Goal: Task Accomplishment & Management: Manage account settings

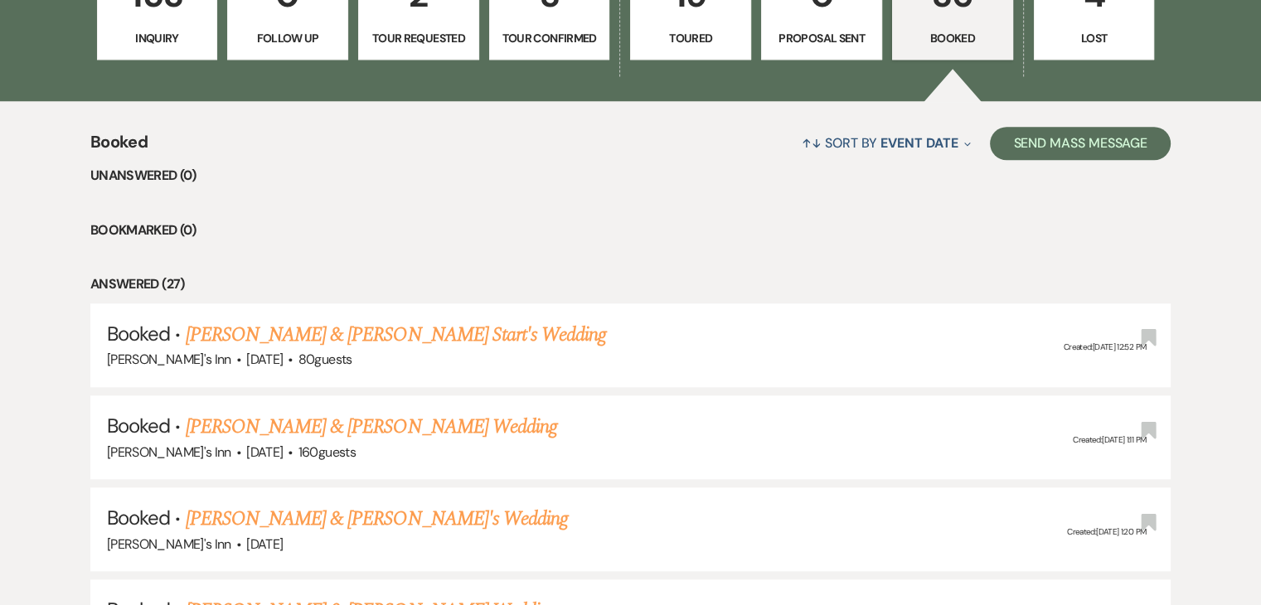
scroll to position [1575, 0]
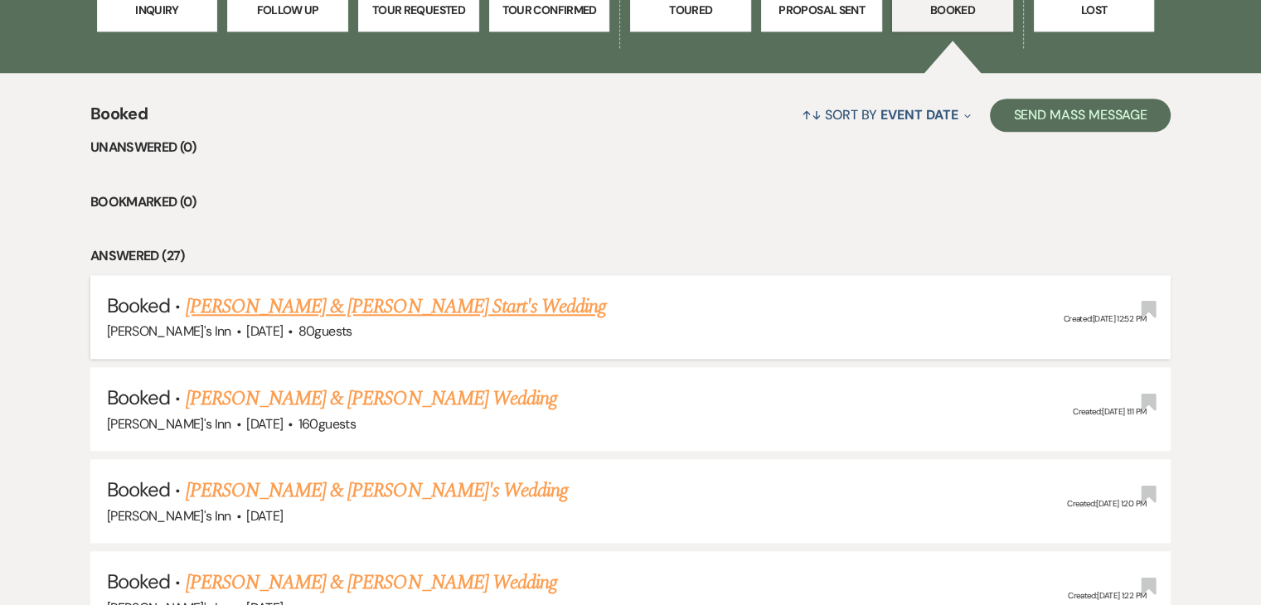
click at [257, 303] on link "[PERSON_NAME] & [PERSON_NAME] Start's Wedding" at bounding box center [396, 307] width 421 height 30
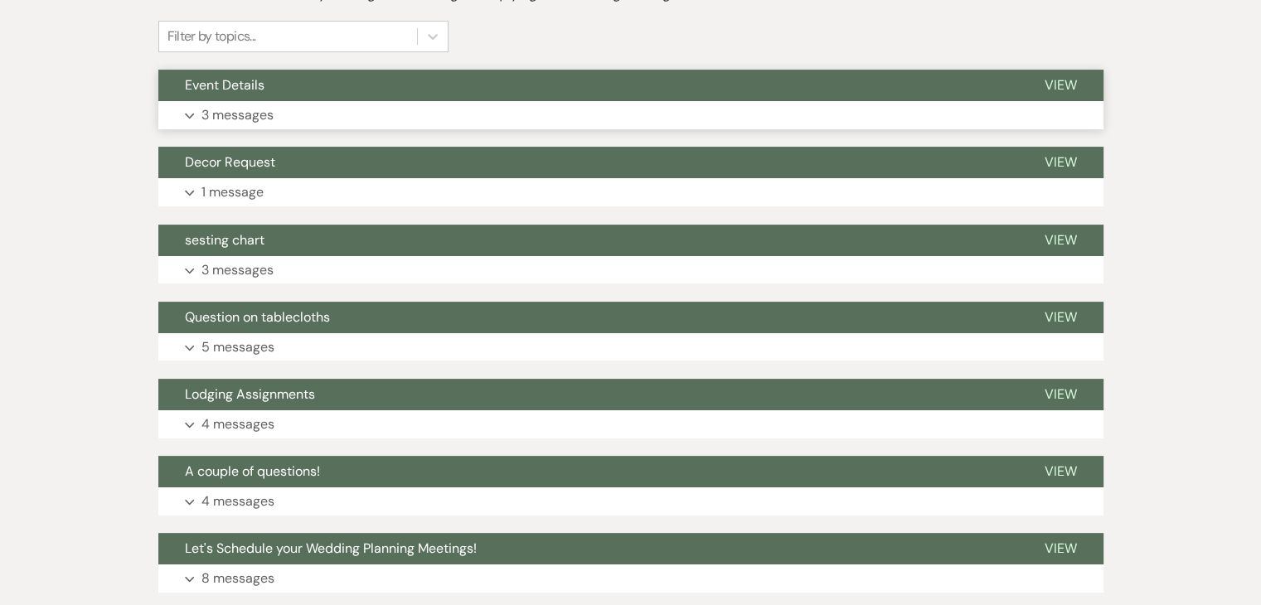
scroll to position [414, 0]
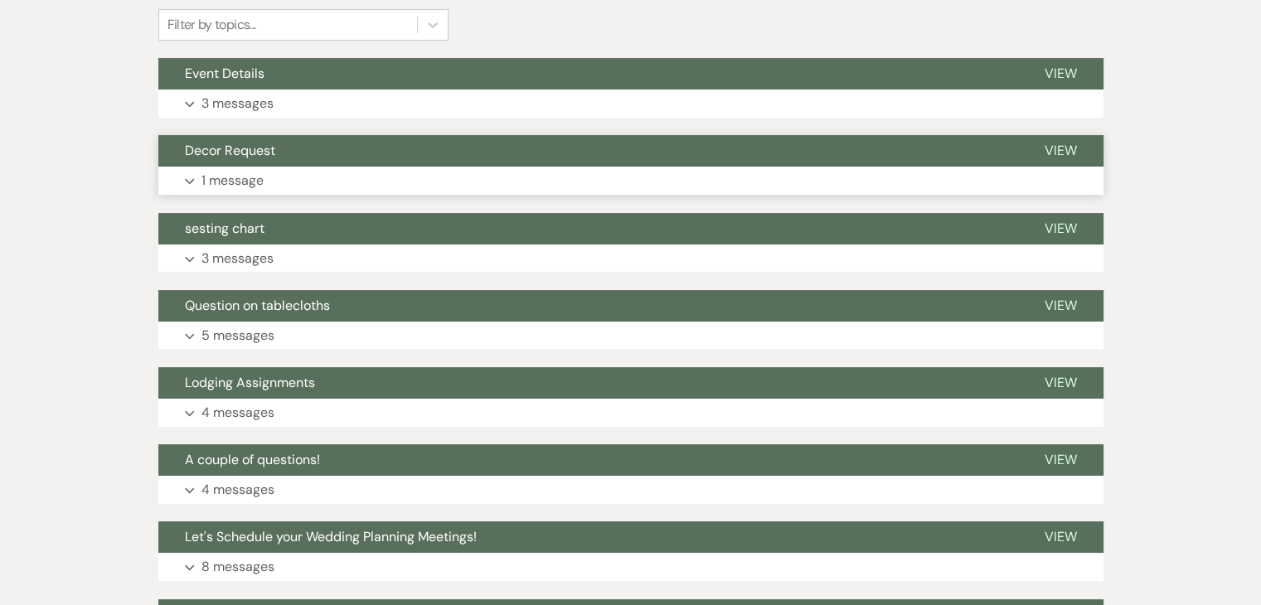
click at [245, 190] on p "1 message" at bounding box center [232, 181] width 62 height 22
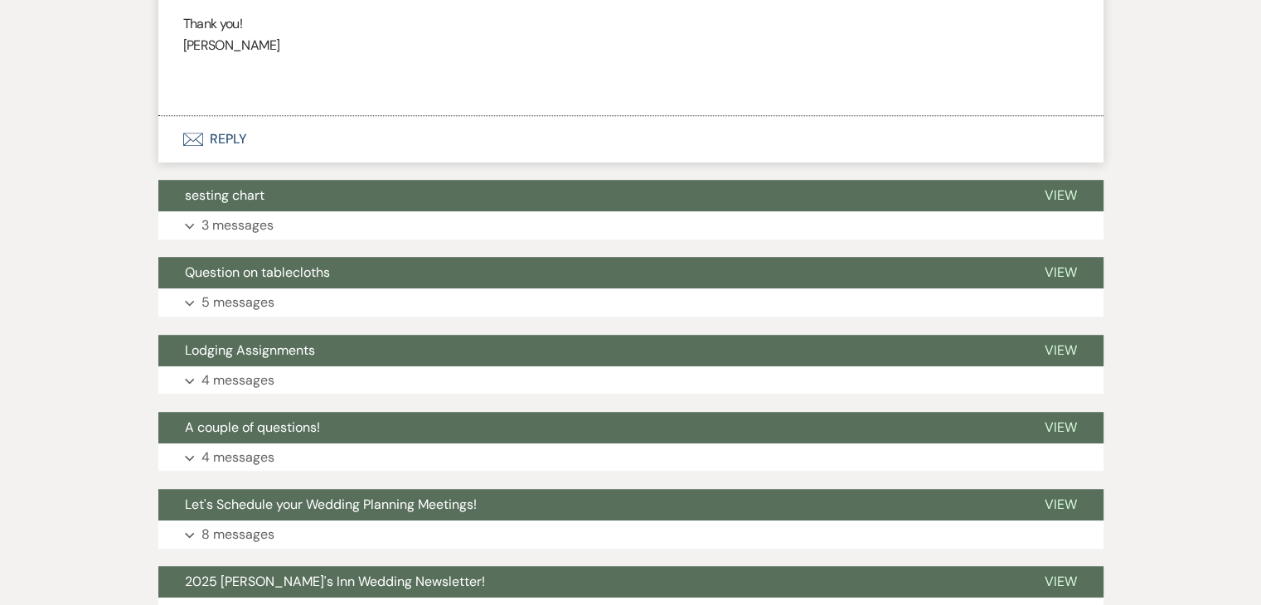
scroll to position [995, 0]
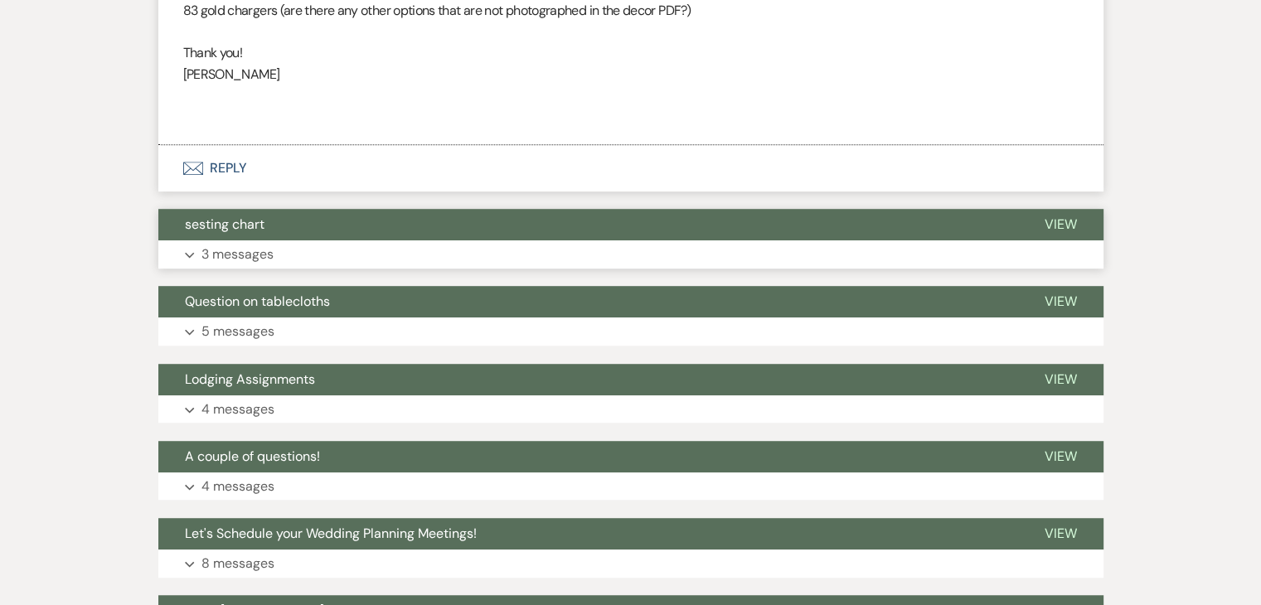
click at [240, 249] on p "3 messages" at bounding box center [237, 255] width 72 height 22
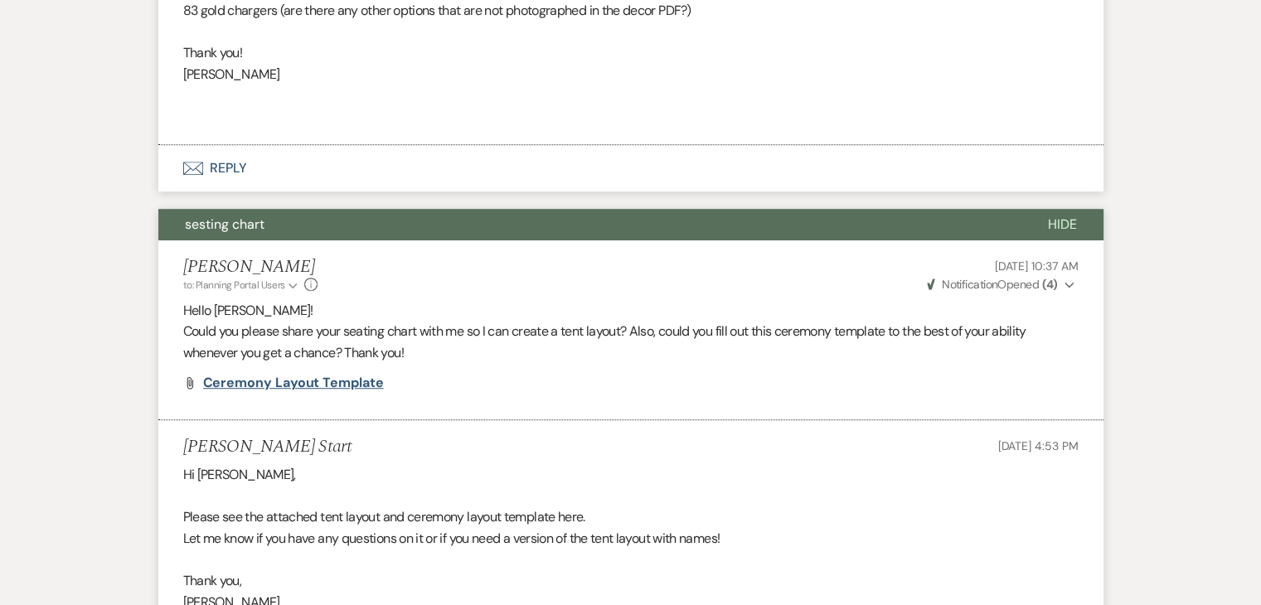
click at [325, 382] on span "Ceremony Layout Template" at bounding box center [293, 382] width 181 height 17
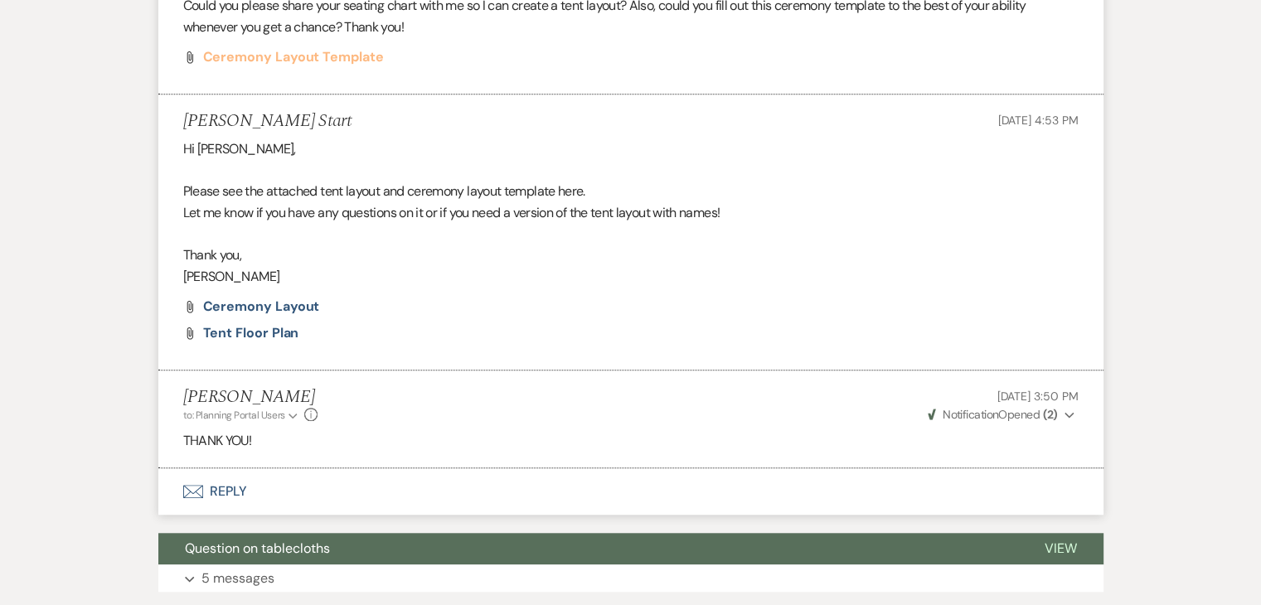
scroll to position [1326, 0]
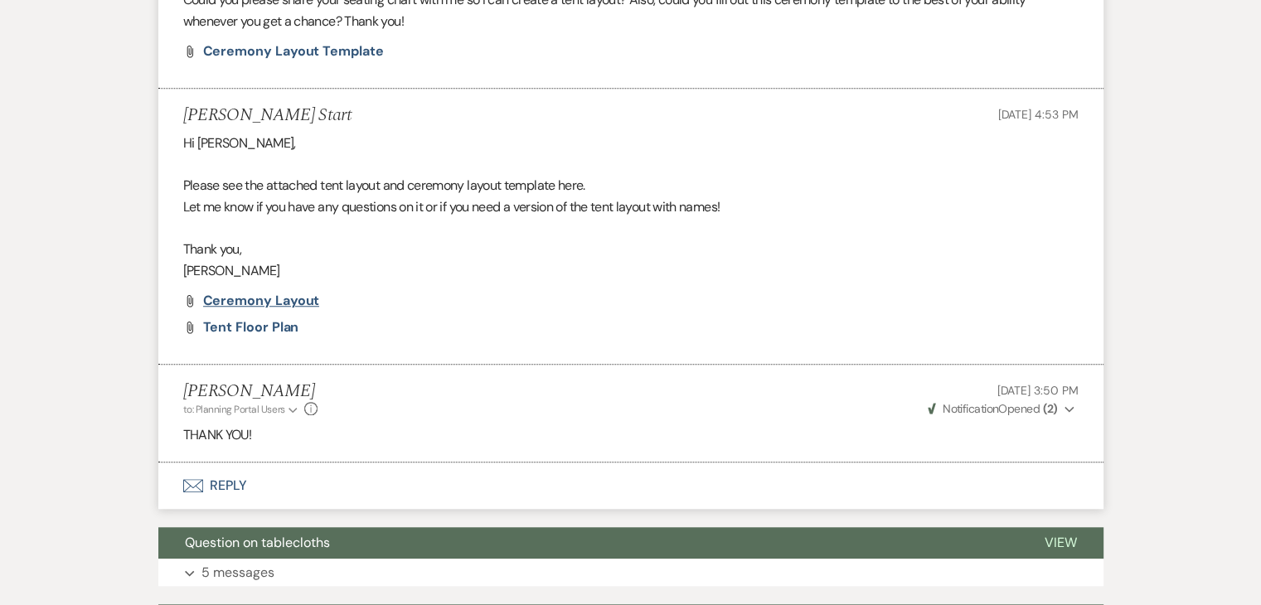
click at [295, 300] on span "Ceremony Layout" at bounding box center [261, 300] width 117 height 17
click at [265, 323] on span "Tent Floor Plan" at bounding box center [251, 326] width 96 height 17
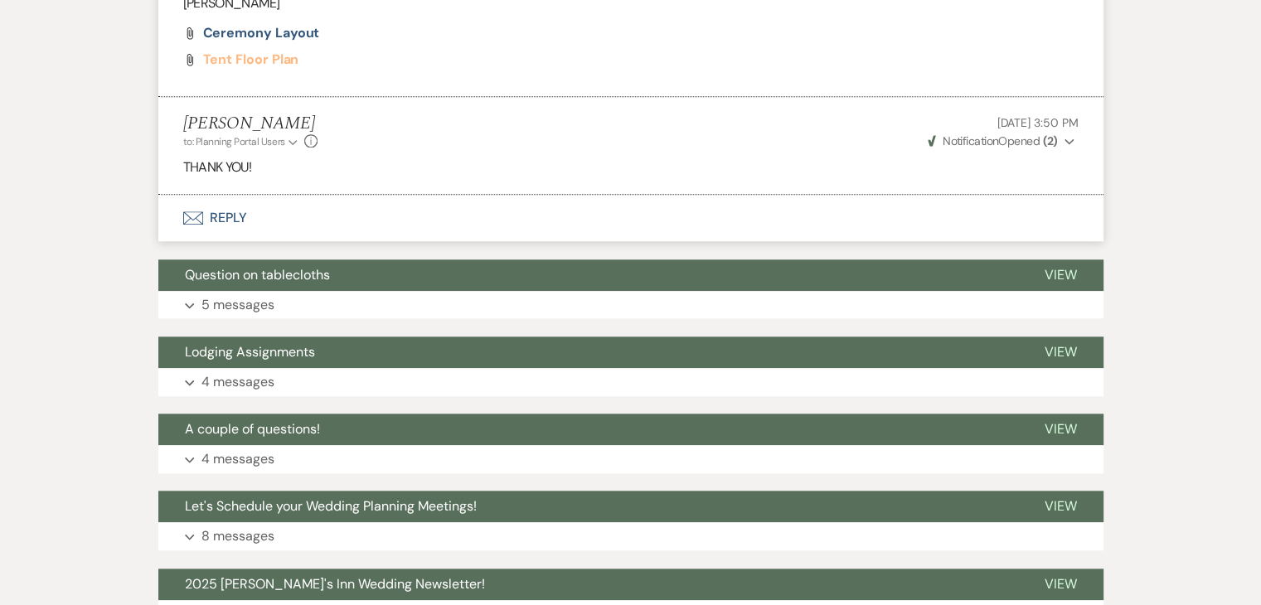
scroll to position [1575, 0]
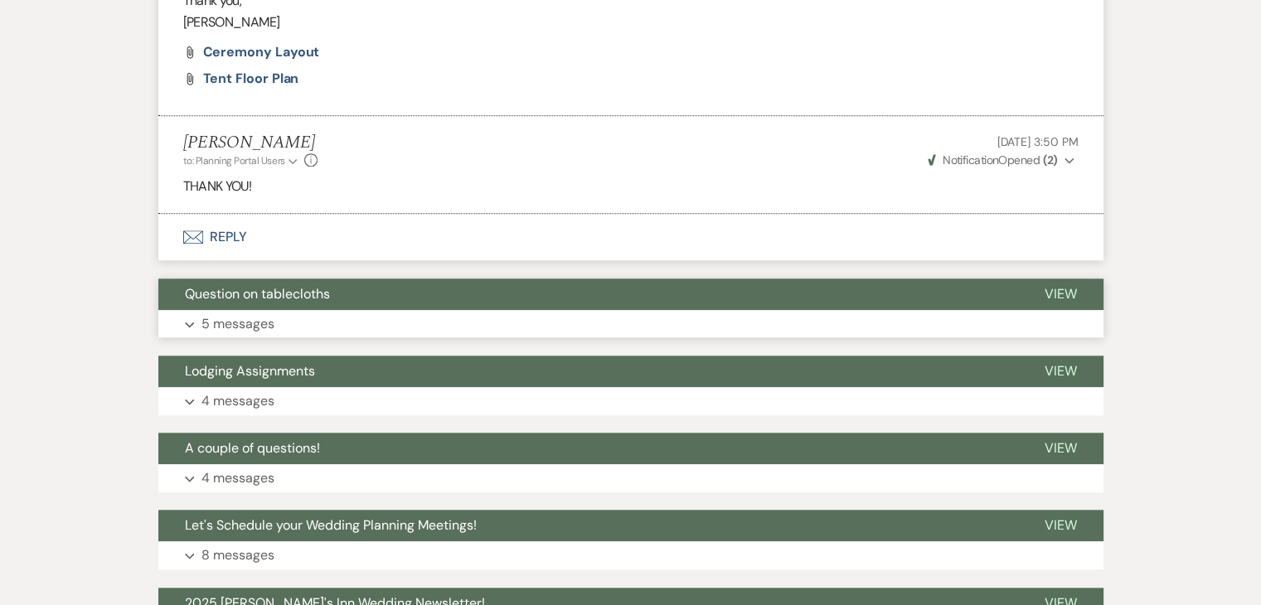
click at [239, 322] on p "5 messages" at bounding box center [237, 324] width 73 height 22
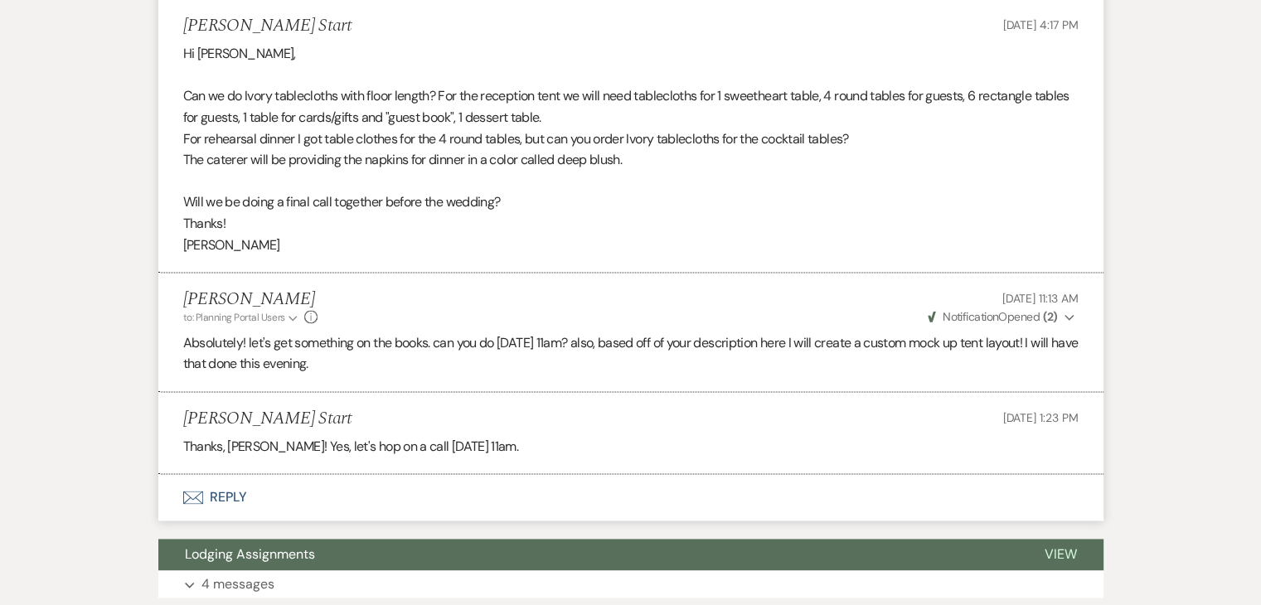
scroll to position [2404, 0]
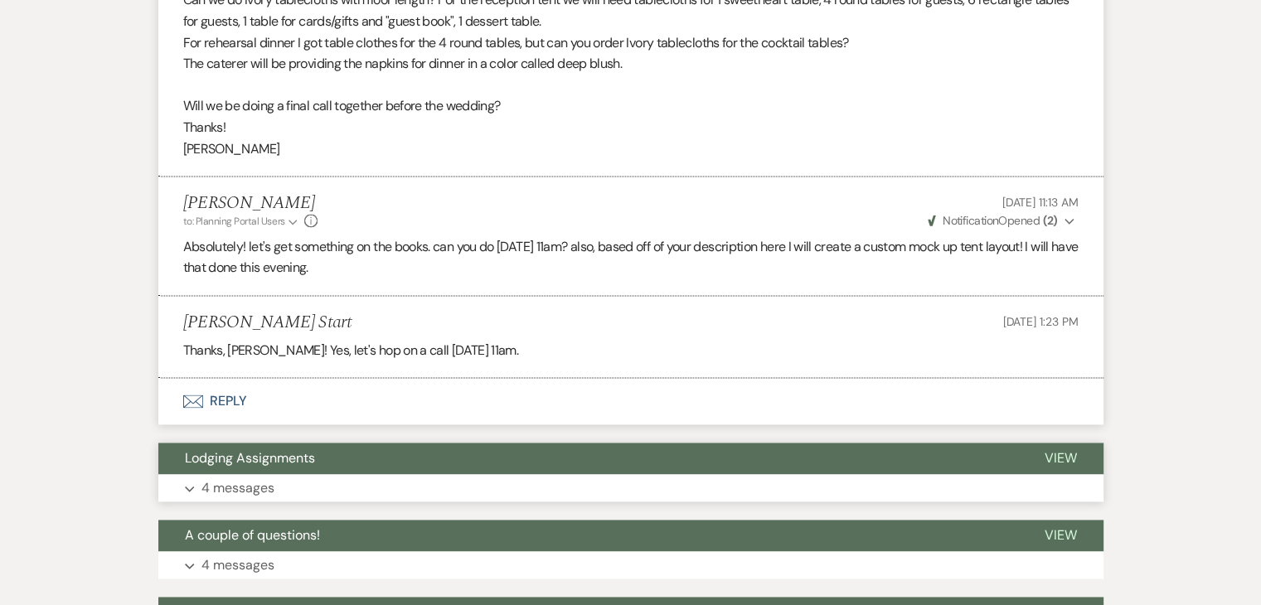
click at [254, 490] on p "4 messages" at bounding box center [237, 488] width 73 height 22
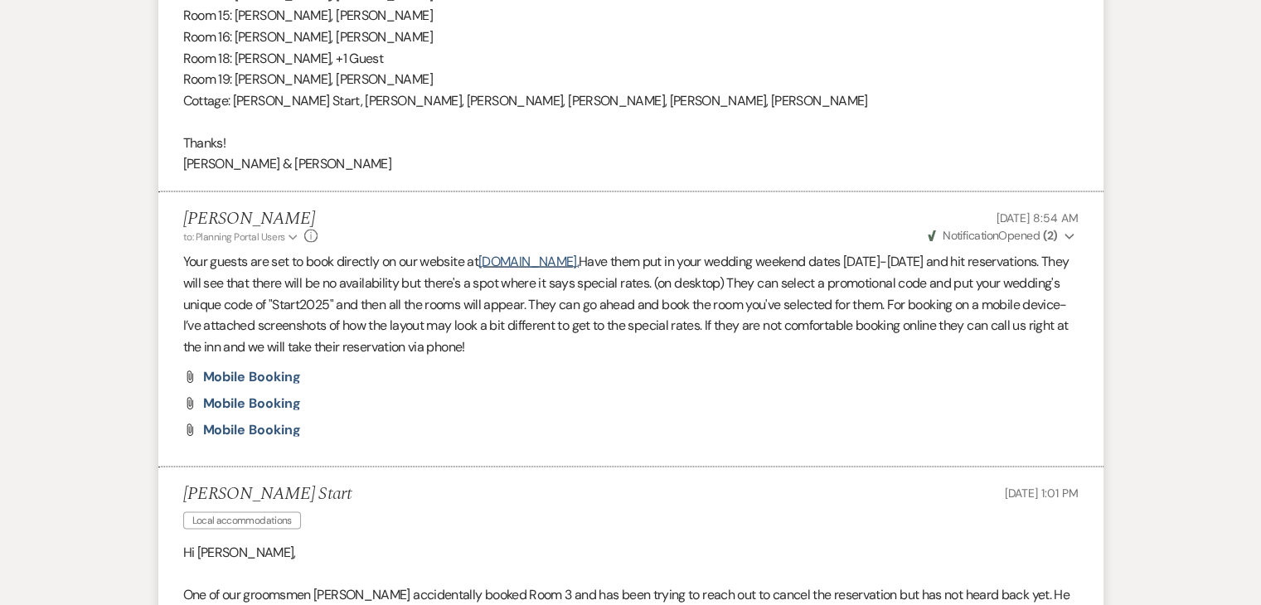
scroll to position [3315, 0]
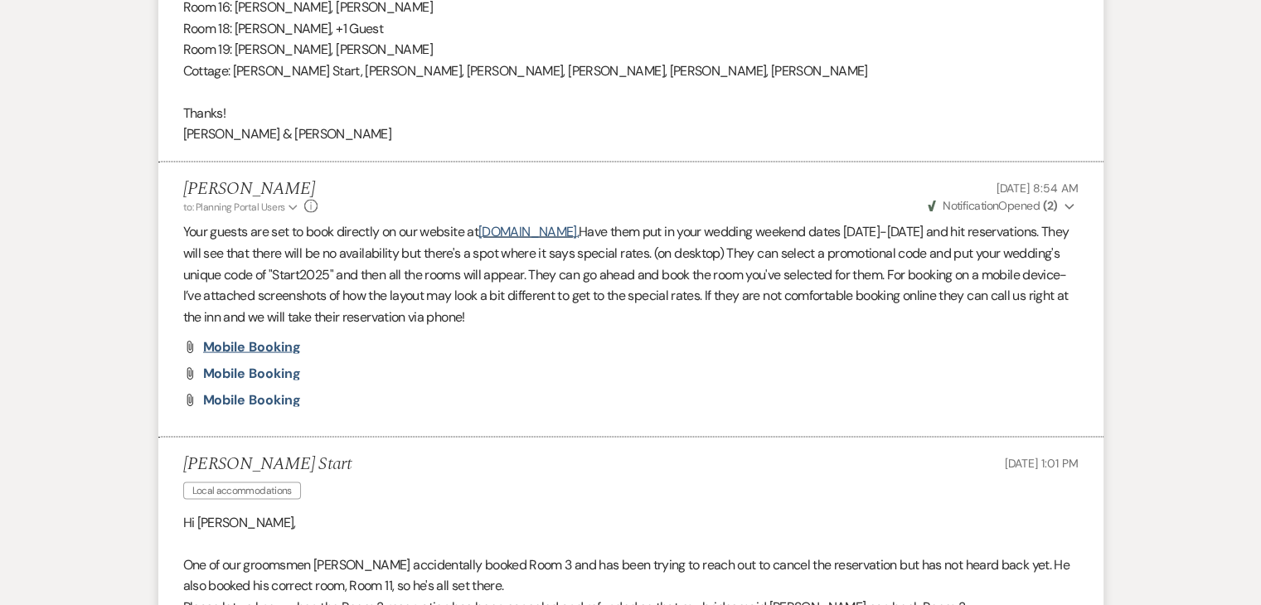
click at [269, 349] on span "Mobile Booking" at bounding box center [252, 346] width 98 height 17
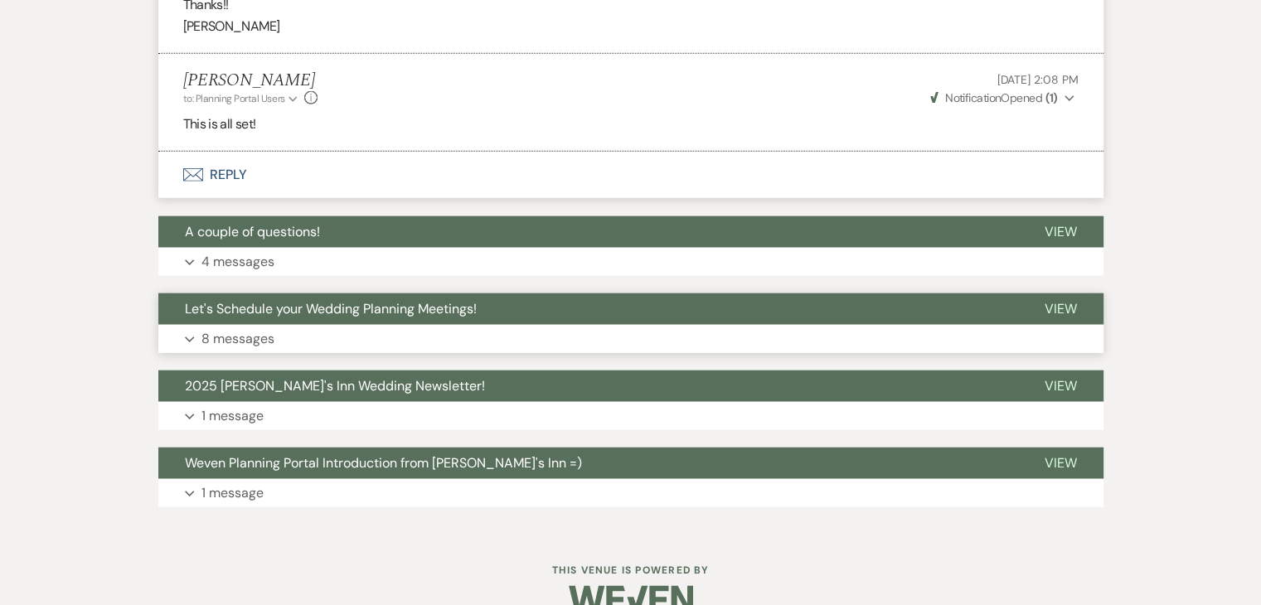
scroll to position [3909, 0]
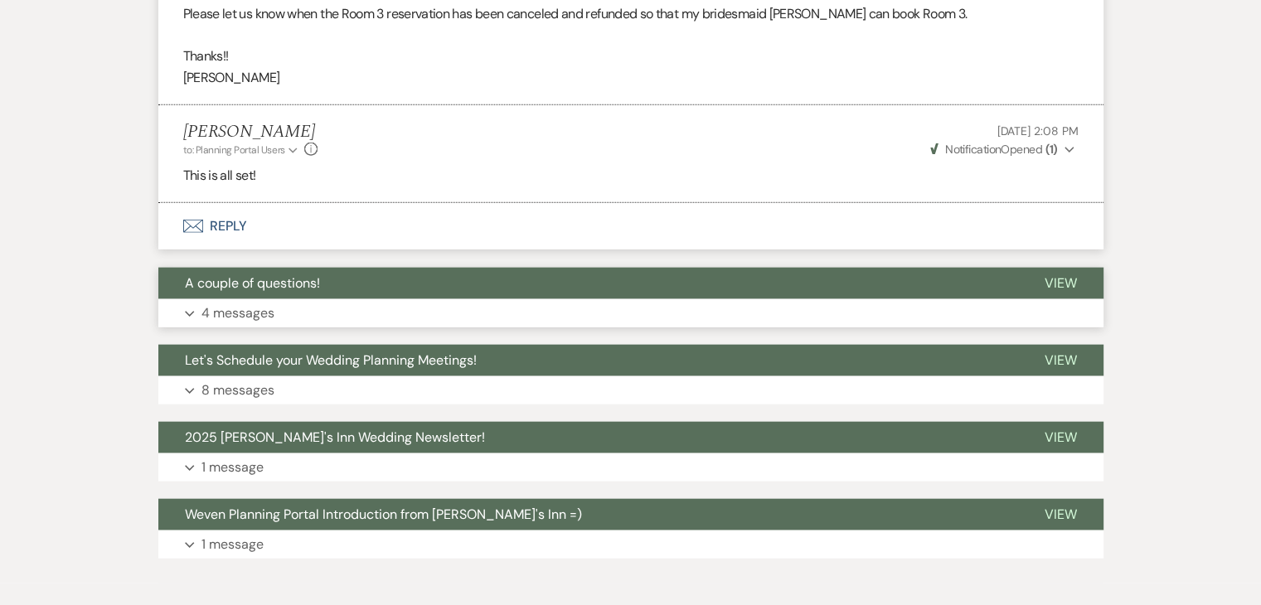
click at [256, 306] on p "4 messages" at bounding box center [237, 314] width 73 height 22
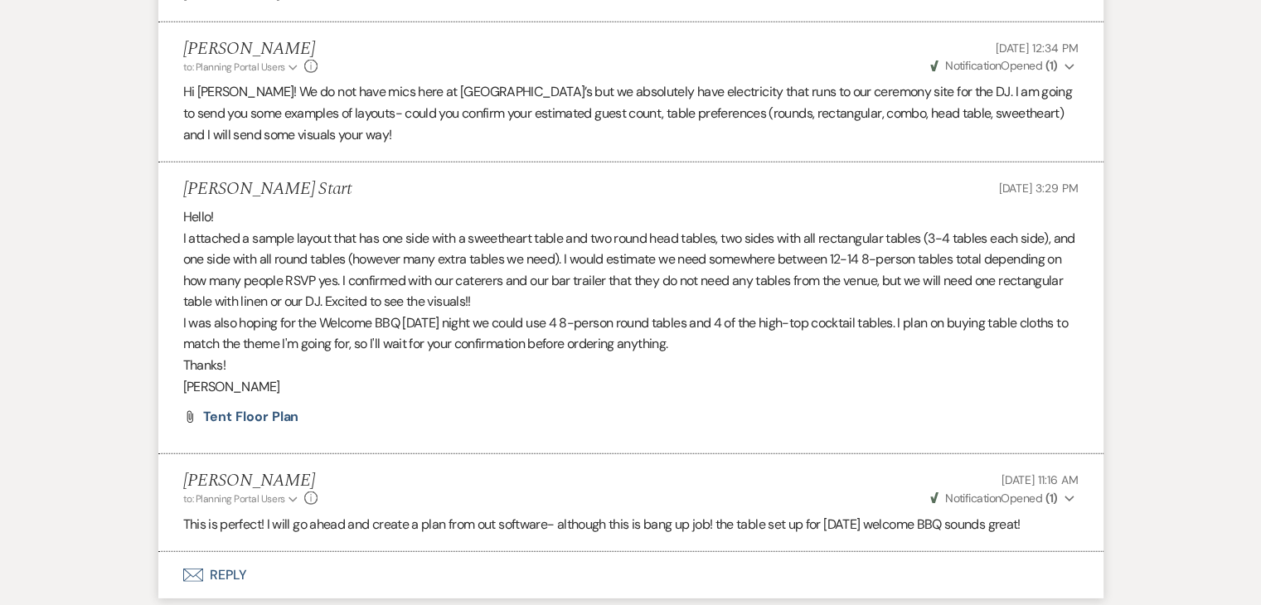
scroll to position [4406, 0]
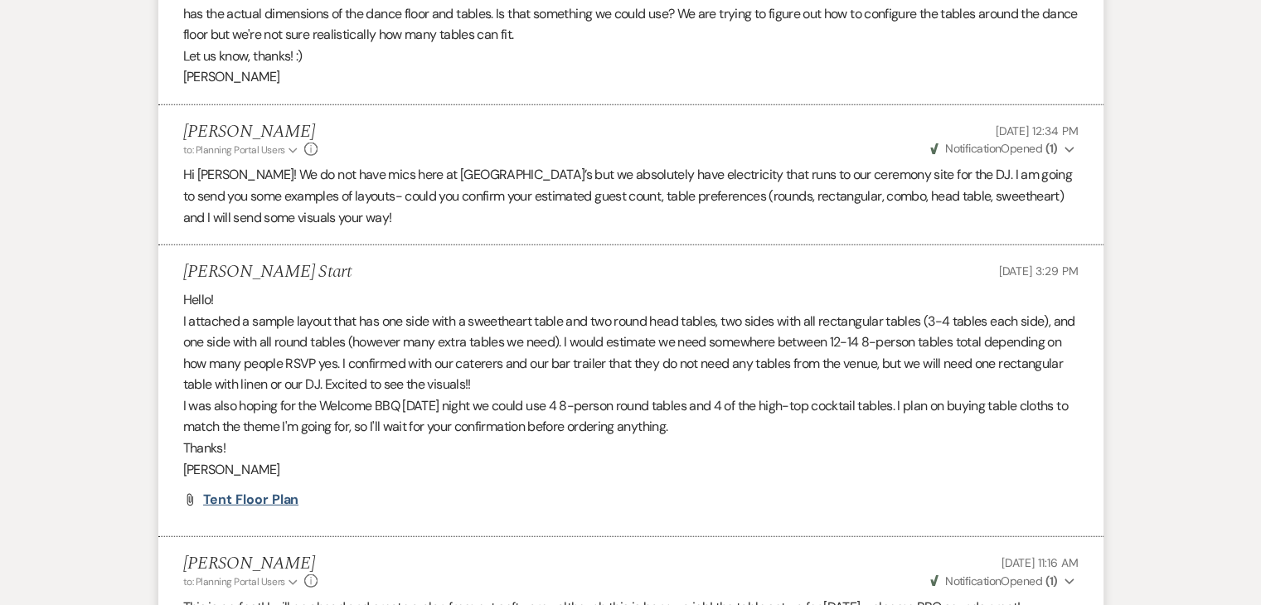
click at [245, 501] on span "Tent Floor Plan" at bounding box center [251, 499] width 96 height 17
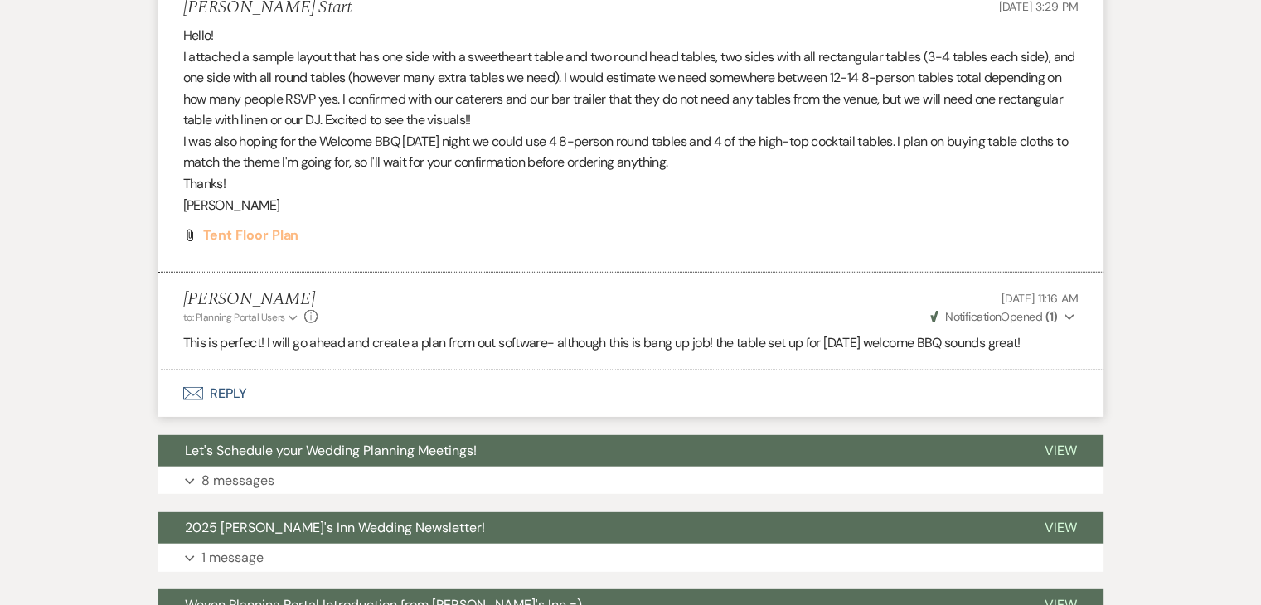
scroll to position [4572, 0]
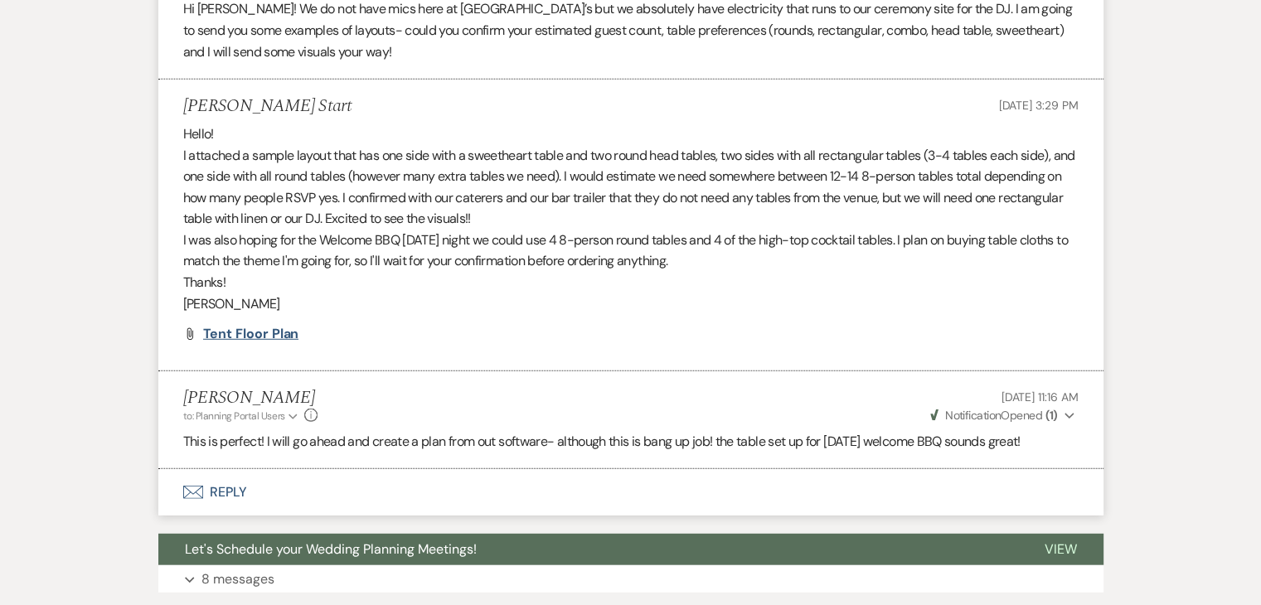
click at [269, 330] on span "Tent Floor Plan" at bounding box center [251, 333] width 96 height 17
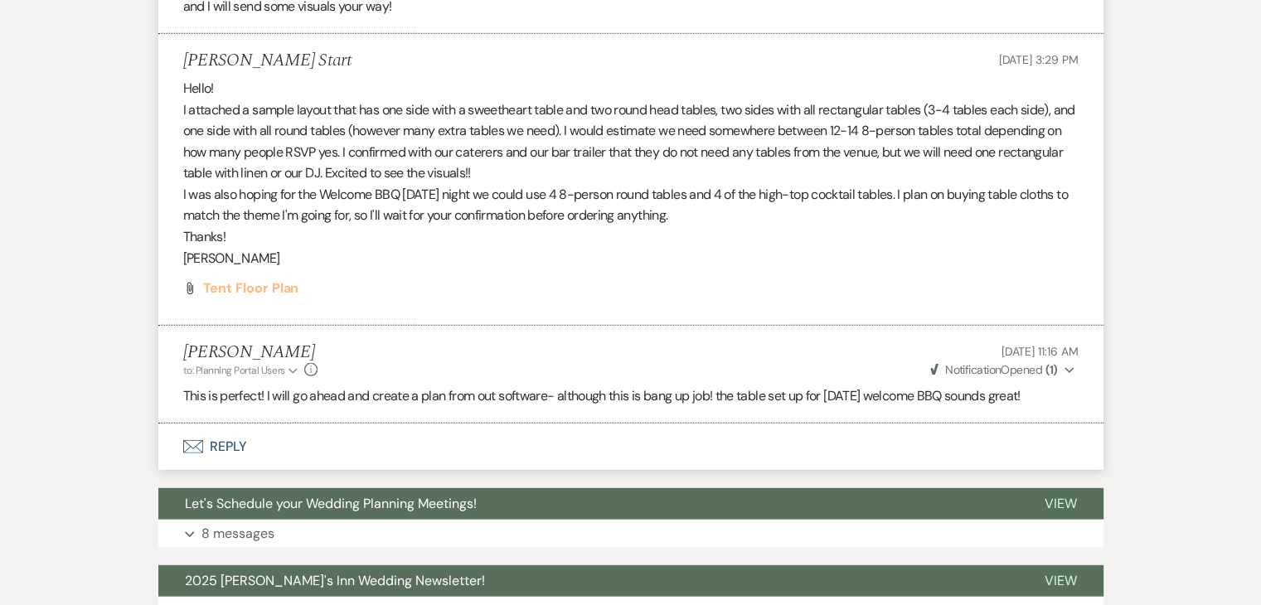
scroll to position [4655, 0]
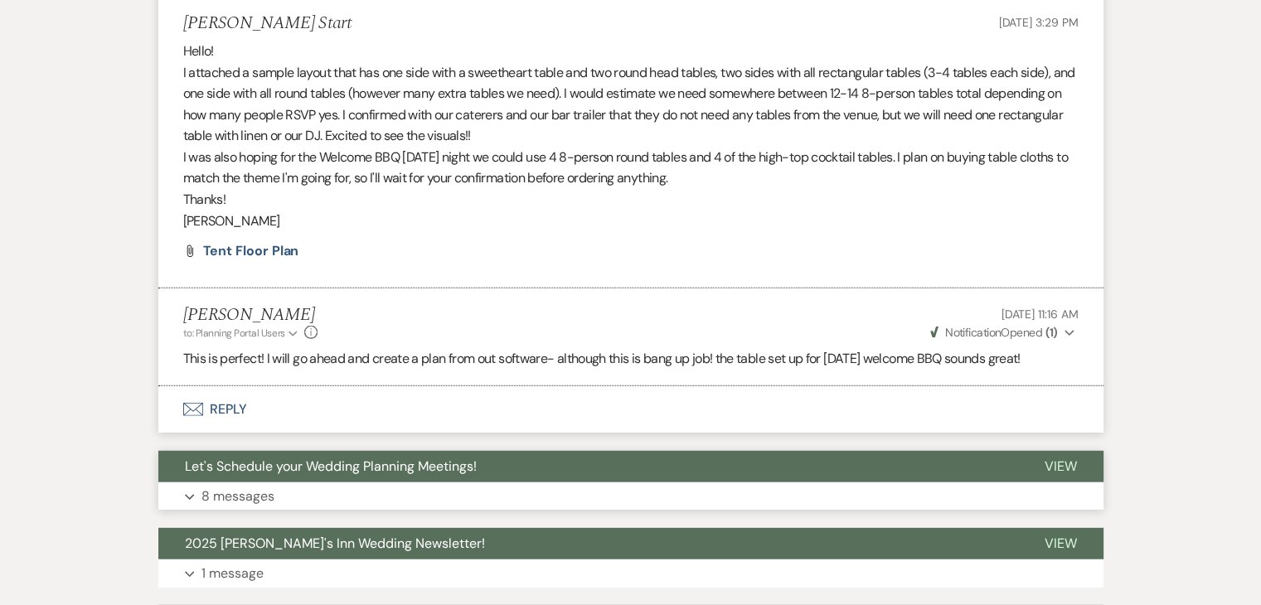
click at [244, 487] on p "8 messages" at bounding box center [237, 497] width 73 height 22
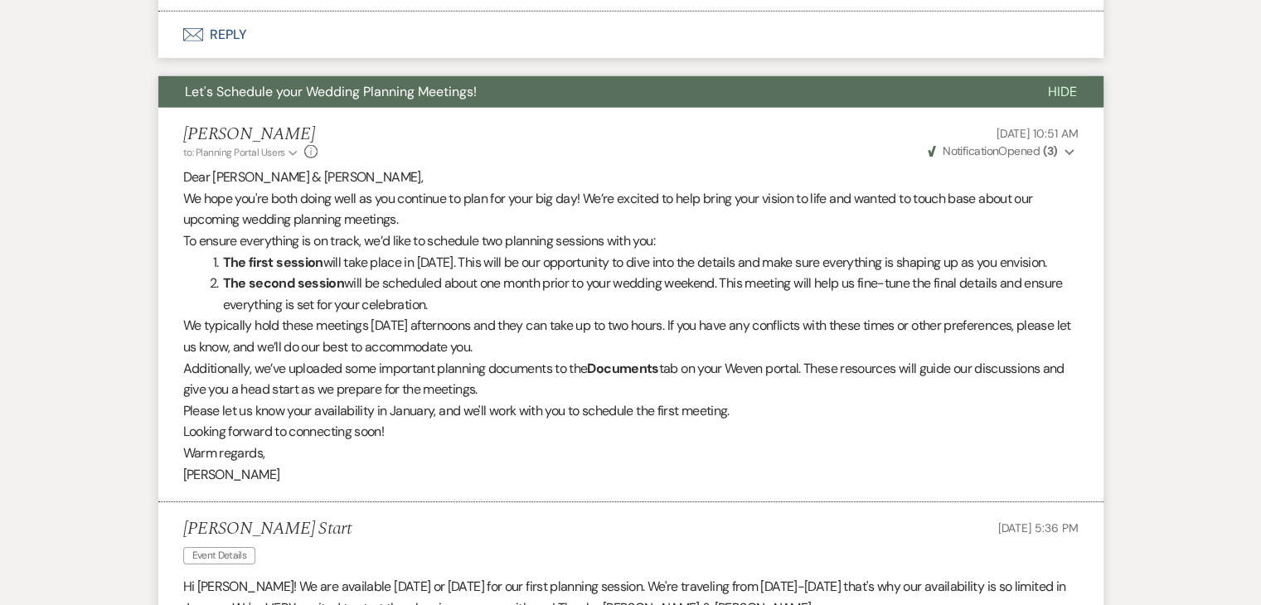
scroll to position [5069, 0]
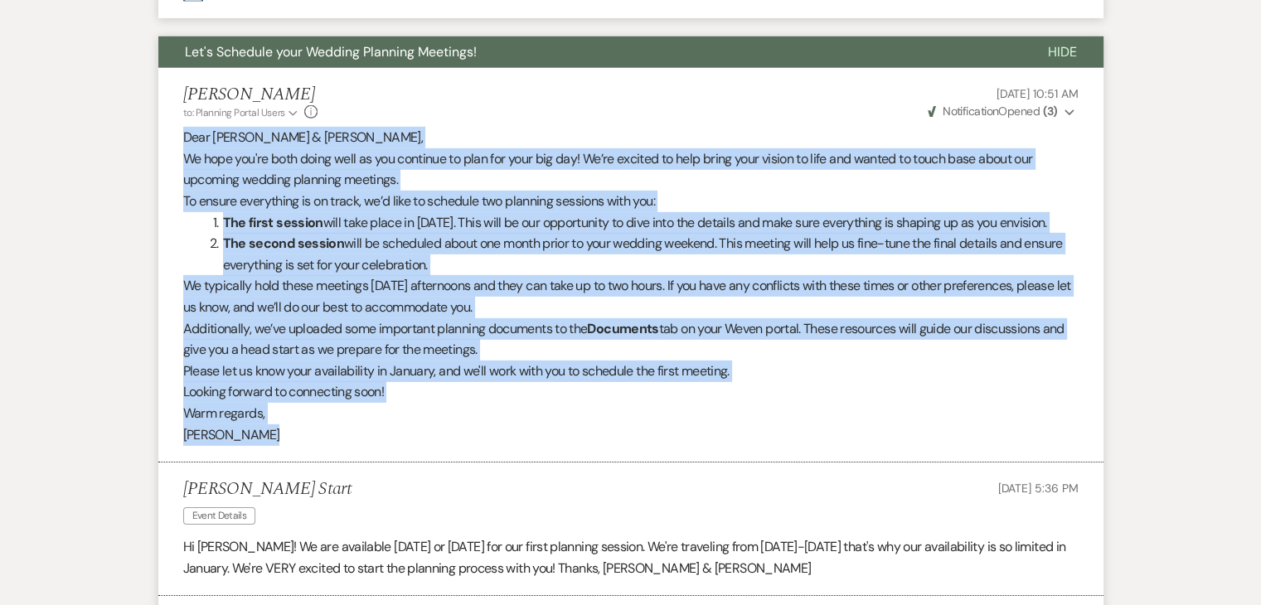
drag, startPoint x: 185, startPoint y: 135, endPoint x: 547, endPoint y: 455, distance: 483.3
click at [547, 445] on div "Dear [PERSON_NAME] & [PERSON_NAME], We hope you're both doing well as you conti…" at bounding box center [630, 286] width 895 height 318
copy div "Lore Ipsum & Dolor, Si amet con'ad elit seddo eius te inc utlabore et dolo mag …"
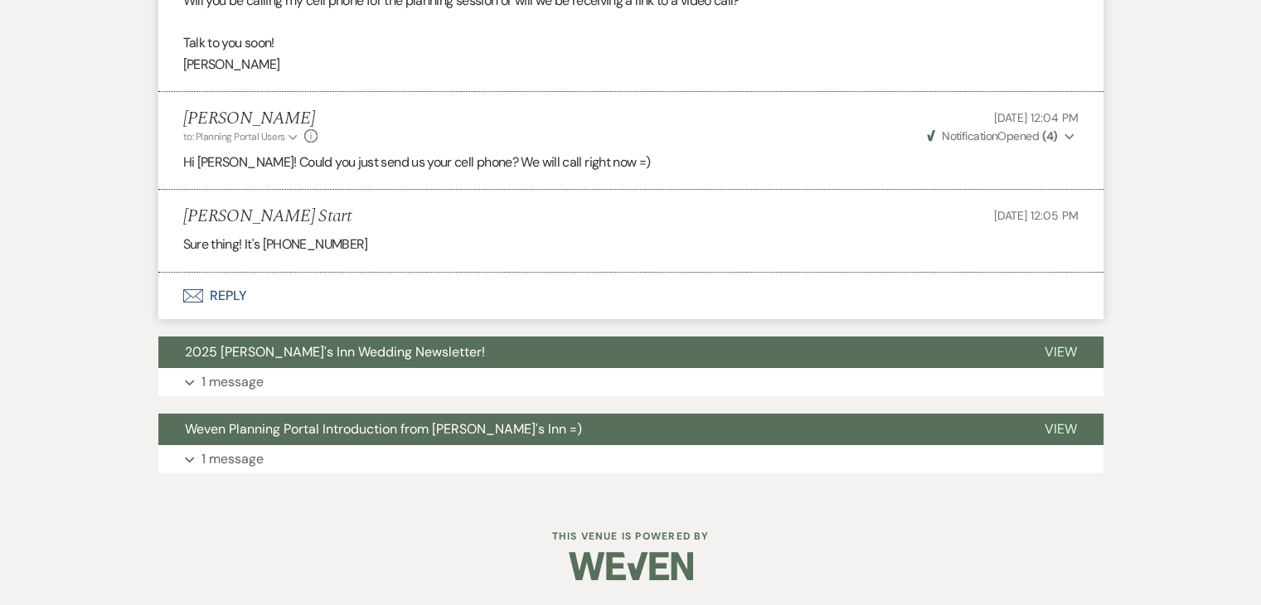
scroll to position [6172, 0]
click at [255, 380] on p "1 message" at bounding box center [232, 382] width 62 height 22
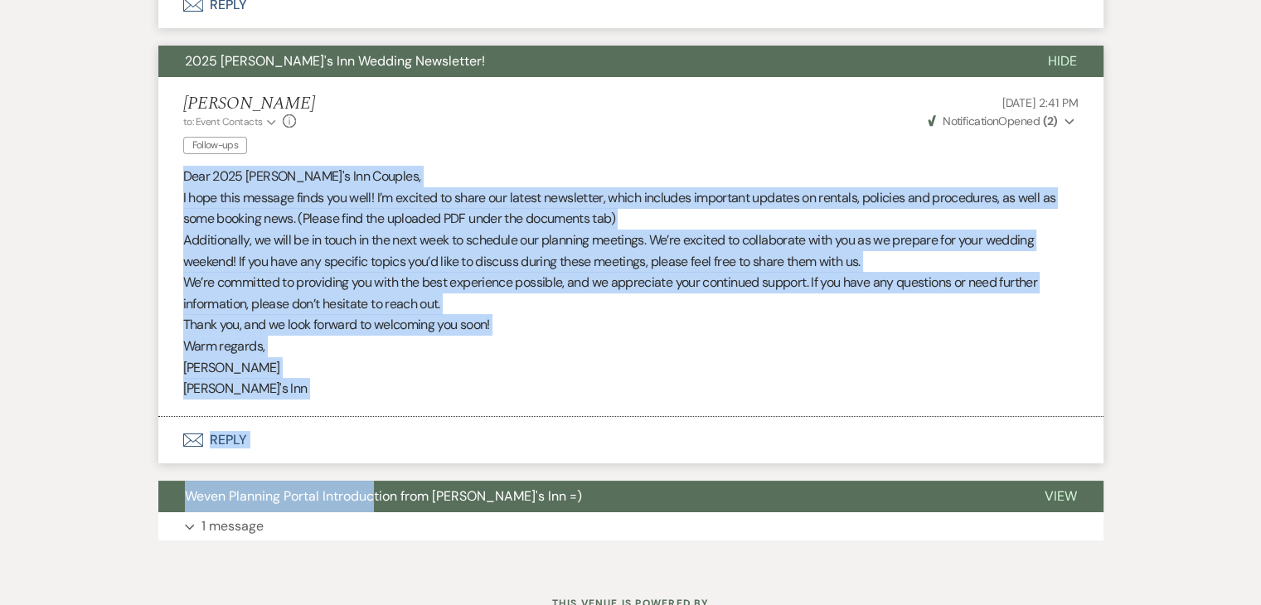
scroll to position [6530, 0]
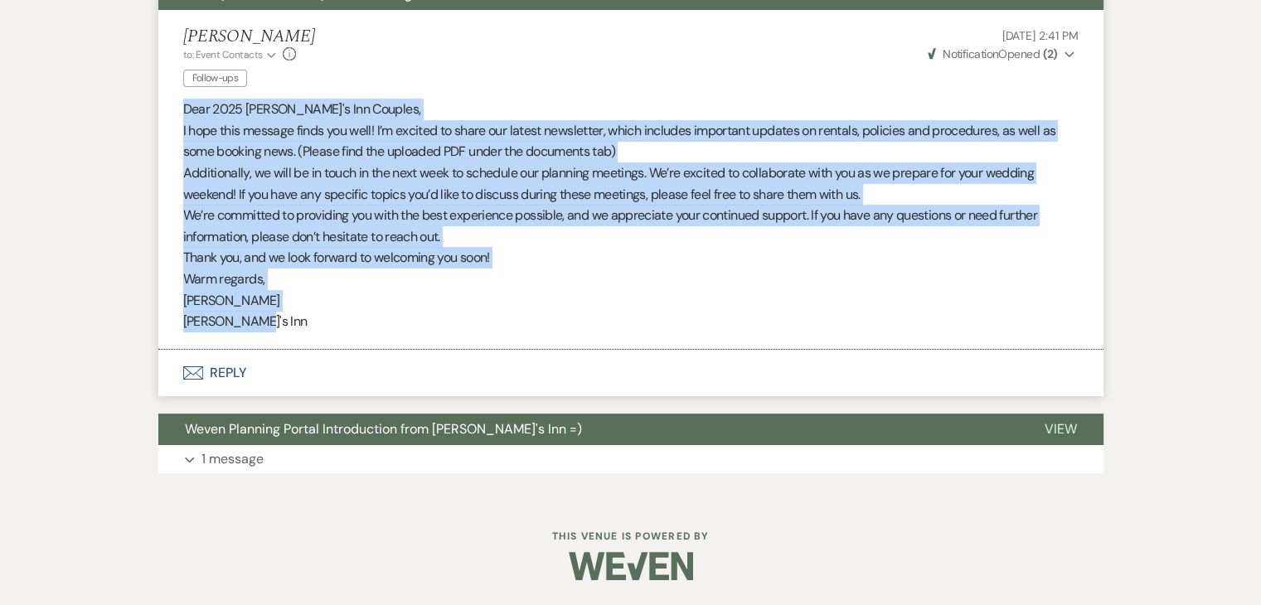
drag, startPoint x: 182, startPoint y: 384, endPoint x: 367, endPoint y: 316, distance: 196.9
click at [367, 316] on div "Dear 2025 [PERSON_NAME]'s Inn Couples, I hope this message finds you well! I’m …" at bounding box center [630, 216] width 895 height 234
click at [365, 196] on p "Additionally, we will be in touch in the next week to schedule our planning mee…" at bounding box center [630, 183] width 895 height 42
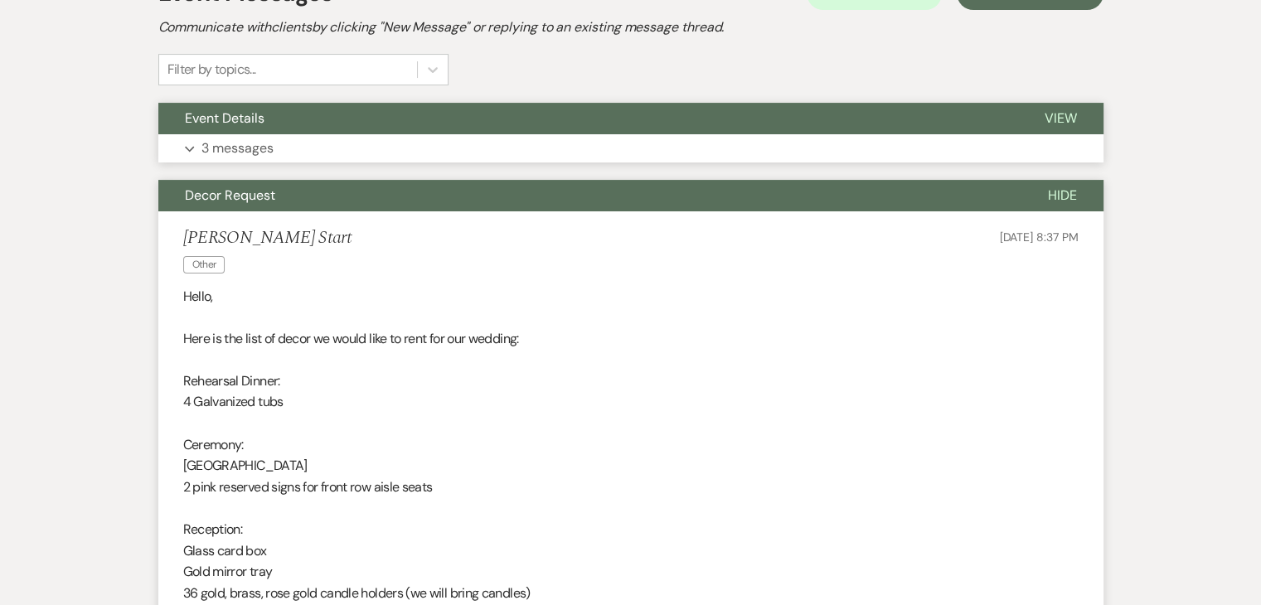
scroll to position [332, 0]
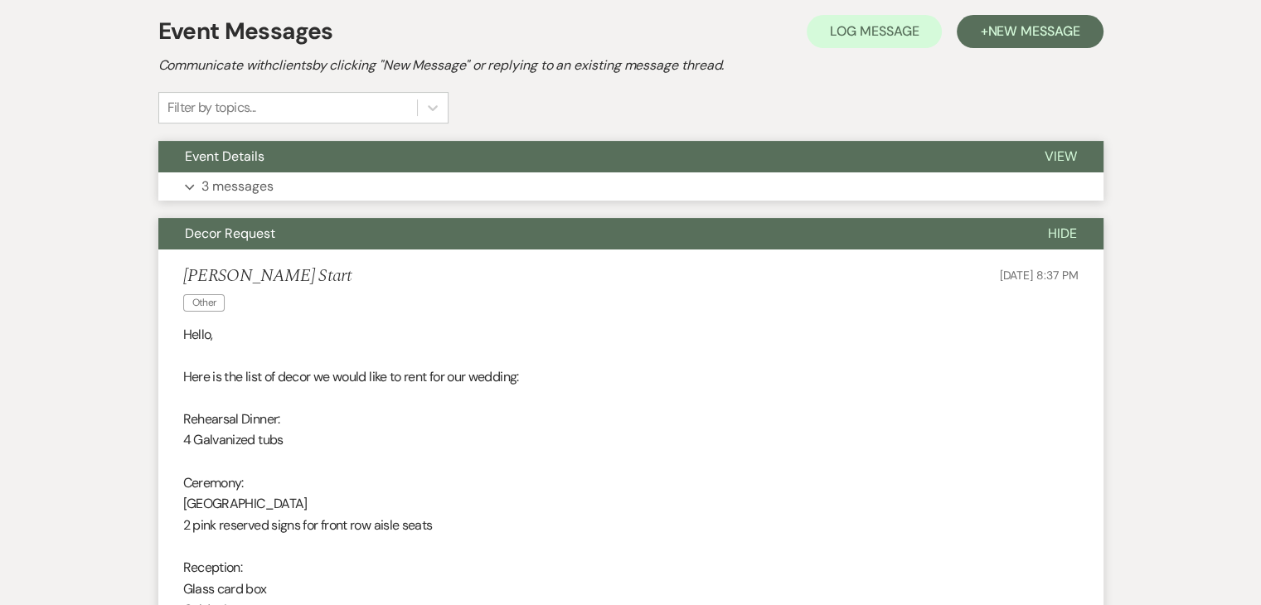
click at [233, 188] on p "3 messages" at bounding box center [237, 187] width 72 height 22
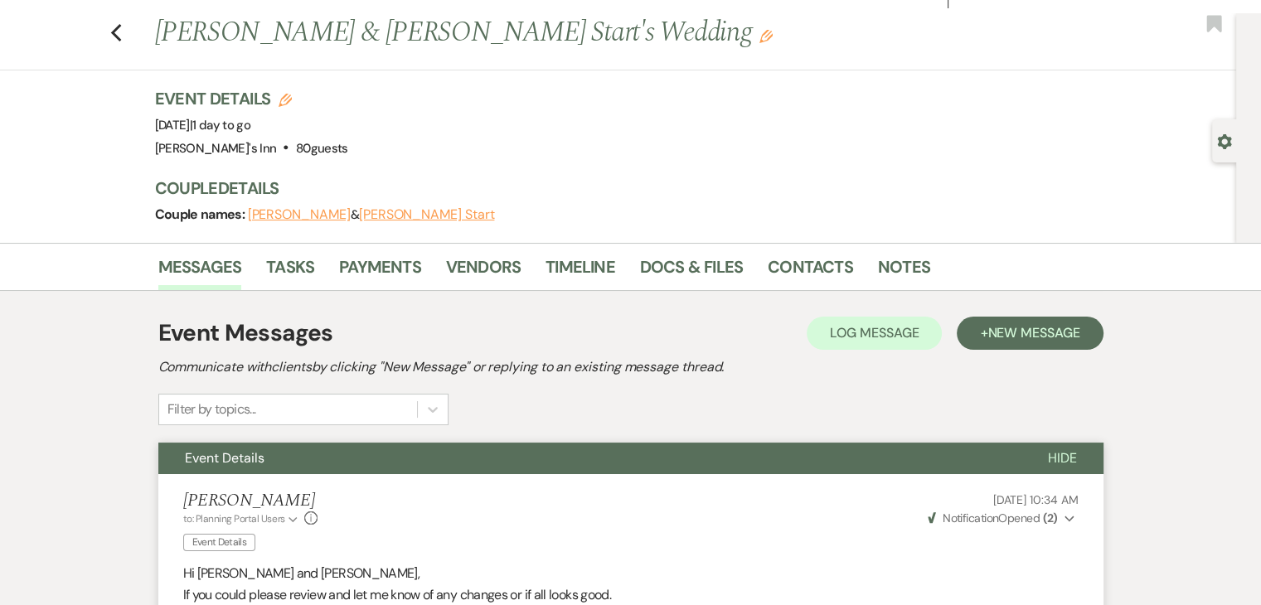
scroll to position [0, 0]
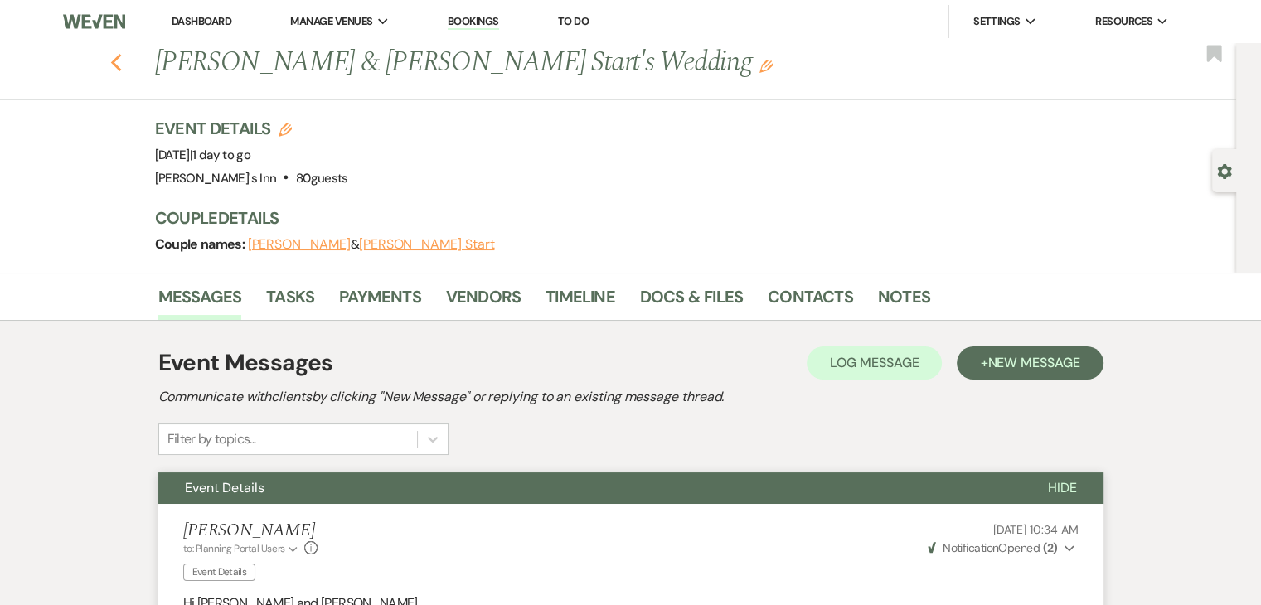
click at [123, 67] on icon "Previous" at bounding box center [116, 63] width 12 height 20
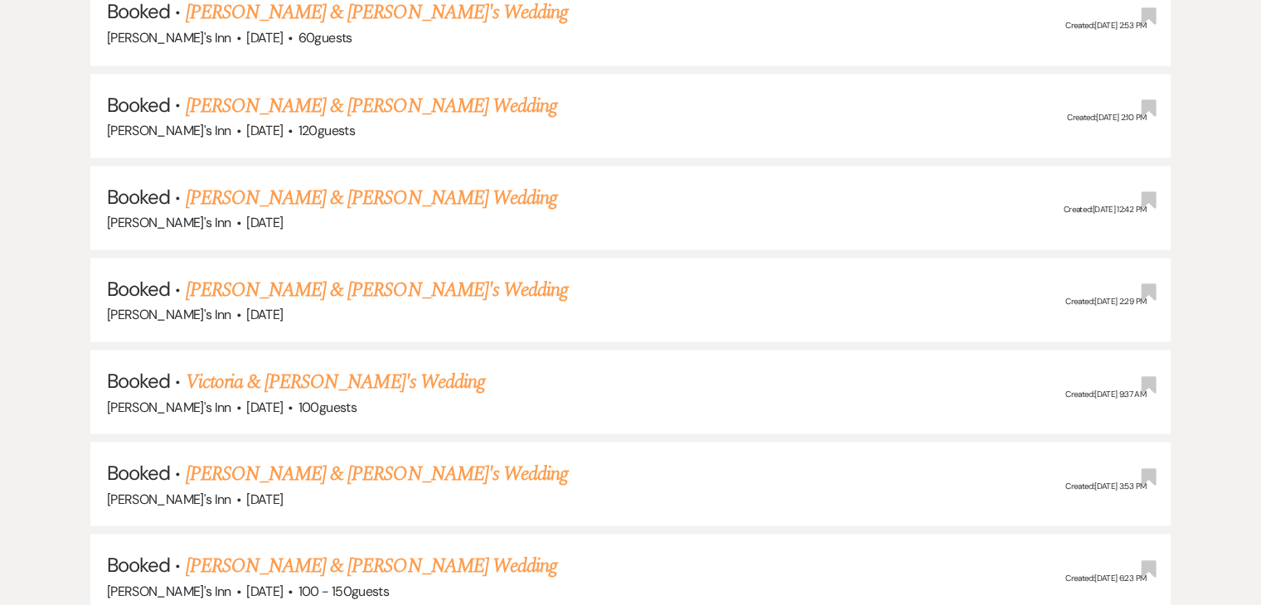
scroll to position [4707, 0]
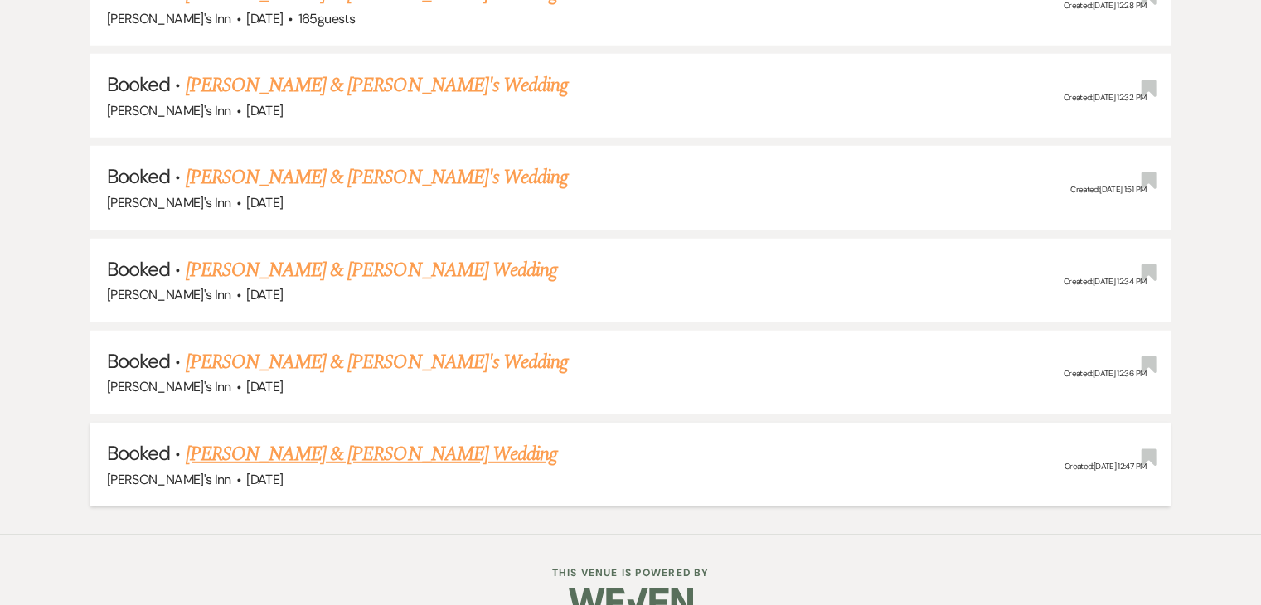
click at [274, 439] on link "[PERSON_NAME] & [PERSON_NAME] Wedding" at bounding box center [371, 454] width 371 height 30
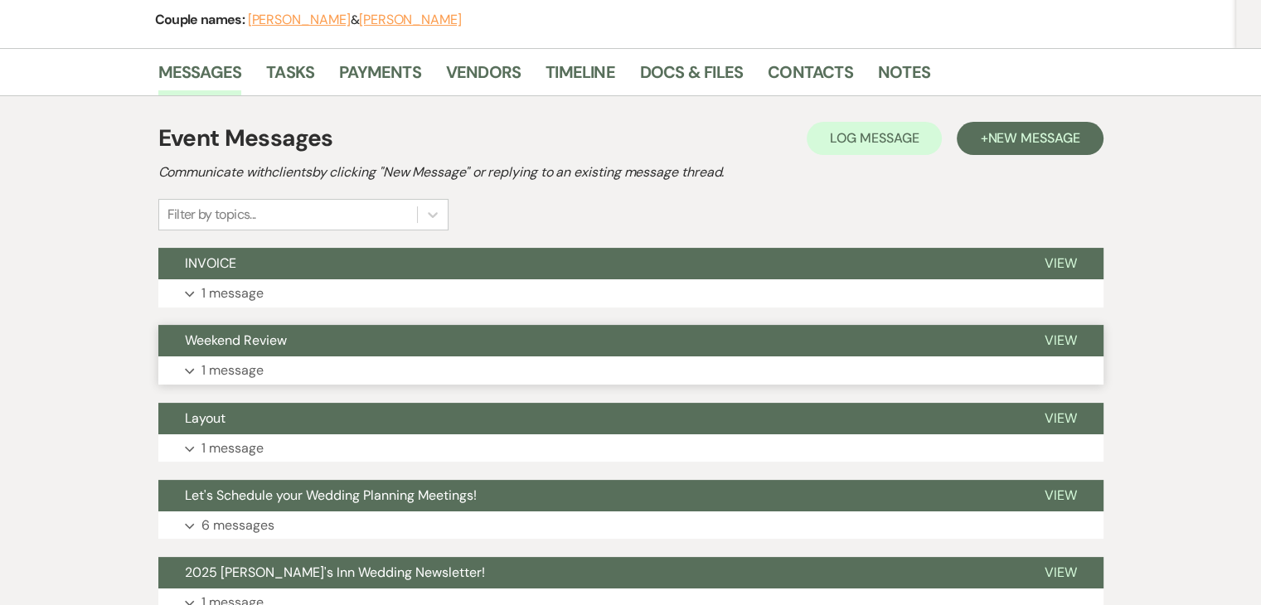
scroll to position [249, 0]
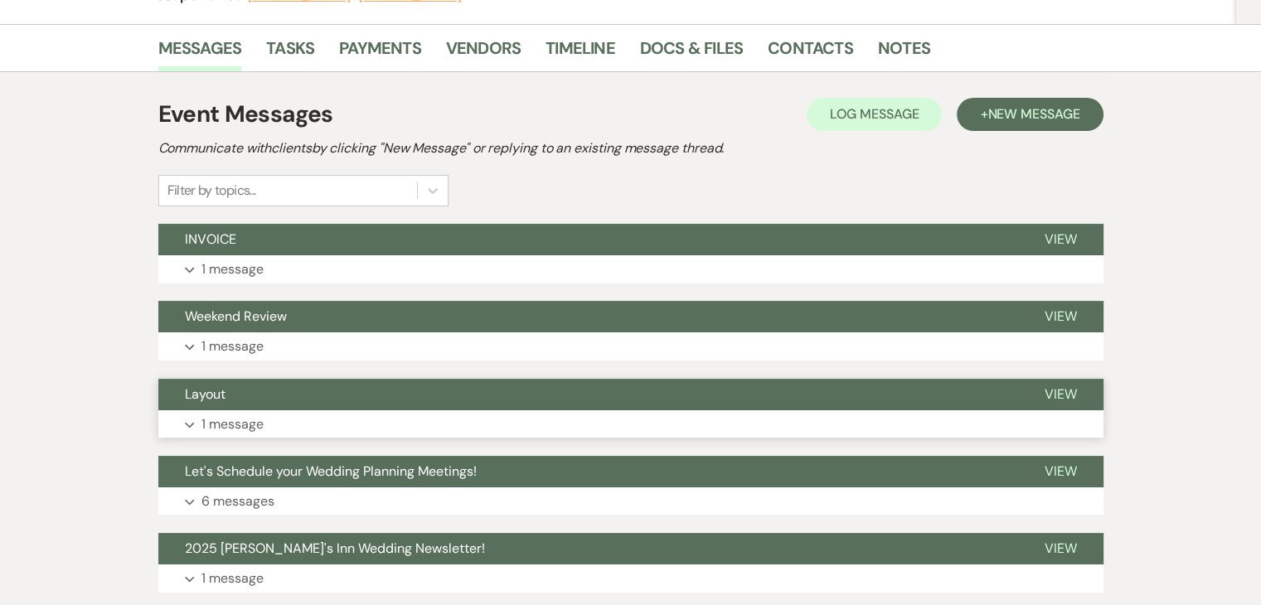
click at [267, 426] on button "Expand 1 message" at bounding box center [630, 424] width 945 height 28
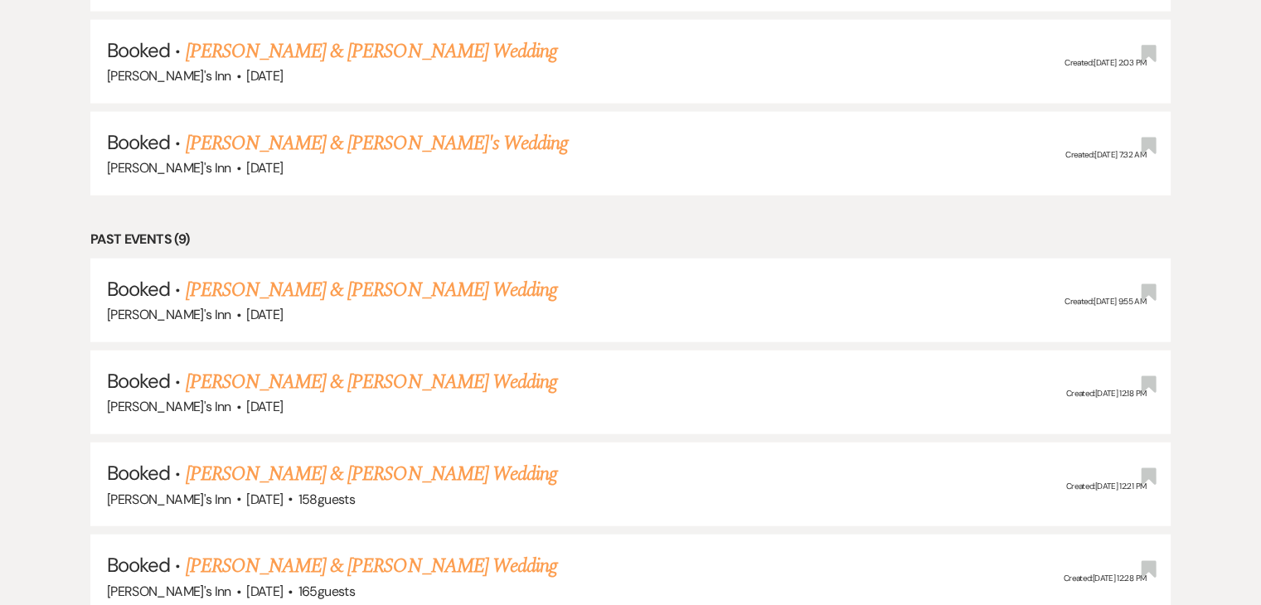
scroll to position [3464, 0]
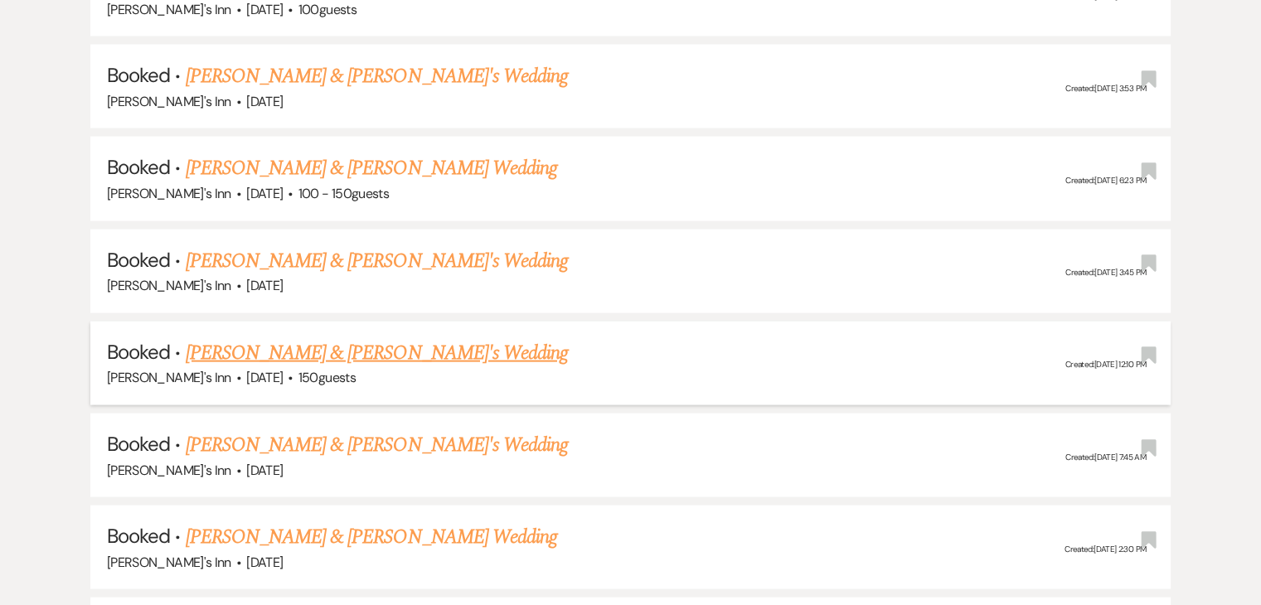
click at [298, 338] on link "[PERSON_NAME] & [PERSON_NAME]'s Wedding" at bounding box center [377, 353] width 383 height 30
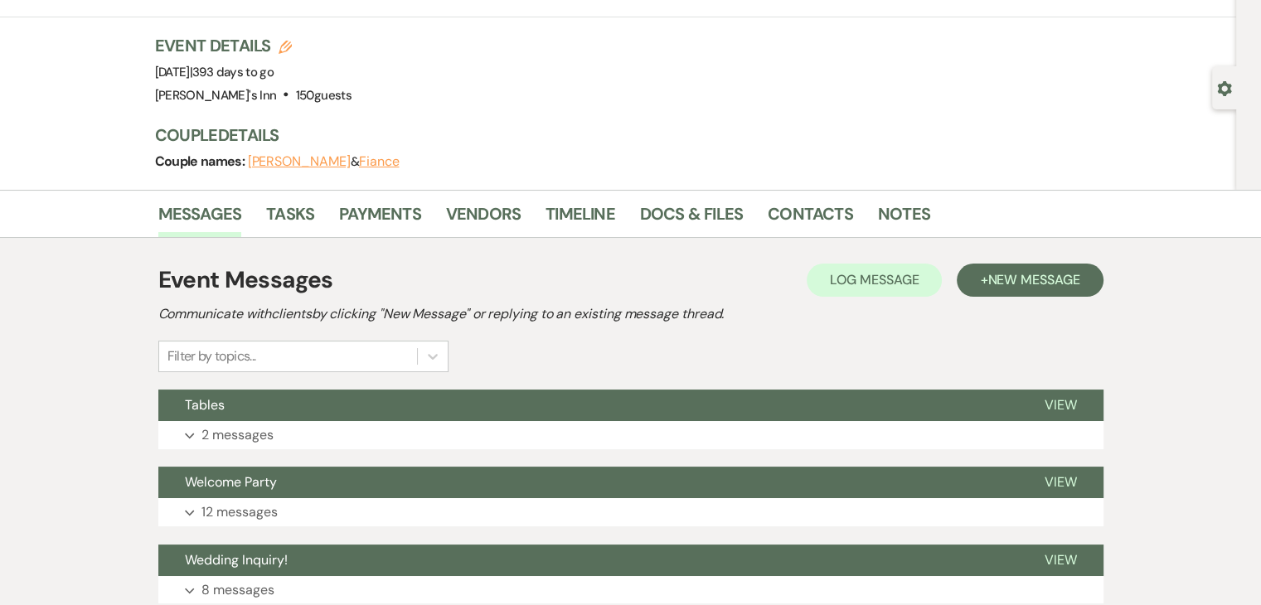
scroll to position [249, 0]
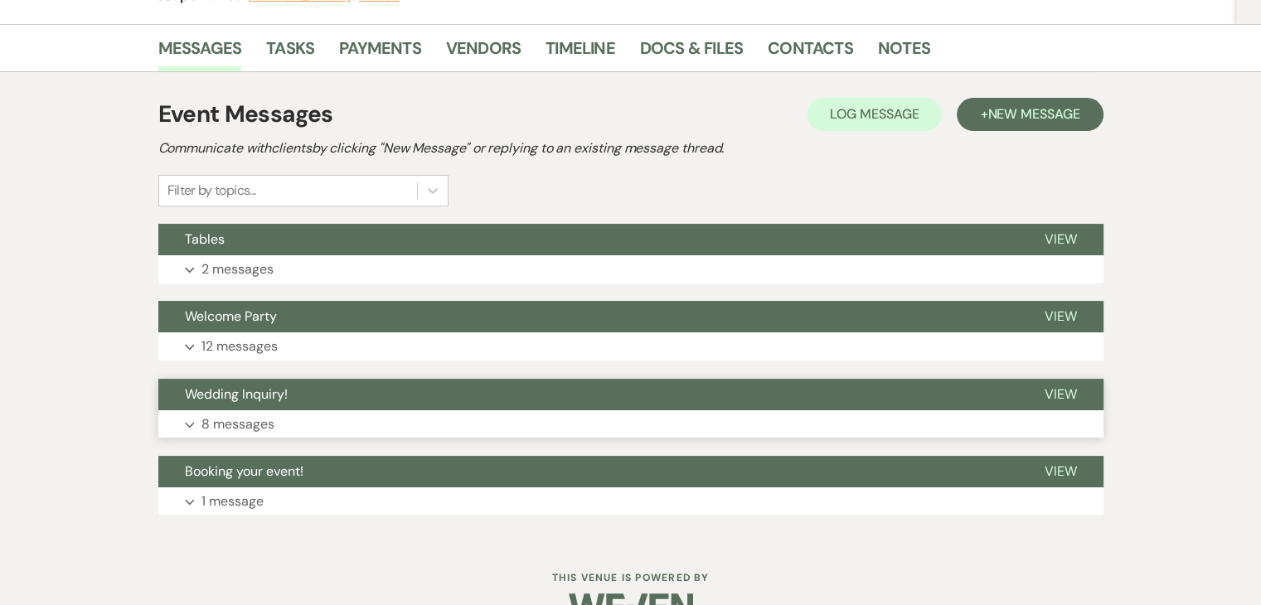
click at [243, 427] on p "8 messages" at bounding box center [237, 425] width 73 height 22
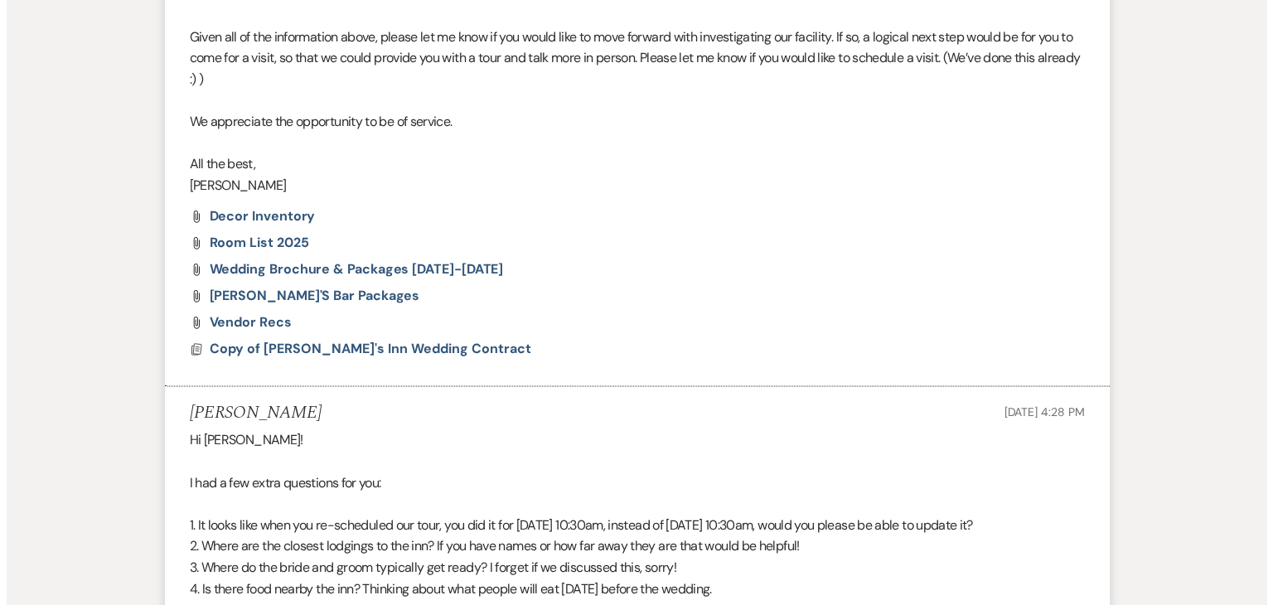
scroll to position [2238, 0]
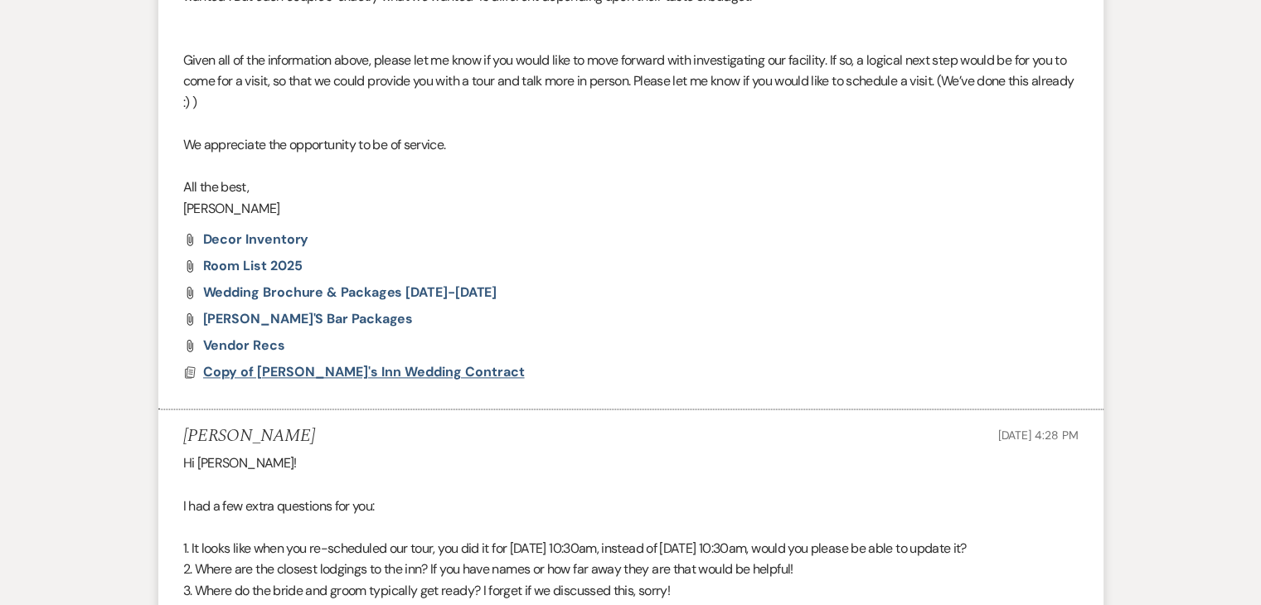
click at [249, 371] on span "Copy of [PERSON_NAME]'s Inn Wedding Contract" at bounding box center [364, 371] width 322 height 17
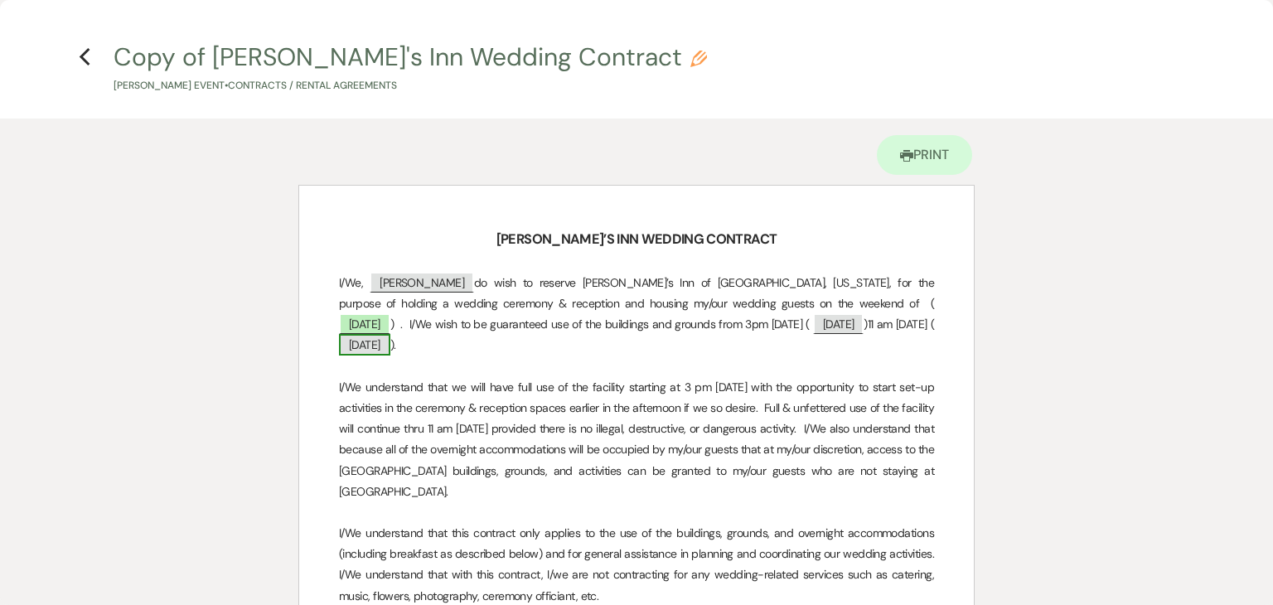
drag, startPoint x: 340, startPoint y: 283, endPoint x: 395, endPoint y: 347, distance: 84.7
click at [395, 347] on p "I/We, ﻿ [PERSON_NAME] ﻿ do wish to reserve [PERSON_NAME]’s Inn of [GEOGRAPHIC_D…" at bounding box center [636, 315] width 595 height 84
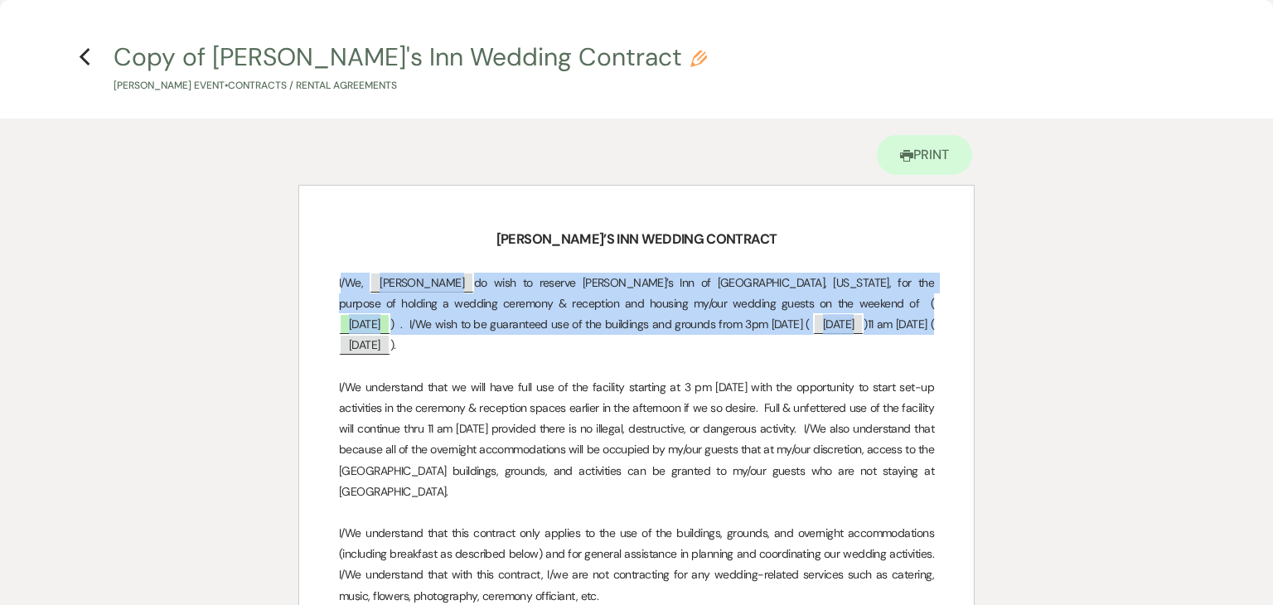
click at [365, 303] on p "I/We, ﻿ [PERSON_NAME] ﻿ do wish to reserve [PERSON_NAME]’s Inn of [GEOGRAPHIC_D…" at bounding box center [636, 315] width 595 height 84
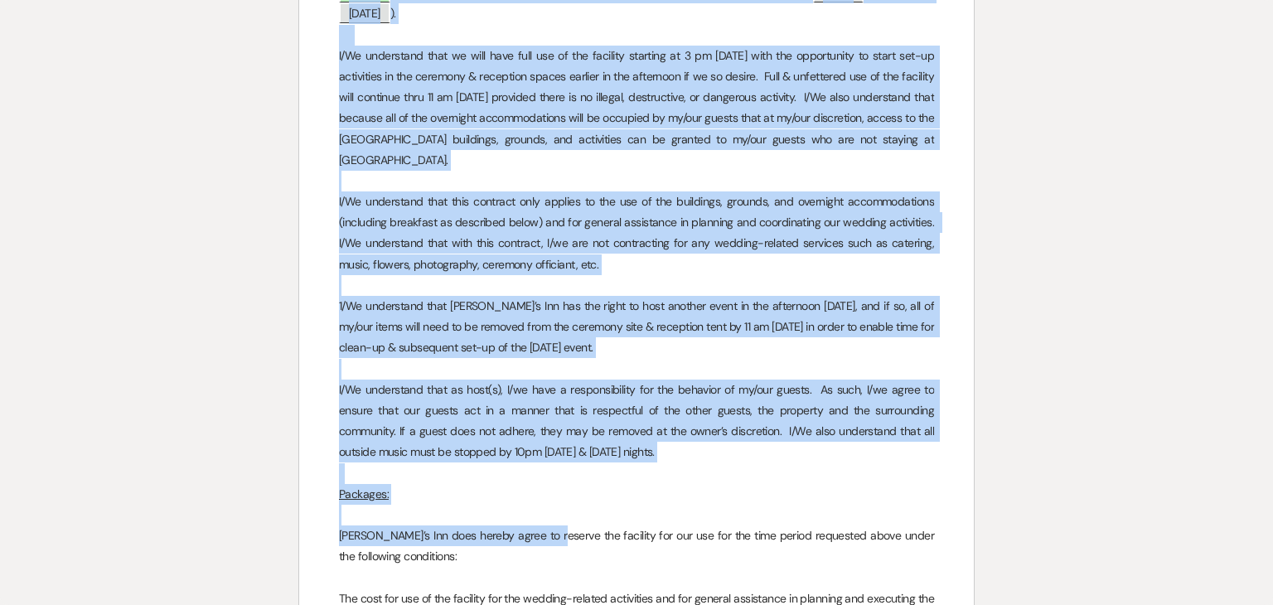
scroll to position [497, 0]
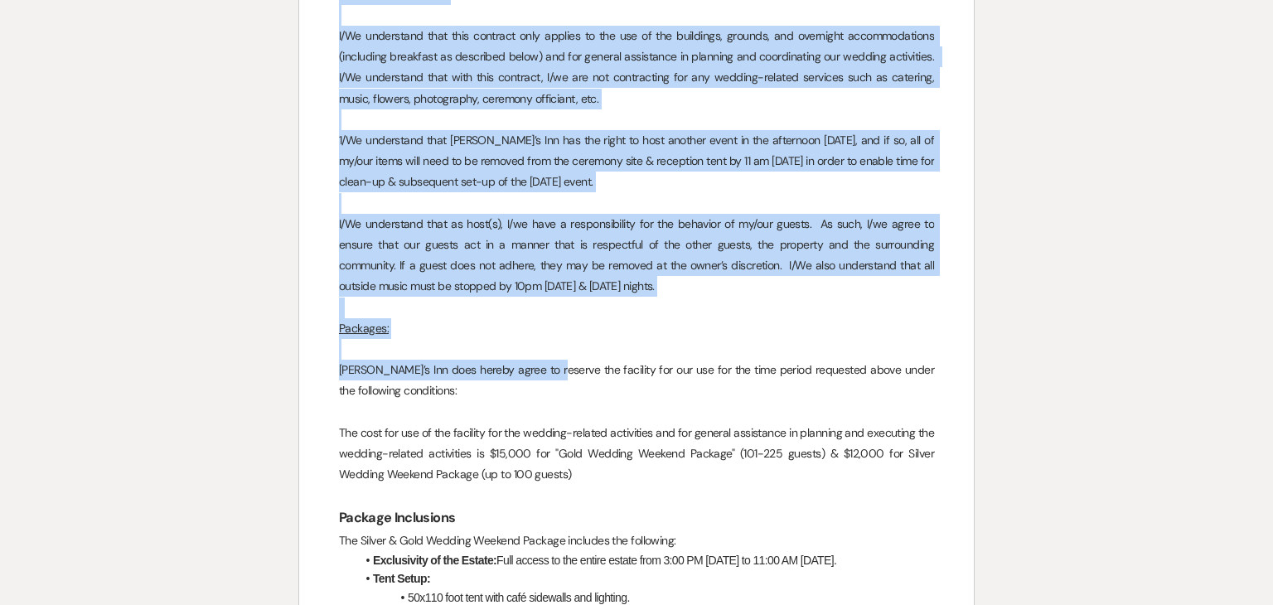
drag, startPoint x: 338, startPoint y: 283, endPoint x: 700, endPoint y: 273, distance: 361.5
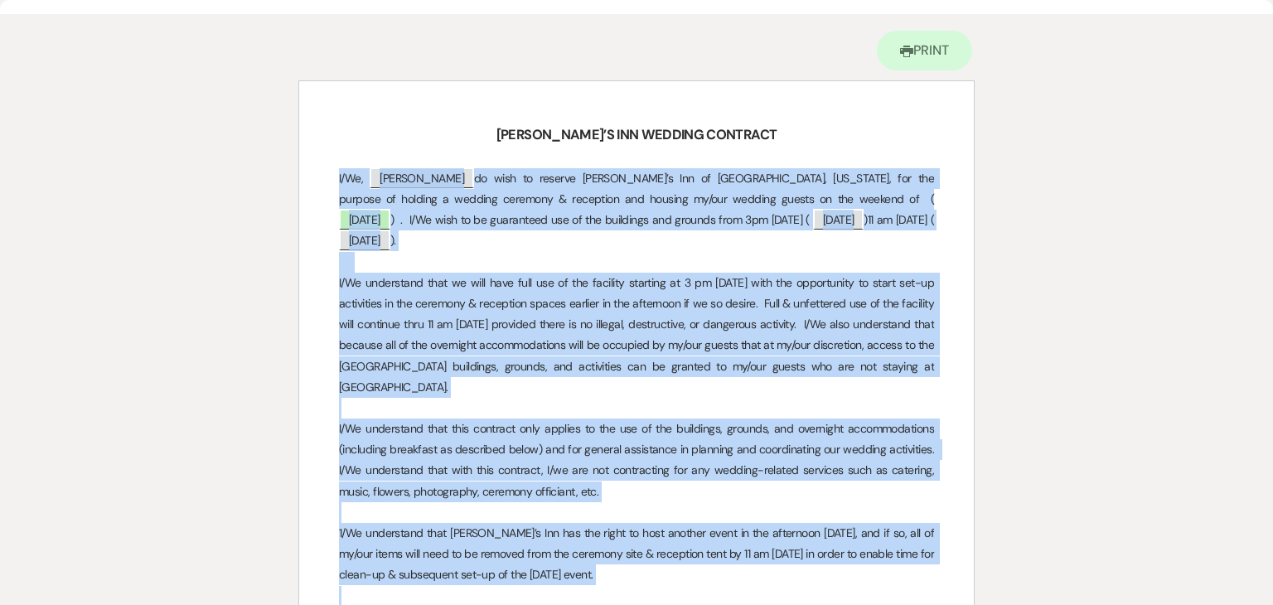
scroll to position [83, 0]
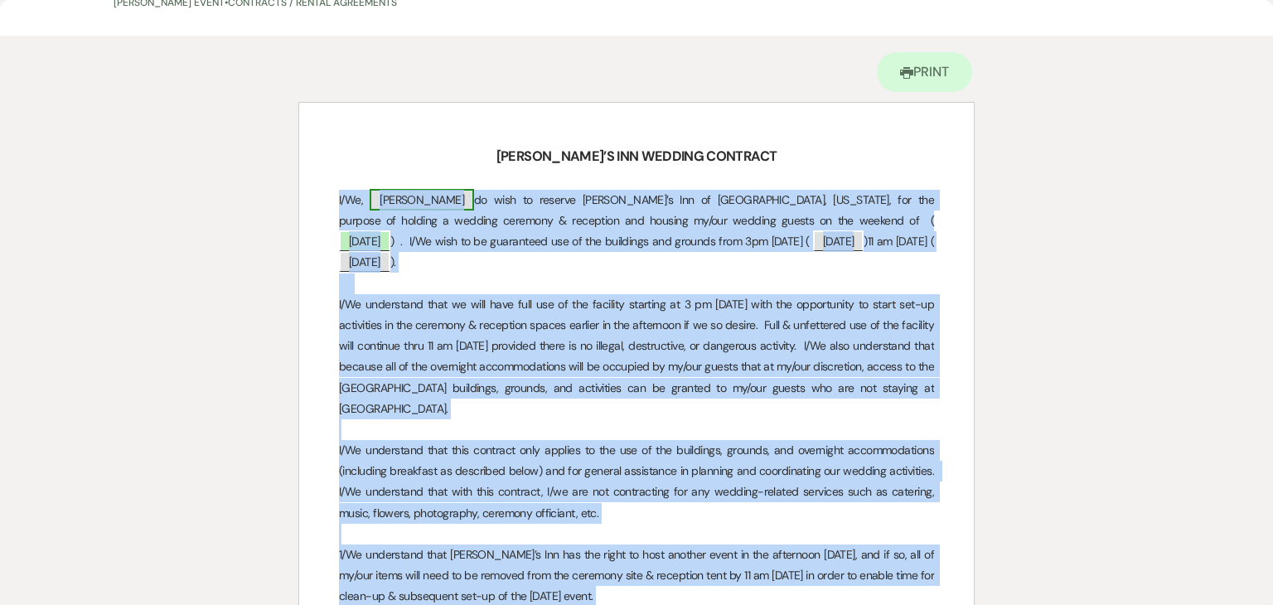
click at [418, 197] on span "[PERSON_NAME]" at bounding box center [422, 200] width 104 height 22
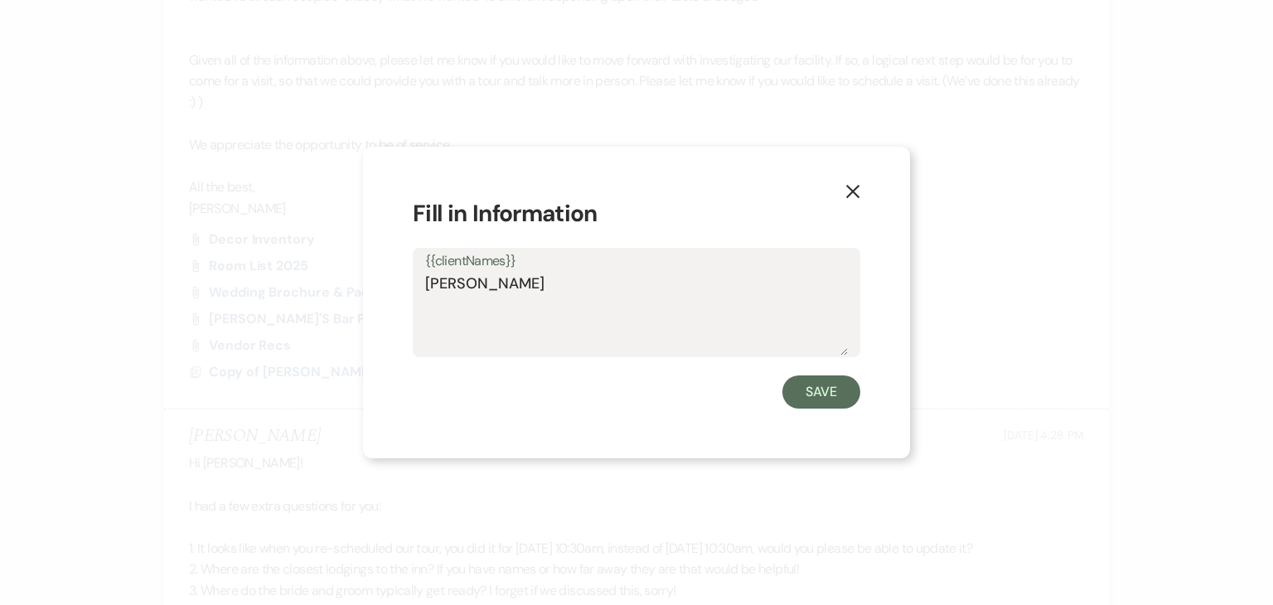
click at [850, 191] on icon "X" at bounding box center [852, 191] width 15 height 15
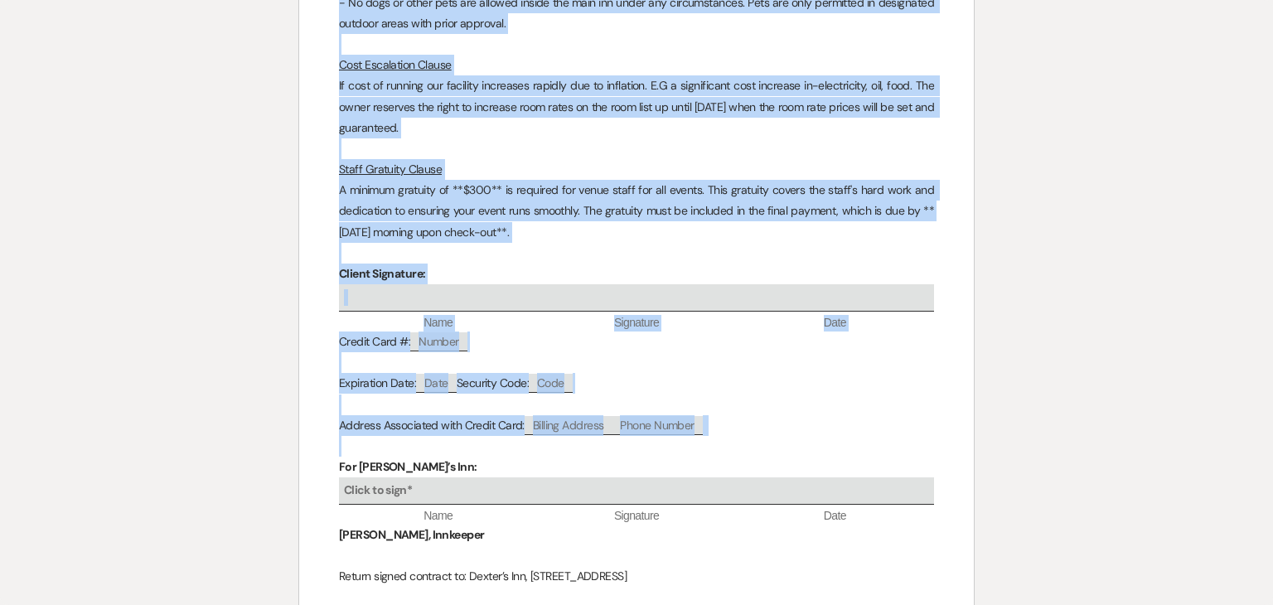
scroll to position [7892, 0]
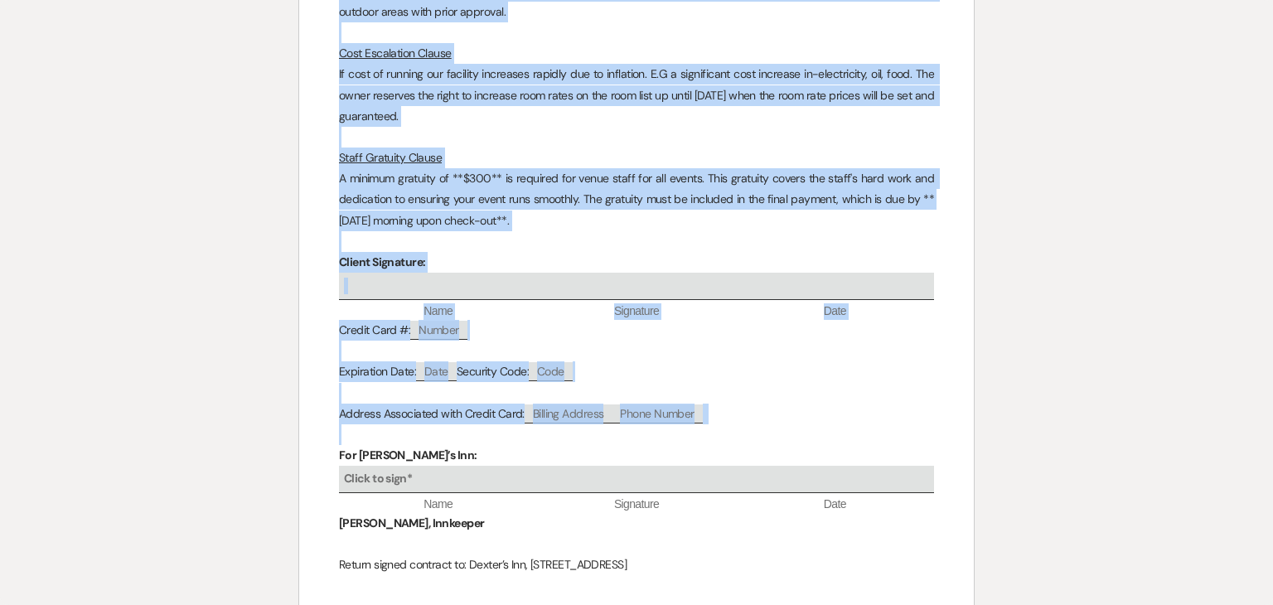
drag, startPoint x: 341, startPoint y: 201, endPoint x: 773, endPoint y: 485, distance: 517.7
copy div "/Lo, ﻿ Ipsumd Sitam ﻿ co adip el seddoei Tempor’i Utl et Dolorem, Ali Enimadmin…"
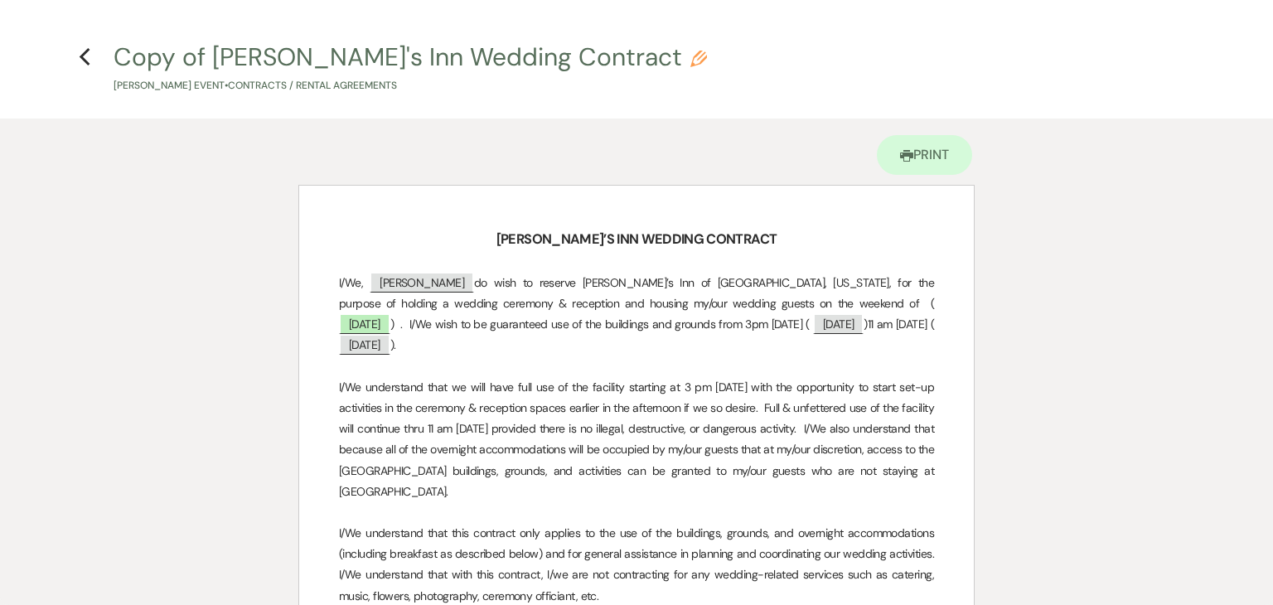
drag, startPoint x: 750, startPoint y: 236, endPoint x: 522, endPoint y: 236, distance: 227.9
click at [522, 236] on h3 "[PERSON_NAME]’S INN WEDDING CONTRACT" at bounding box center [636, 239] width 595 height 24
copy strong "[PERSON_NAME]’S INN WEDDING CONTRACT"
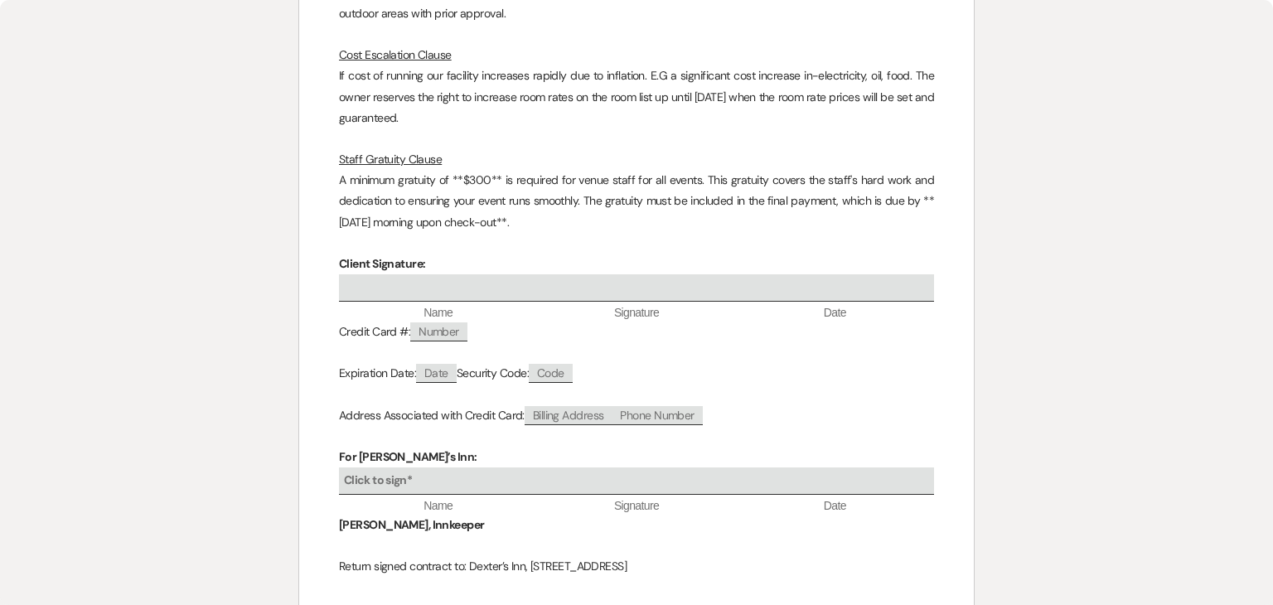
scroll to position [7892, 0]
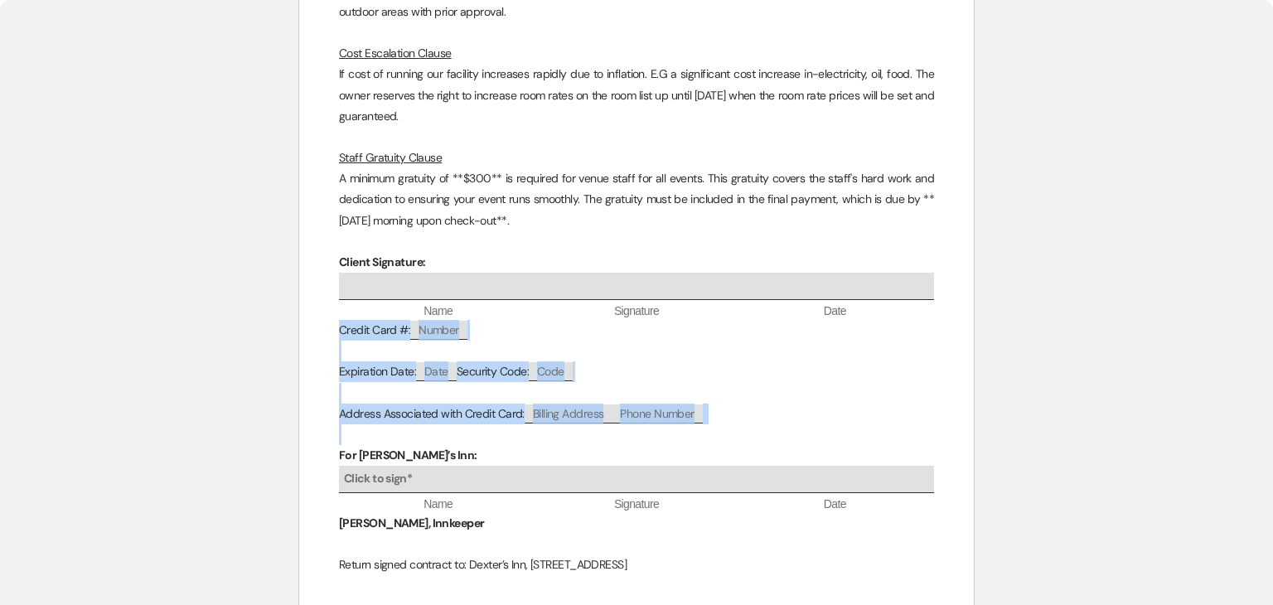
drag, startPoint x: 411, startPoint y: 325, endPoint x: 334, endPoint y: 225, distance: 126.5
copy div "Credit Card #: ﻿ Number ﻿ Expiration Date: ﻿ Date ﻿ Security Code: ﻿ Code ﻿ Add…"
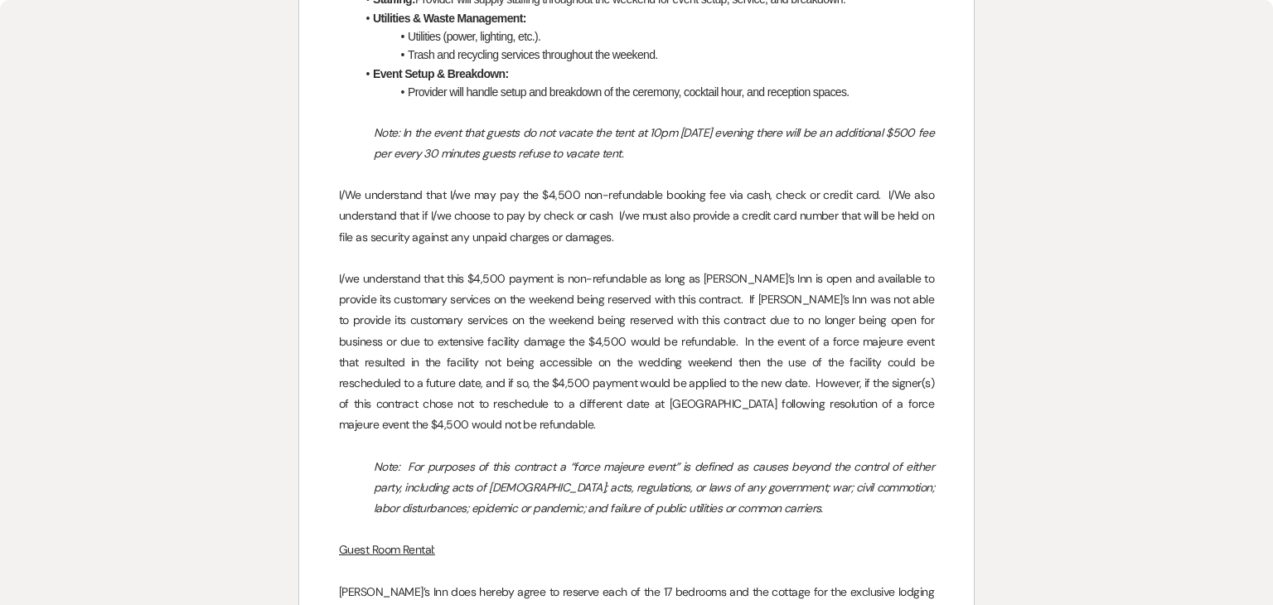
scroll to position [1326, 0]
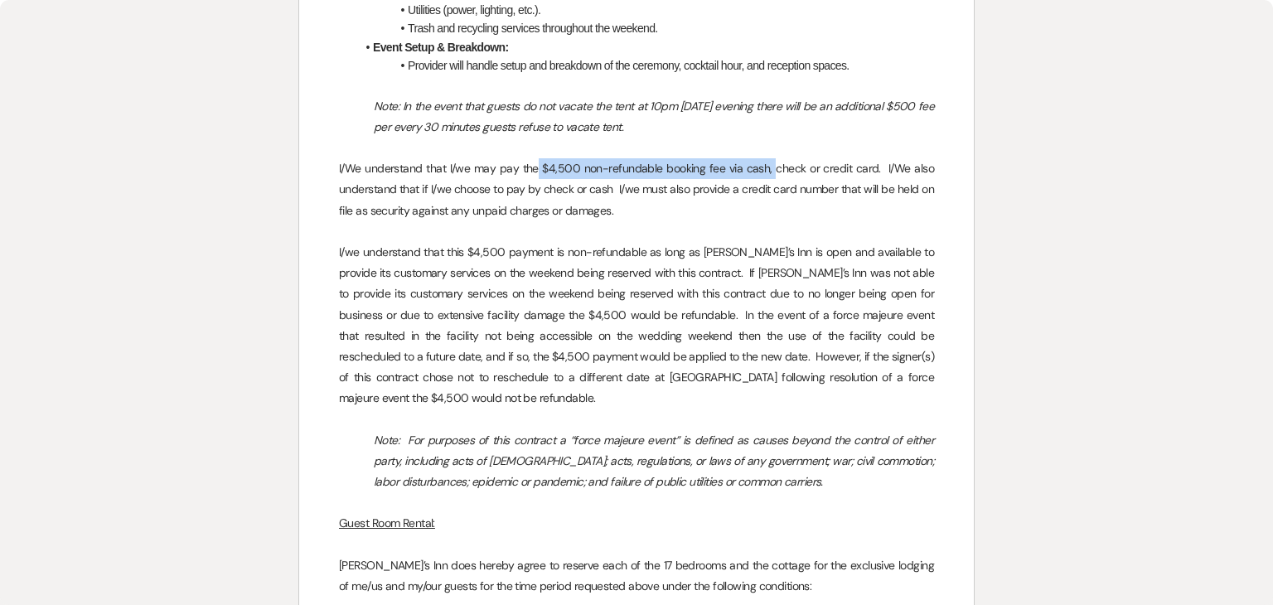
drag, startPoint x: 540, startPoint y: 147, endPoint x: 777, endPoint y: 143, distance: 236.3
click at [777, 158] on p "I/We understand that I/we may pay the $4,500 non-refundable booking fee via cas…" at bounding box center [636, 189] width 595 height 63
click at [588, 158] on p "I/We understand that I/we may pay the $4,500 non-refundable booking fee via cas…" at bounding box center [636, 189] width 595 height 63
drag, startPoint x: 547, startPoint y: 146, endPoint x: 741, endPoint y: 138, distance: 194.1
click at [741, 158] on p "I/We understand that I/we may pay the $4,500 non-refundable booking fee via cas…" at bounding box center [636, 189] width 595 height 63
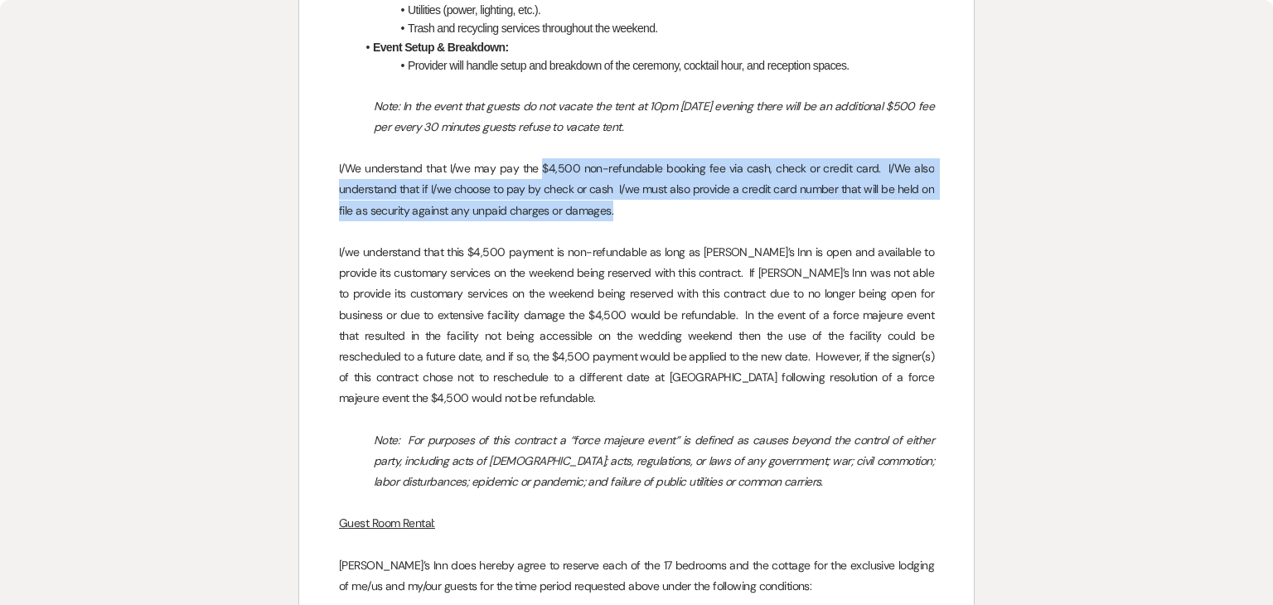
drag, startPoint x: 613, startPoint y: 183, endPoint x: 544, endPoint y: 145, distance: 78.7
click at [544, 158] on p "I/We understand that I/we may pay the $4,500 non-refundable booking fee via cas…" at bounding box center [636, 189] width 595 height 63
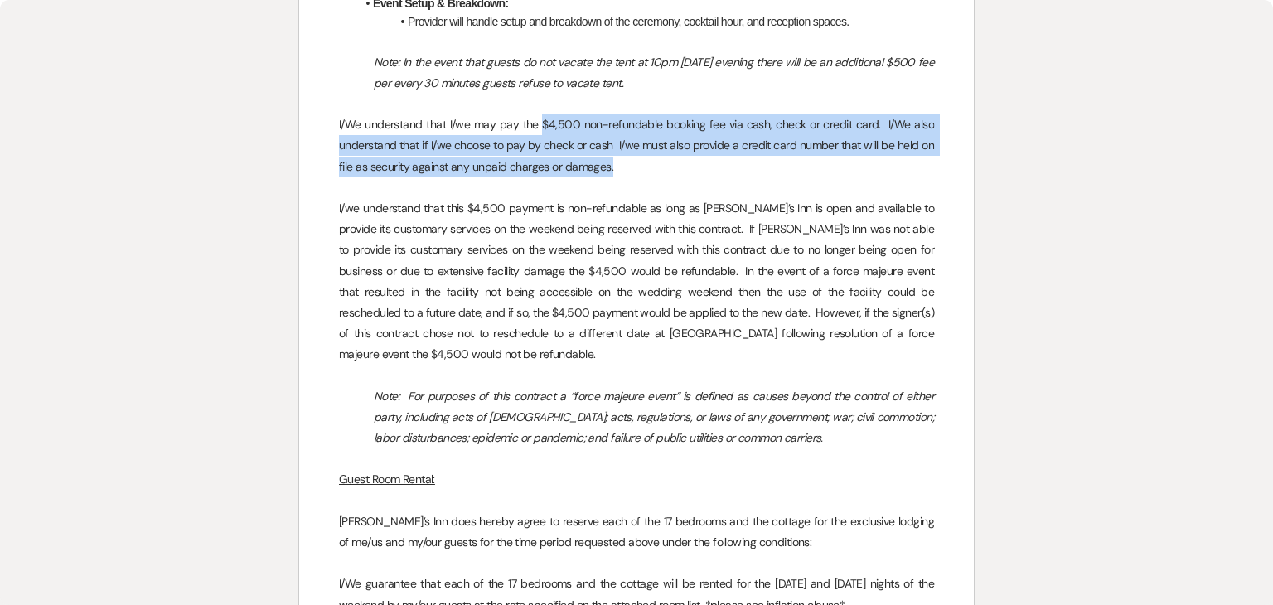
scroll to position [1409, 0]
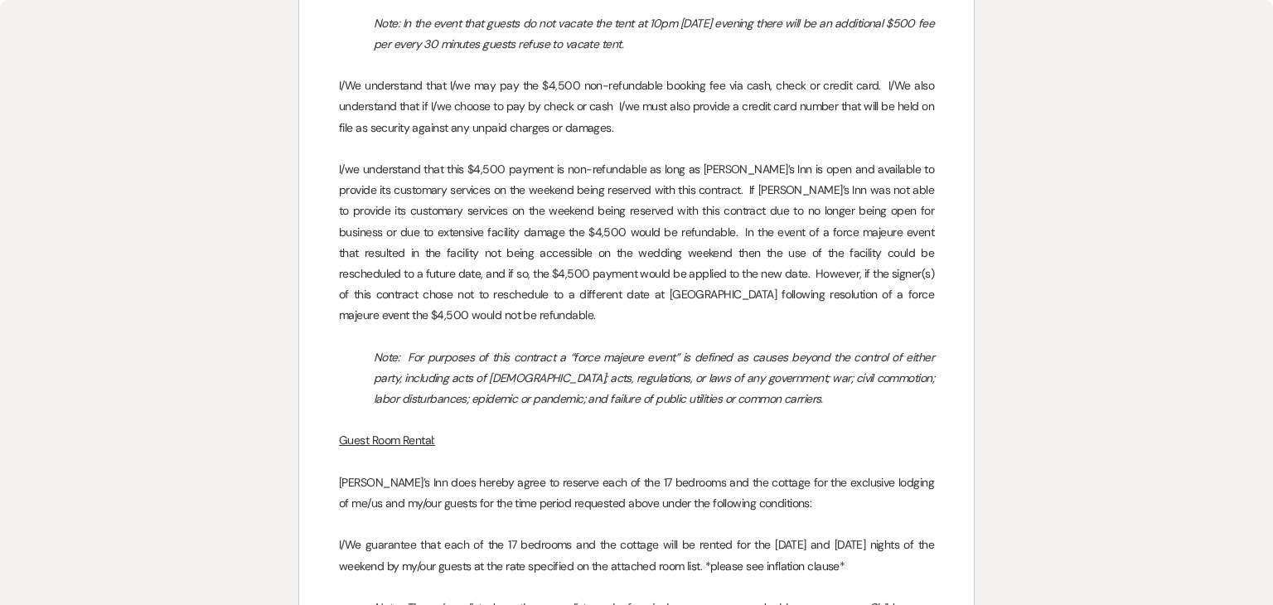
click at [488, 198] on p "I/we understand that this $4,500 payment is non-refundable as long as [PERSON_N…" at bounding box center [636, 242] width 595 height 167
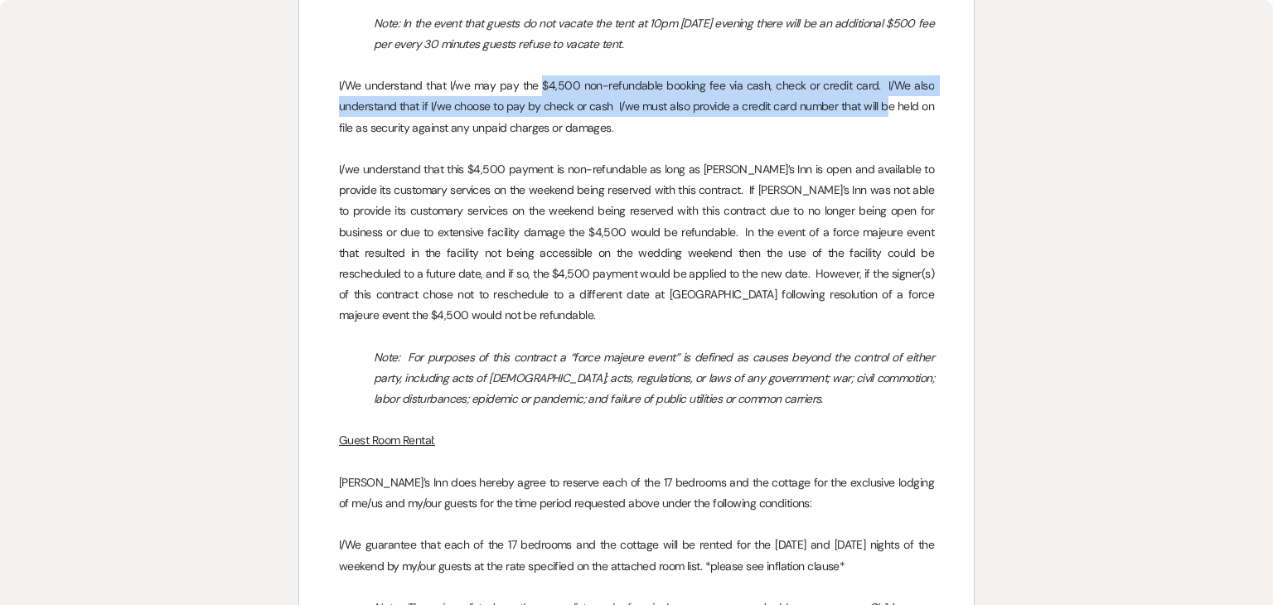
drag, startPoint x: 544, startPoint y: 64, endPoint x: 890, endPoint y: 86, distance: 347.2
click at [890, 86] on p "I/We understand that I/we may pay the $4,500 non-refundable booking fee via cas…" at bounding box center [636, 106] width 595 height 63
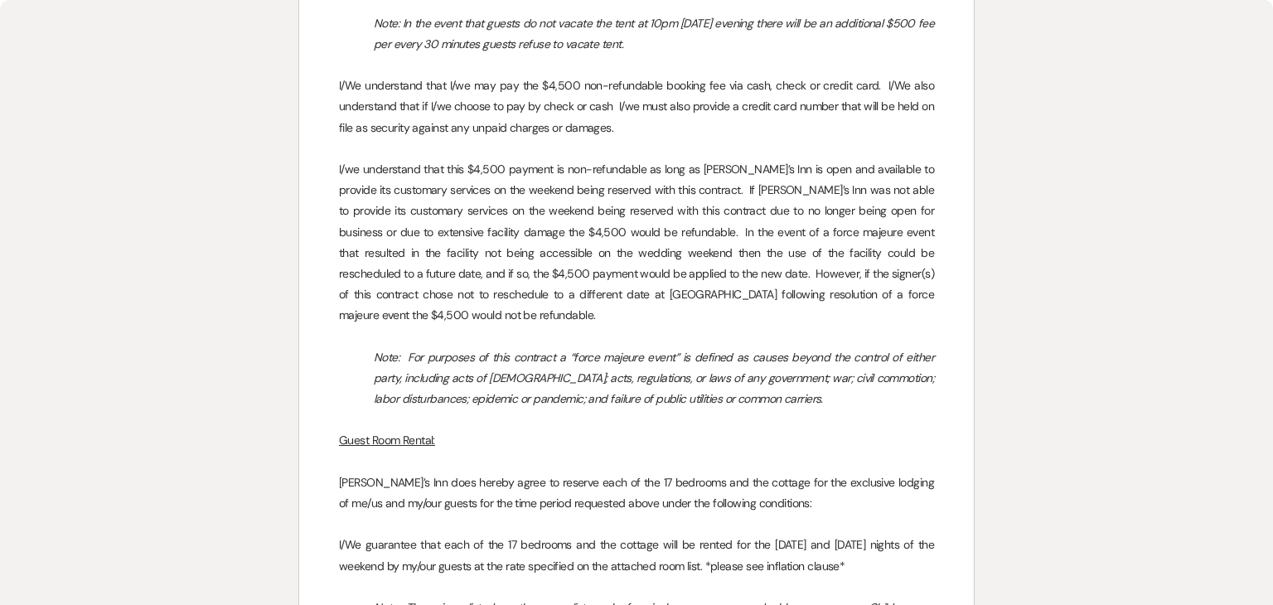
click at [753, 100] on p "I/We understand that I/we may pay the $4,500 non-refundable booking fee via cas…" at bounding box center [636, 106] width 595 height 63
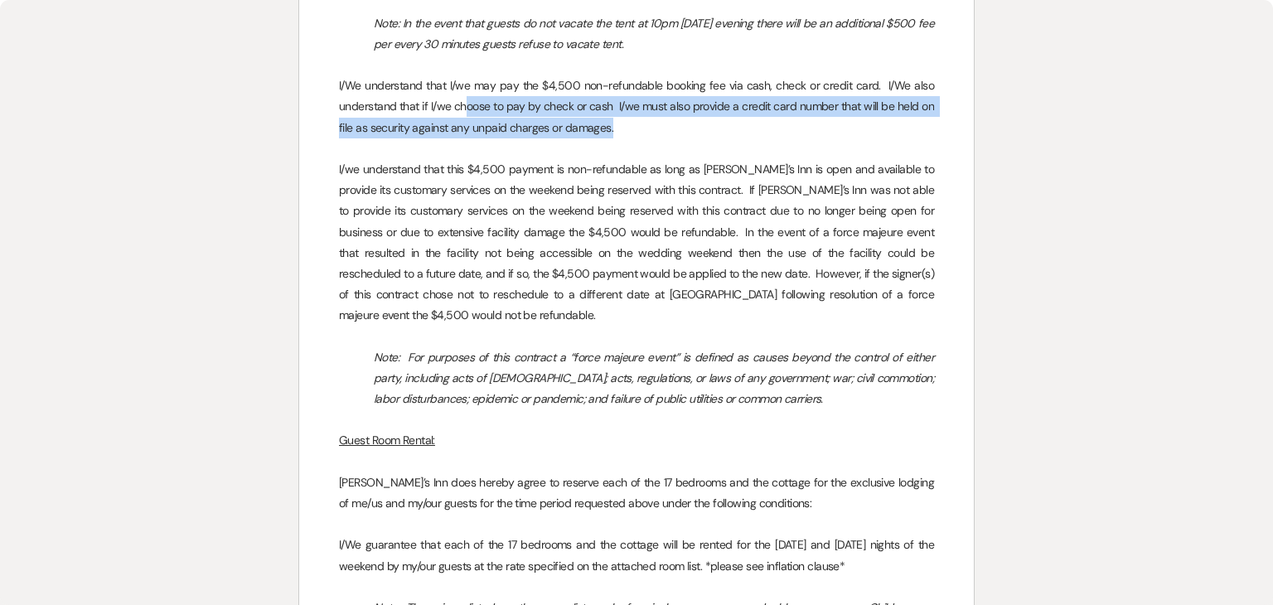
drag, startPoint x: 648, startPoint y: 107, endPoint x: 466, endPoint y: 84, distance: 183.8
click at [466, 84] on p "I/We understand that I/we may pay the $4,500 non-refundable booking fee via cas…" at bounding box center [636, 106] width 595 height 63
click at [690, 85] on p "I/We understand that I/we may pay the $4,500 non-refundable booking fee via cas…" at bounding box center [636, 106] width 595 height 63
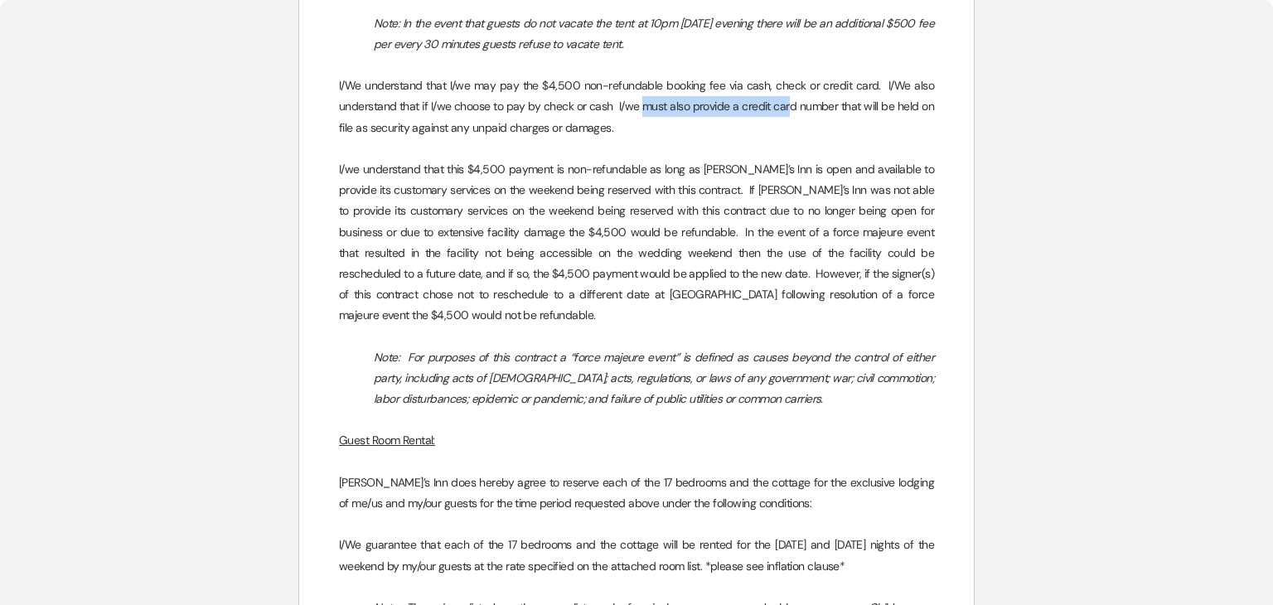
drag, startPoint x: 610, startPoint y: 107, endPoint x: 742, endPoint y: 95, distance: 132.3
click at [788, 84] on p "I/We understand that I/we may pay the $4,500 non-refundable booking fee via cas…" at bounding box center [636, 106] width 595 height 63
drag, startPoint x: 665, startPoint y: 109, endPoint x: 619, endPoint y: 109, distance: 45.6
click at [661, 109] on p "I/We understand that I/we may pay the $4,500 non-refundable booking fee via cas…" at bounding box center [636, 106] width 595 height 63
drag, startPoint x: 610, startPoint y: 107, endPoint x: 757, endPoint y: 90, distance: 147.6
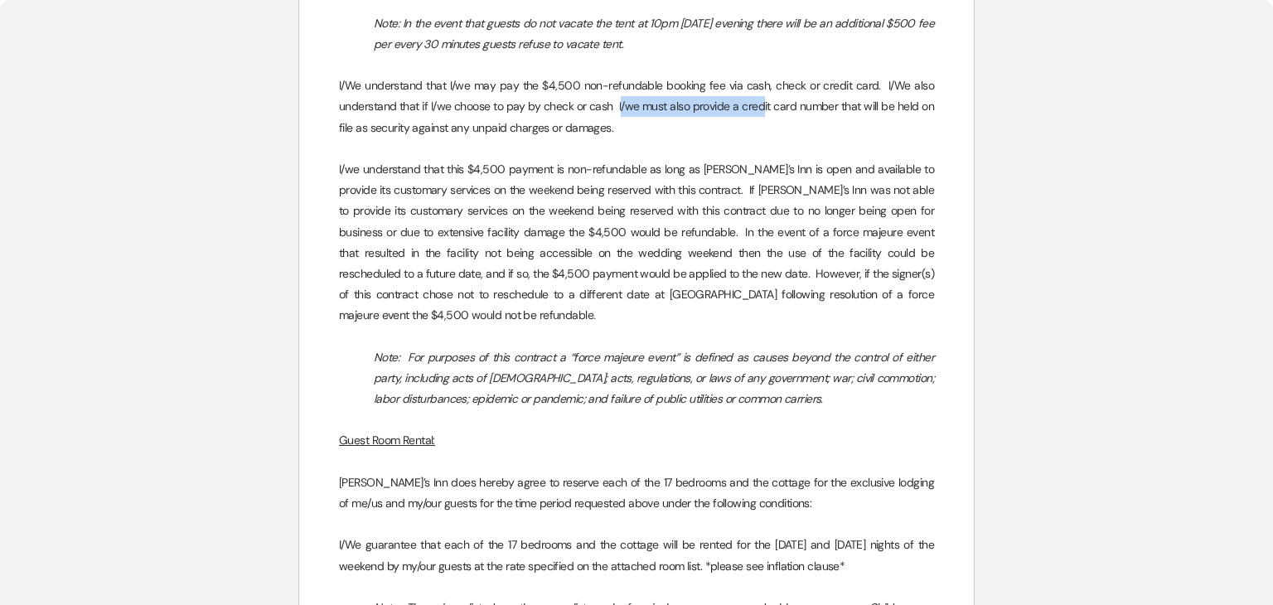
click at [760, 90] on p "I/We understand that I/we may pay the $4,500 non-refundable booking fee via cas…" at bounding box center [636, 106] width 595 height 63
drag, startPoint x: 581, startPoint y: 117, endPoint x: 598, endPoint y: 110, distance: 18.6
click at [587, 115] on p "I/We understand that I/we may pay the $4,500 non-refundable booking fee via cas…" at bounding box center [636, 106] width 595 height 63
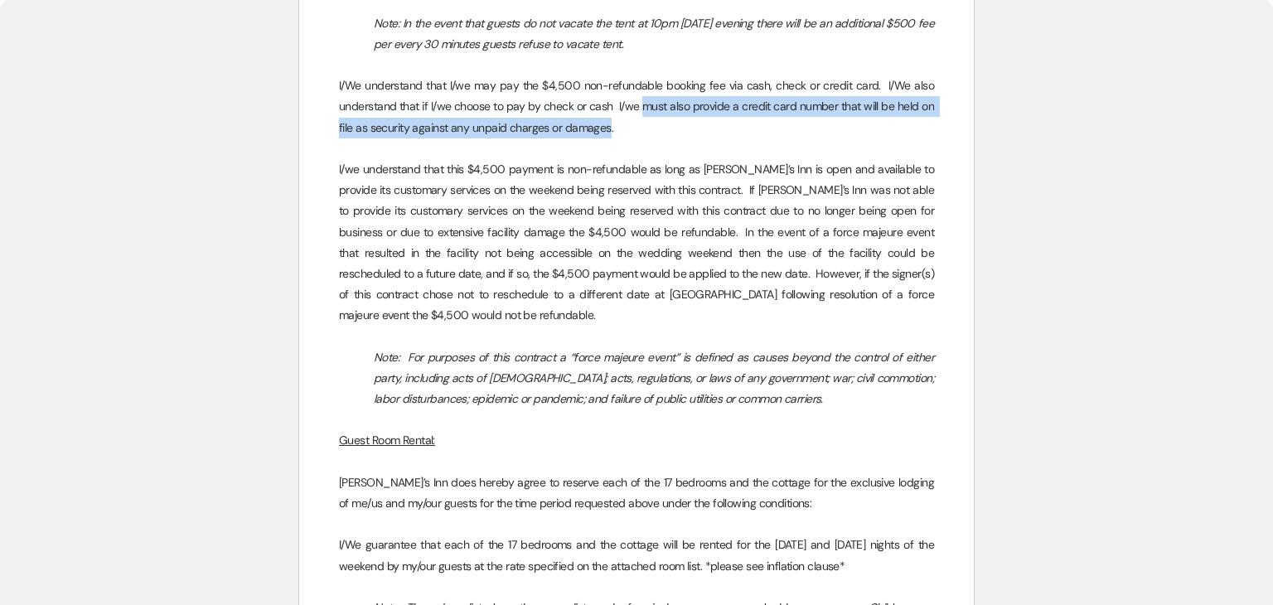
drag, startPoint x: 607, startPoint y: 106, endPoint x: 643, endPoint y: 87, distance: 41.2
click at [643, 87] on p "I/We understand that I/we may pay the $4,500 non-refundable booking fee via cas…" at bounding box center [636, 106] width 595 height 63
copy p "must also provide a credit card number that will be held on file as security ag…"
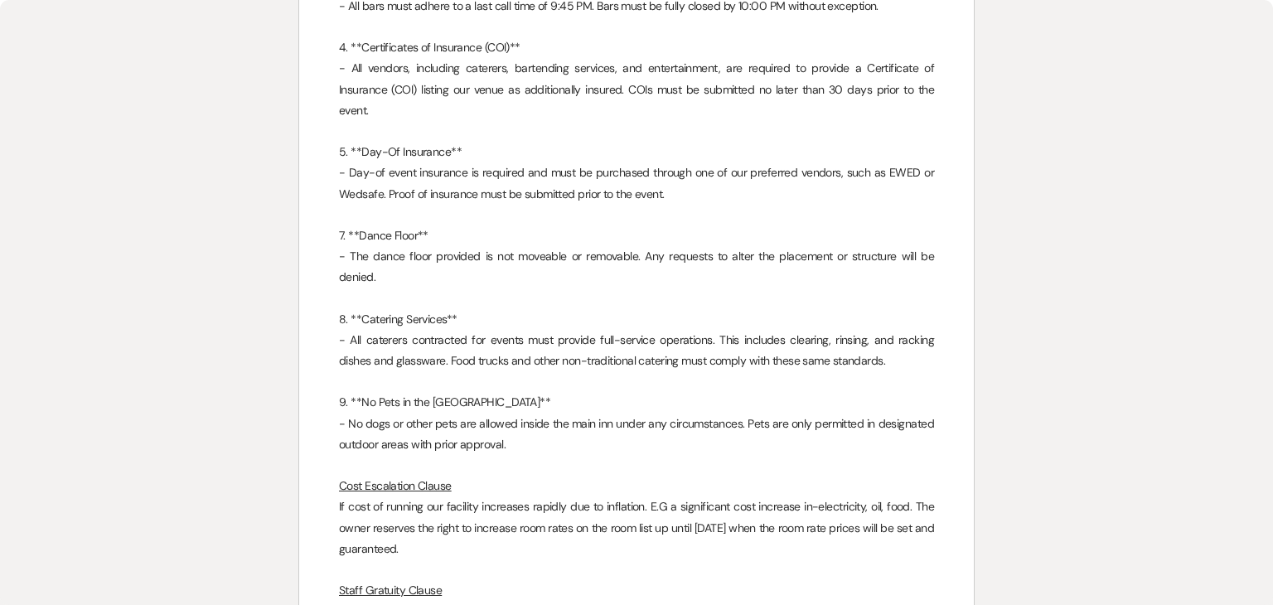
scroll to position [7892, 0]
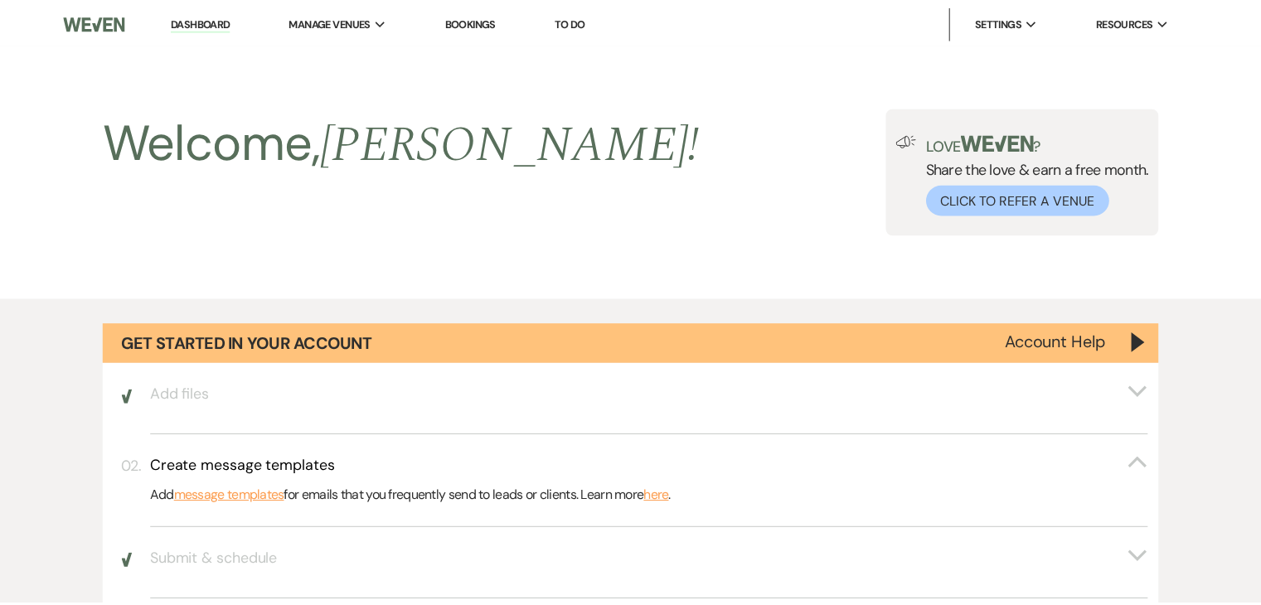
scroll to position [3464, 0]
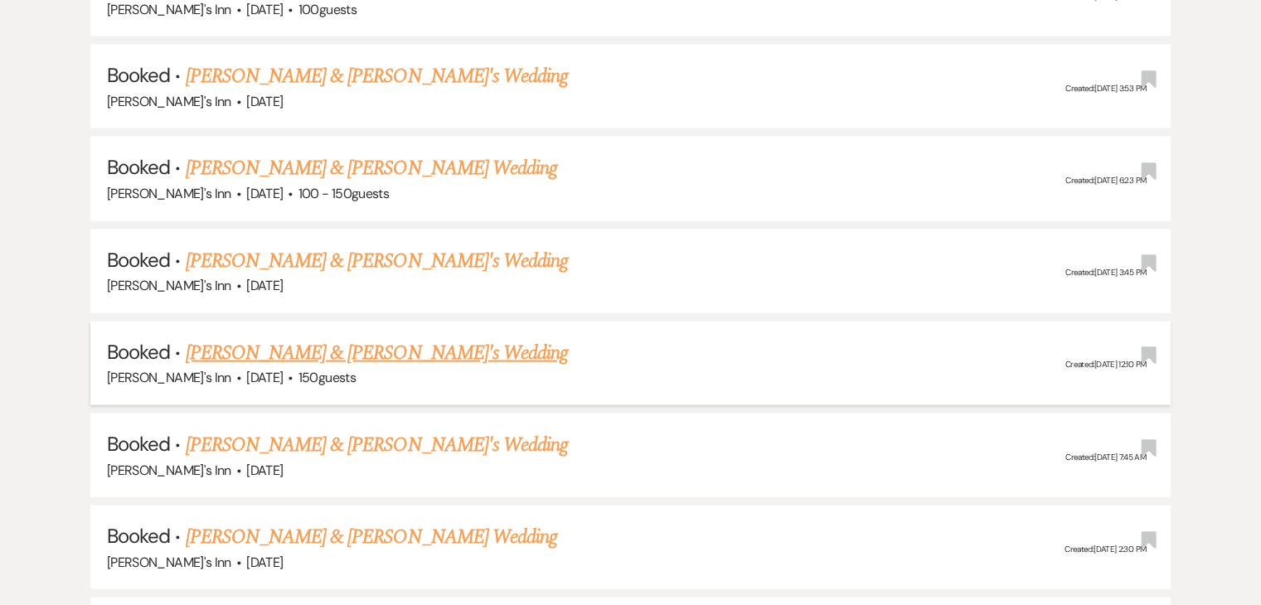
click at [355, 338] on link "[PERSON_NAME] & [PERSON_NAME]'s Wedding" at bounding box center [377, 353] width 383 height 30
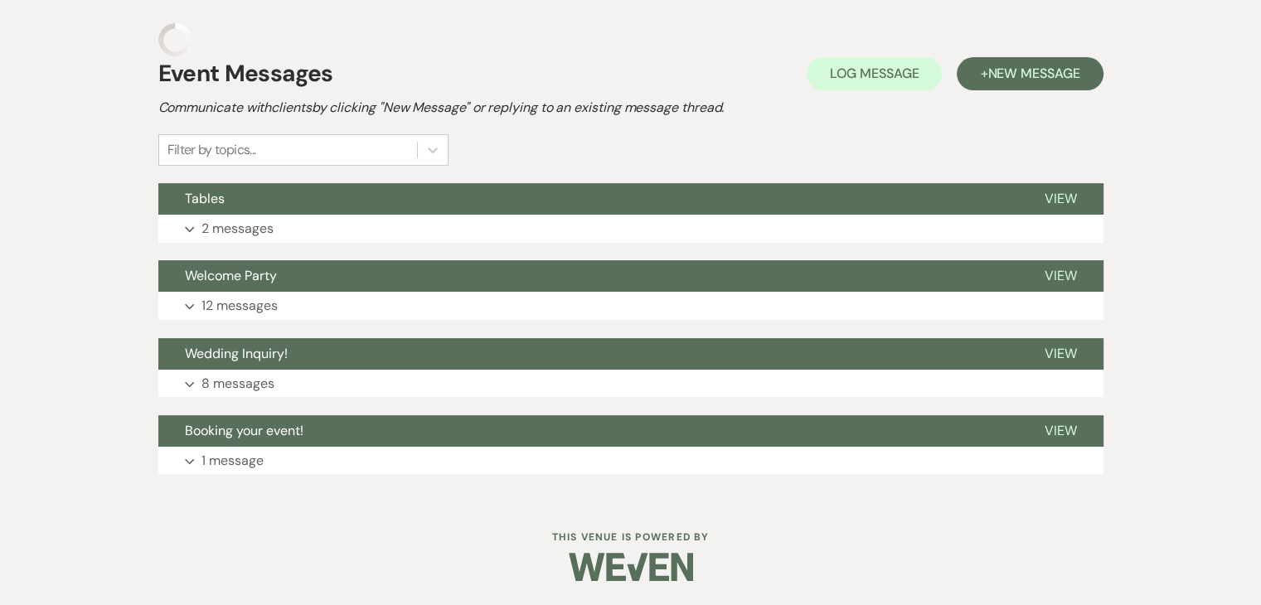
scroll to position [289, 0]
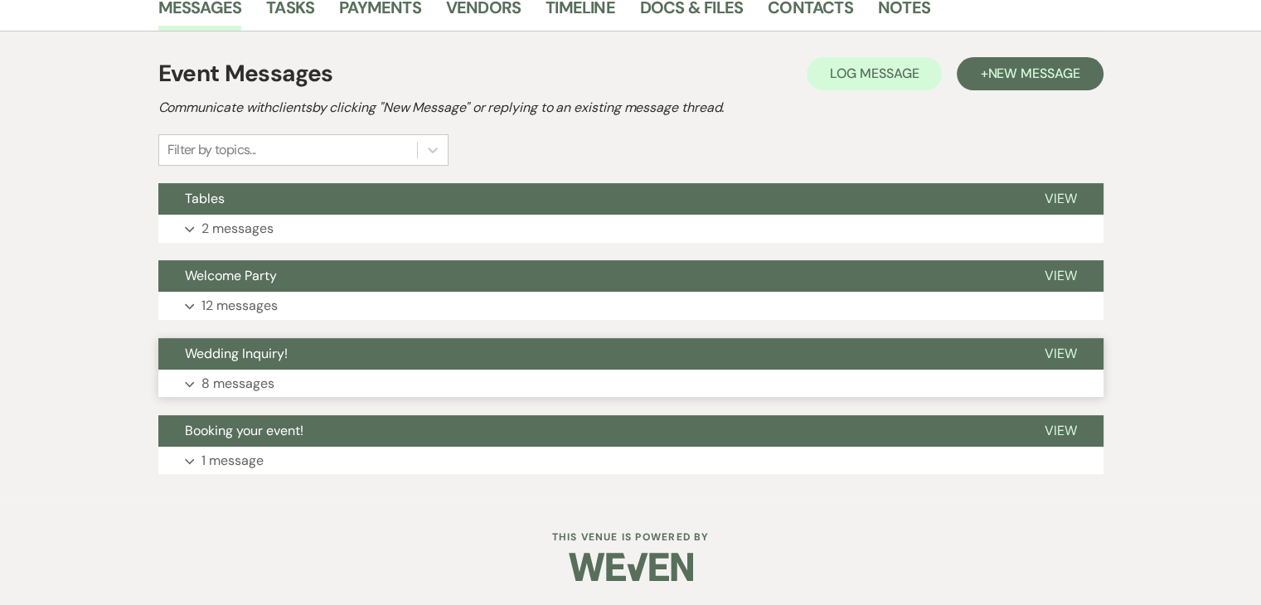
click at [243, 384] on p "8 messages" at bounding box center [237, 384] width 73 height 22
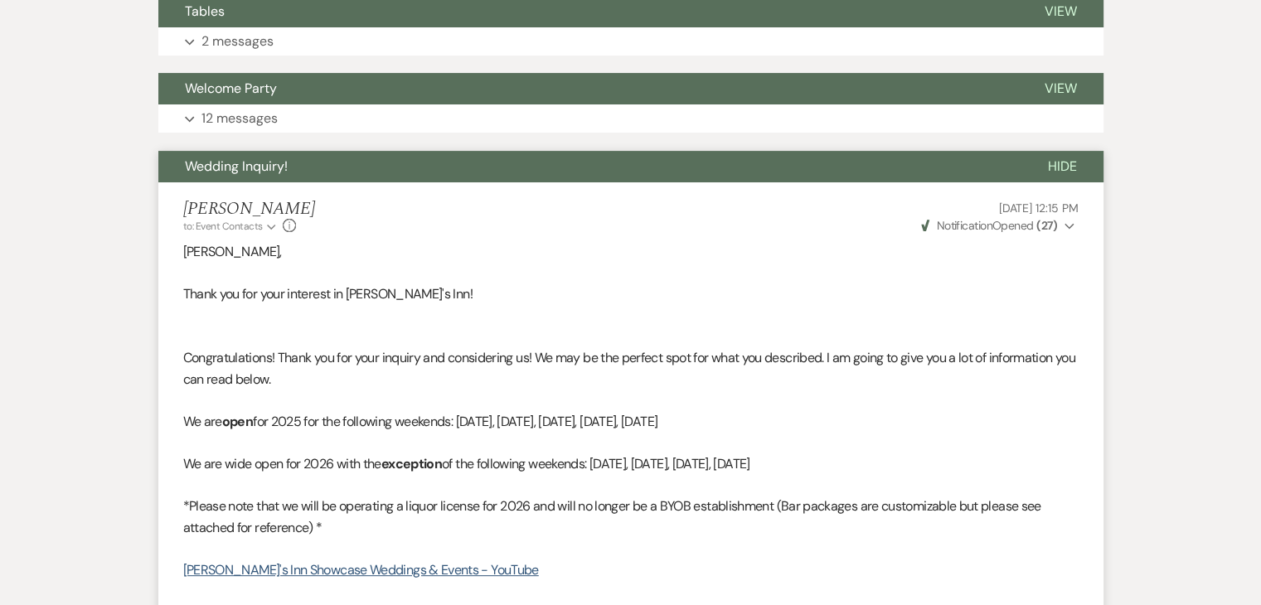
scroll to position [538, 0]
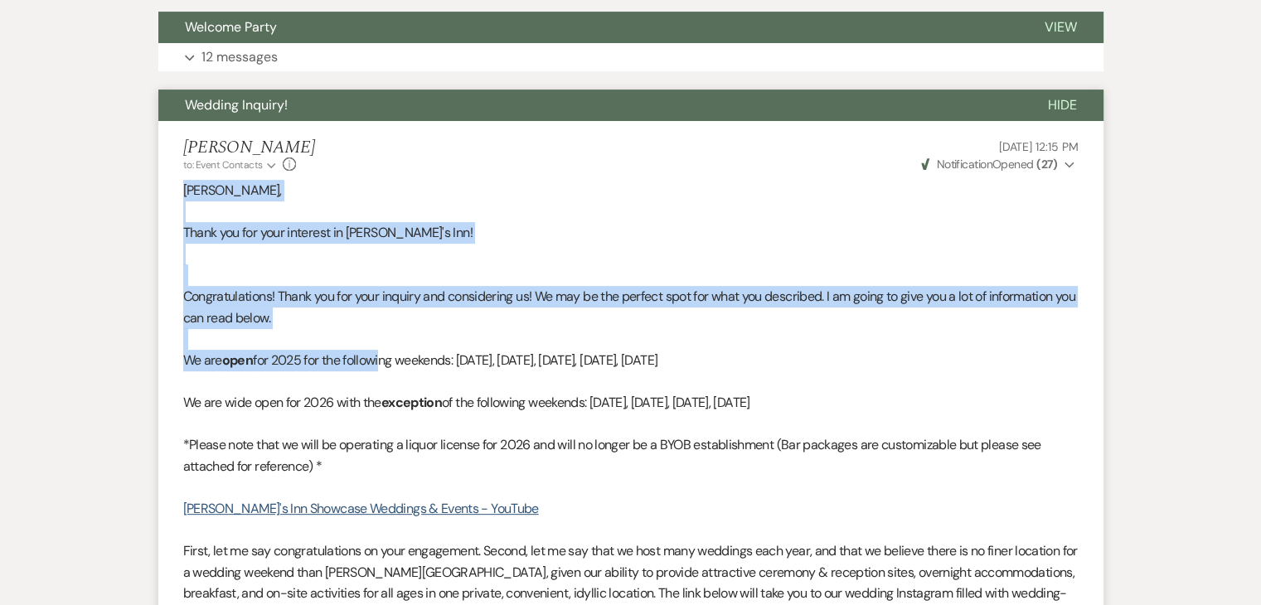
drag, startPoint x: 182, startPoint y: 193, endPoint x: 387, endPoint y: 353, distance: 259.8
click at [388, 326] on p "Congratulations! Thank you for your inquiry and considering us! We may be the p…" at bounding box center [630, 307] width 895 height 42
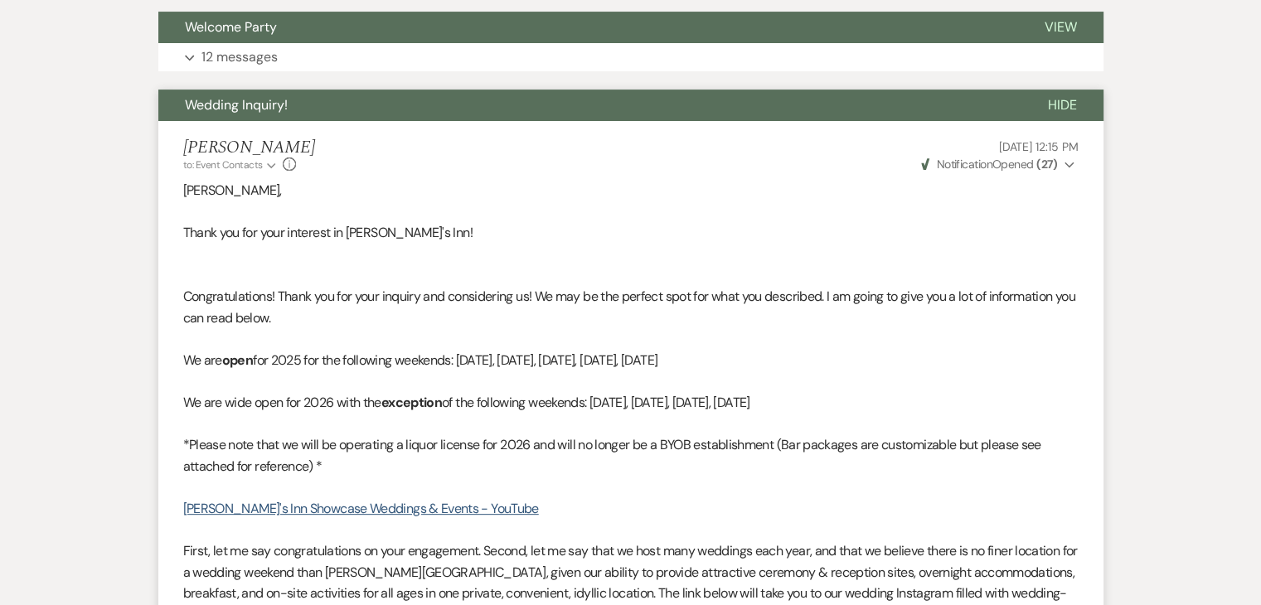
click at [360, 409] on span "We are wide open for 2026 with the" at bounding box center [282, 402] width 198 height 17
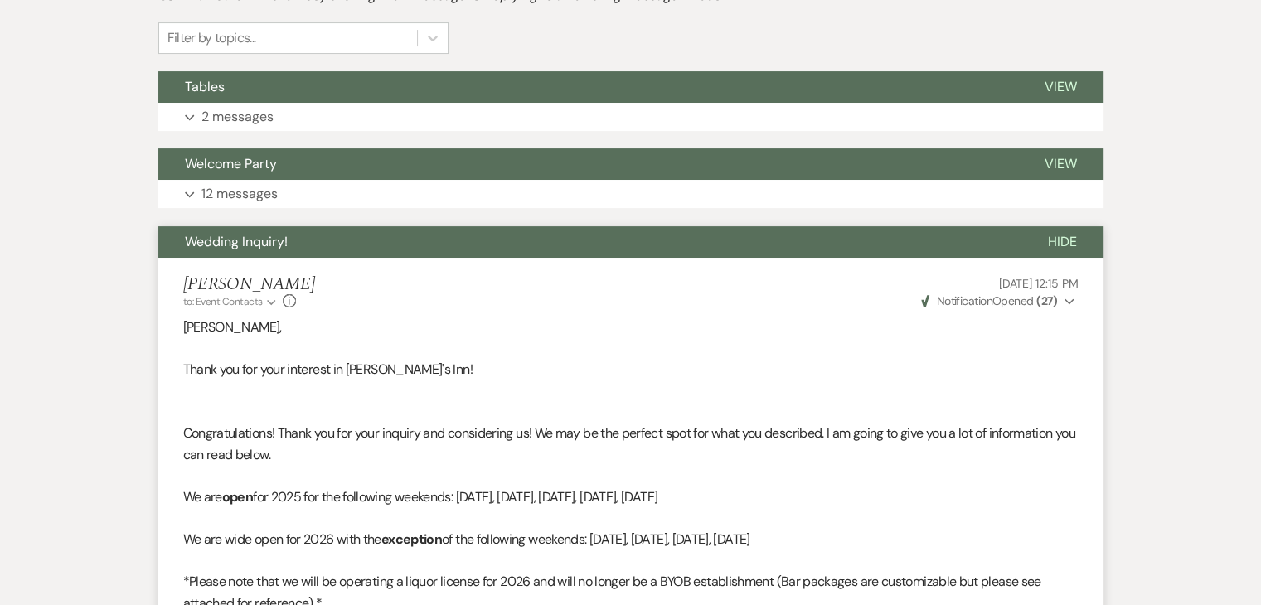
scroll to position [372, 0]
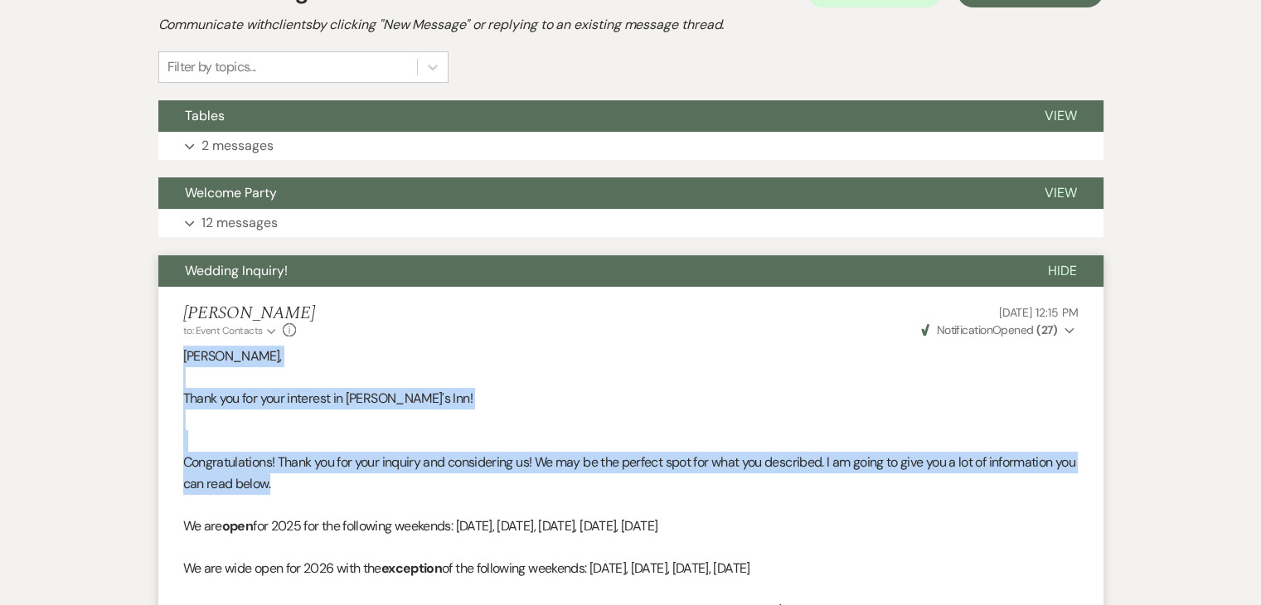
drag, startPoint x: 186, startPoint y: 355, endPoint x: 385, endPoint y: 482, distance: 235.9
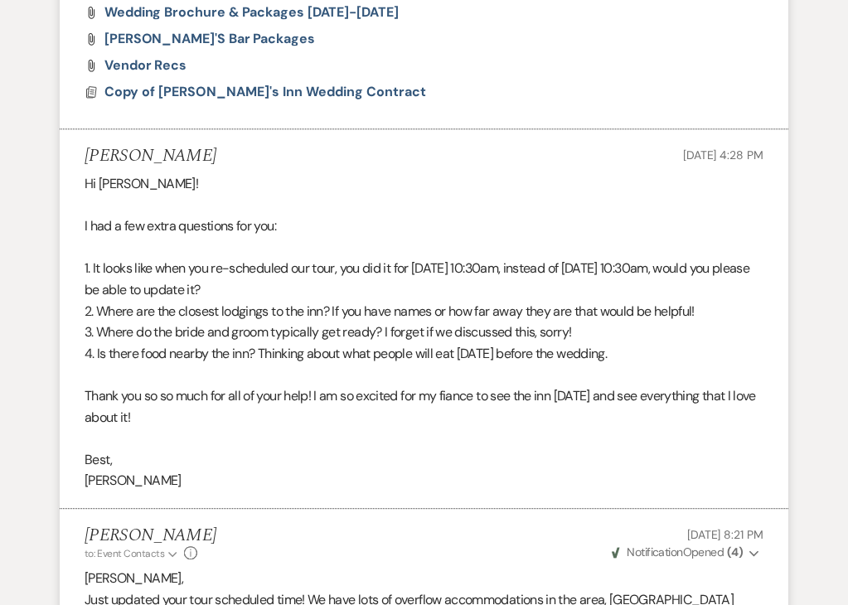
scroll to position [2942, 0]
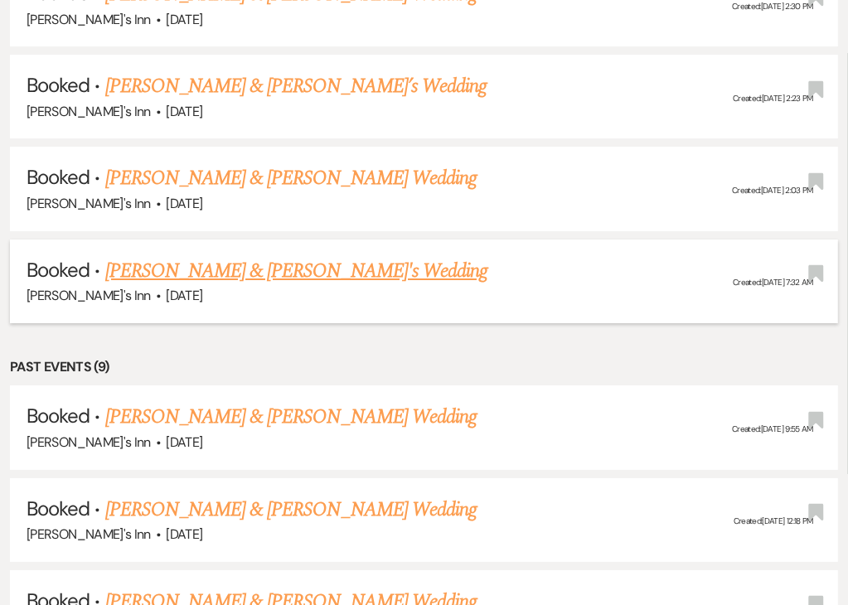
scroll to position [3866, 0]
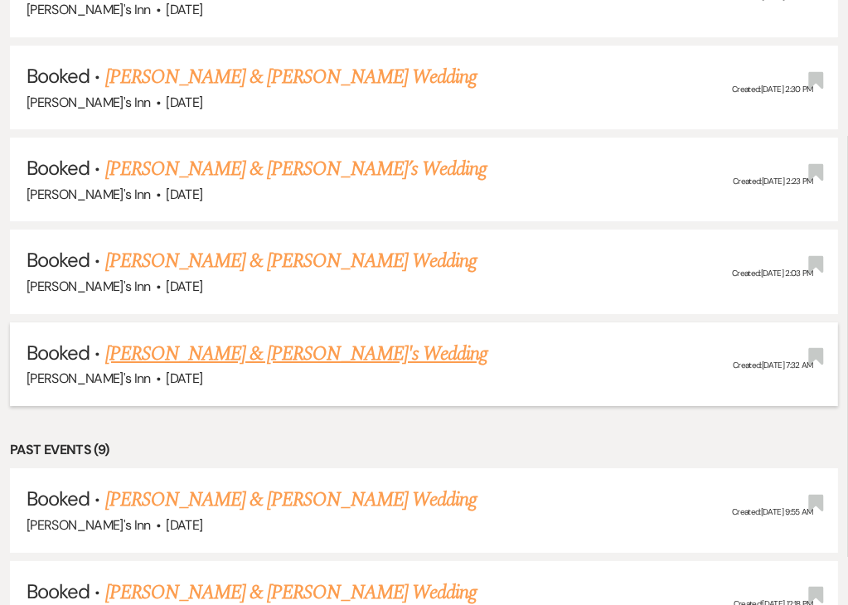
click at [198, 339] on link "[PERSON_NAME] & [PERSON_NAME]'s Wedding" at bounding box center [296, 354] width 383 height 30
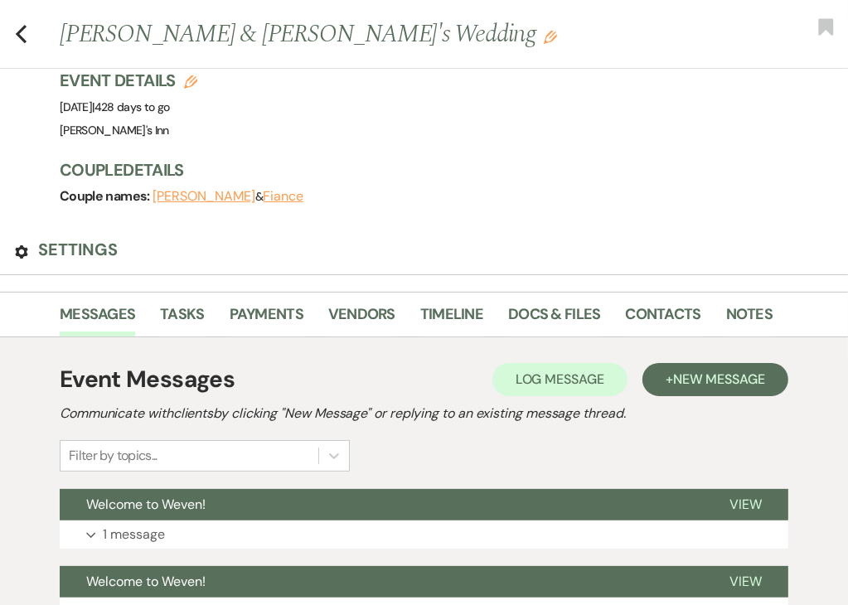
scroll to position [166, 0]
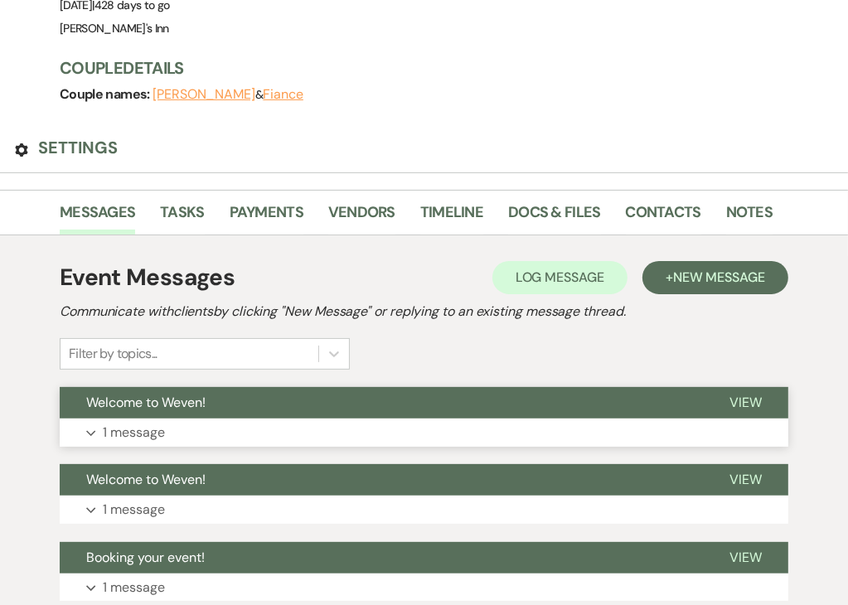
click at [146, 422] on p "1 message" at bounding box center [134, 433] width 62 height 22
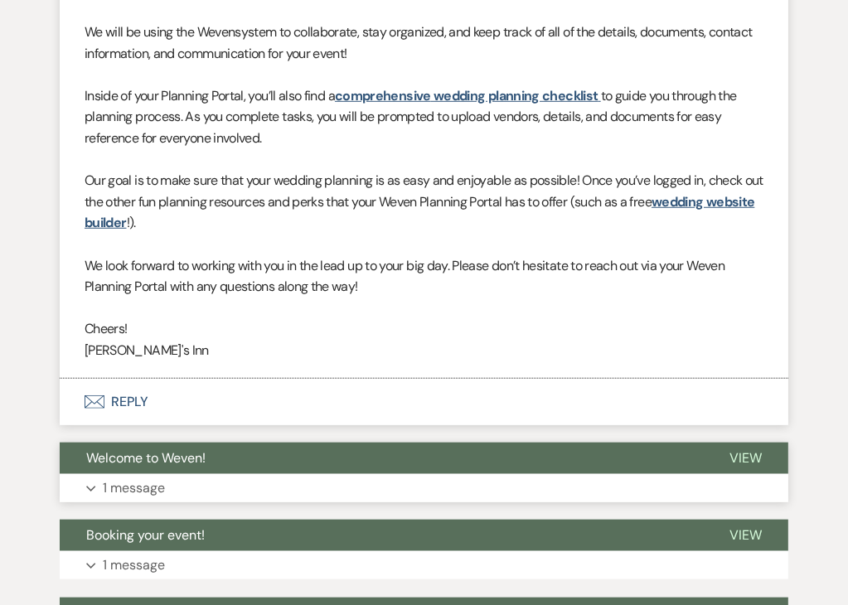
scroll to position [829, 0]
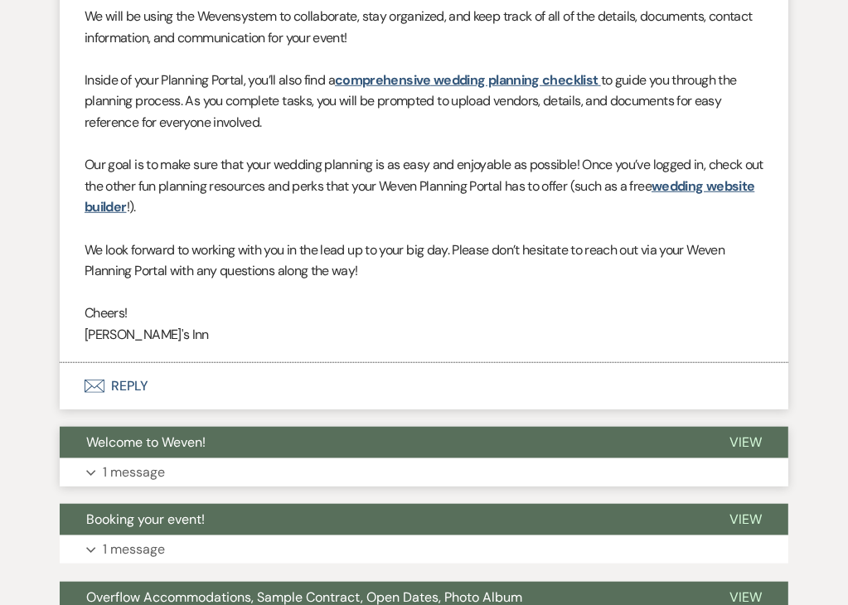
click at [156, 462] on p "1 message" at bounding box center [134, 473] width 62 height 22
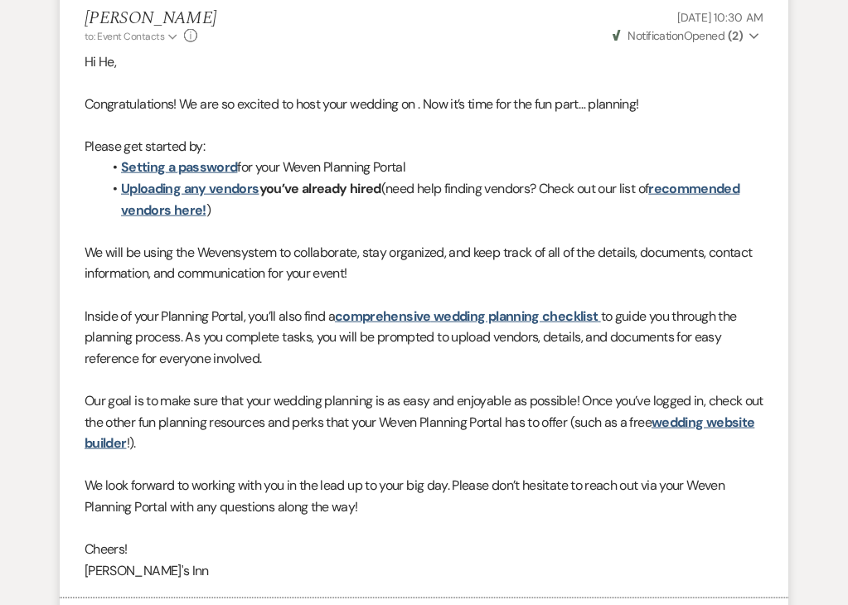
scroll to position [1492, 0]
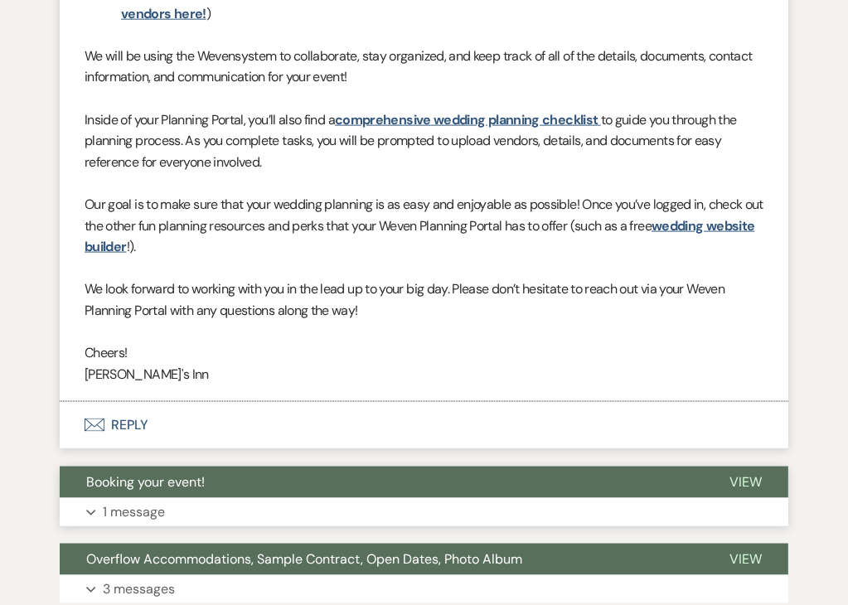
click at [157, 501] on p "1 message" at bounding box center [134, 512] width 62 height 22
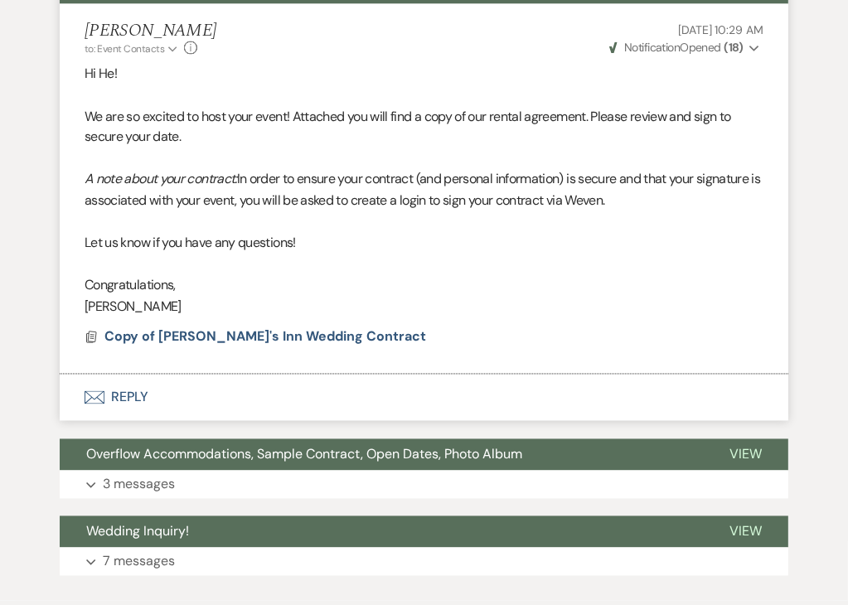
scroll to position [1989, 0]
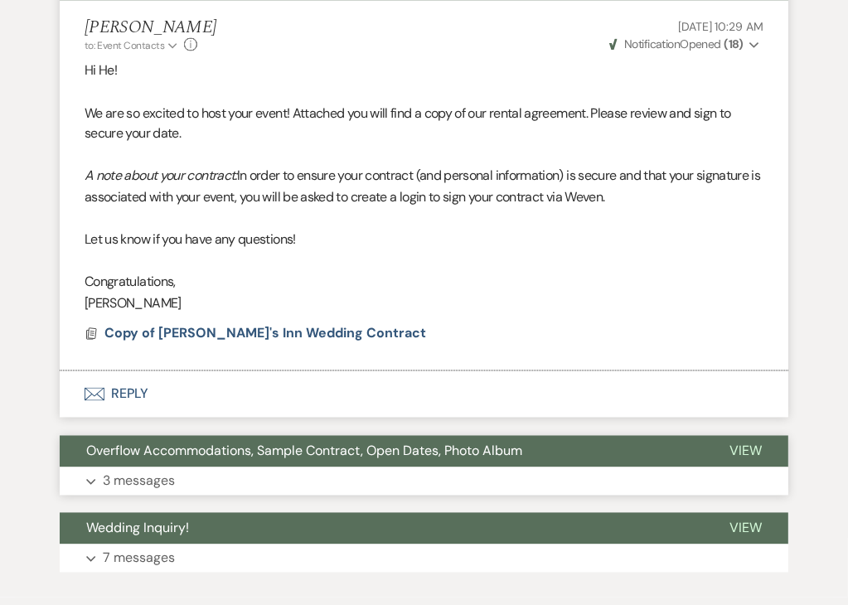
click at [157, 471] on p "3 messages" at bounding box center [139, 482] width 72 height 22
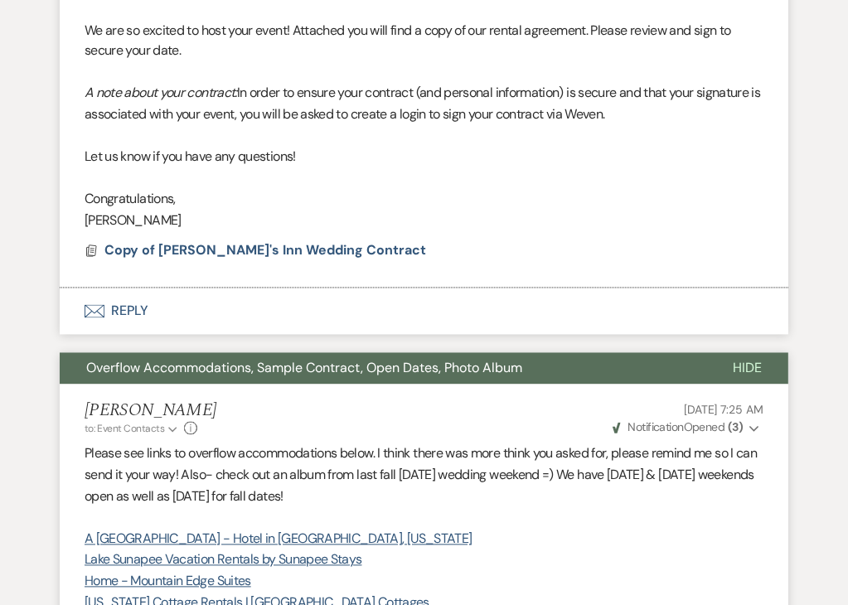
scroll to position [2155, 0]
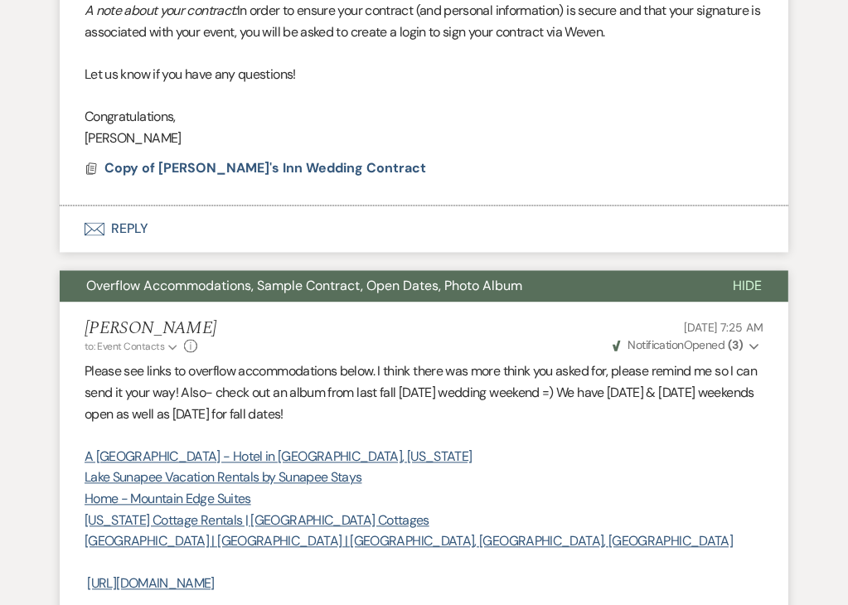
drag, startPoint x: 486, startPoint y: 339, endPoint x: 67, endPoint y: 293, distance: 421.1
click at [143, 361] on p "Please see links to overflow accommodations below. I think there was more think…" at bounding box center [424, 393] width 679 height 64
drag, startPoint x: 96, startPoint y: 363, endPoint x: 468, endPoint y: 508, distance: 399.4
click at [468, 508] on div "Please see links to overflow accommodations below. I think there was more think…" at bounding box center [424, 499] width 679 height 276
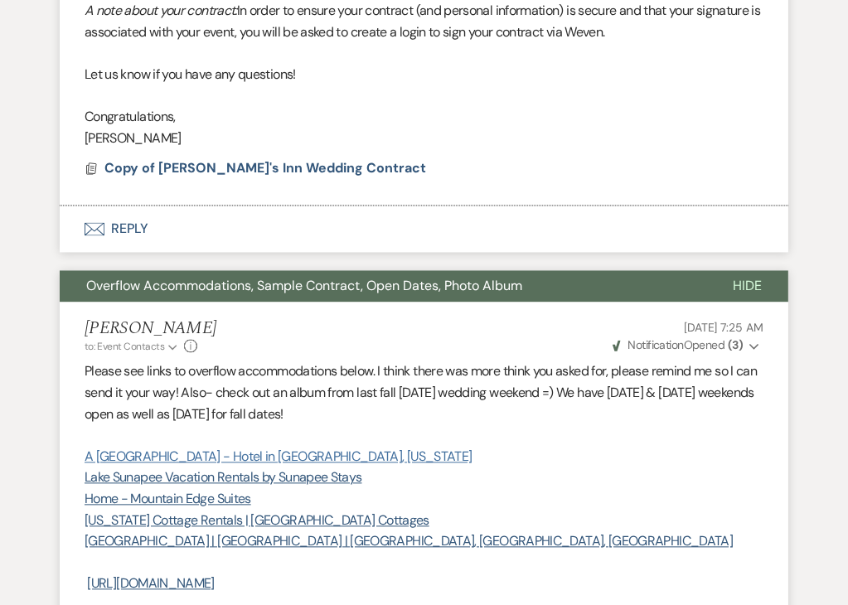
copy div "A [GEOGRAPHIC_DATA] - Hotel in [GEOGRAPHIC_DATA], [US_STATE][GEOGRAPHIC_DATA] S…"
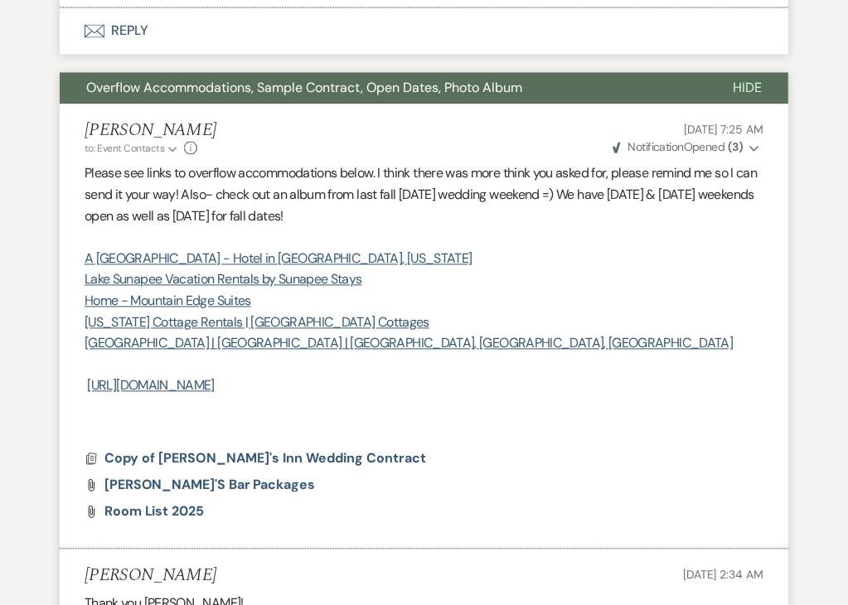
scroll to position [2404, 0]
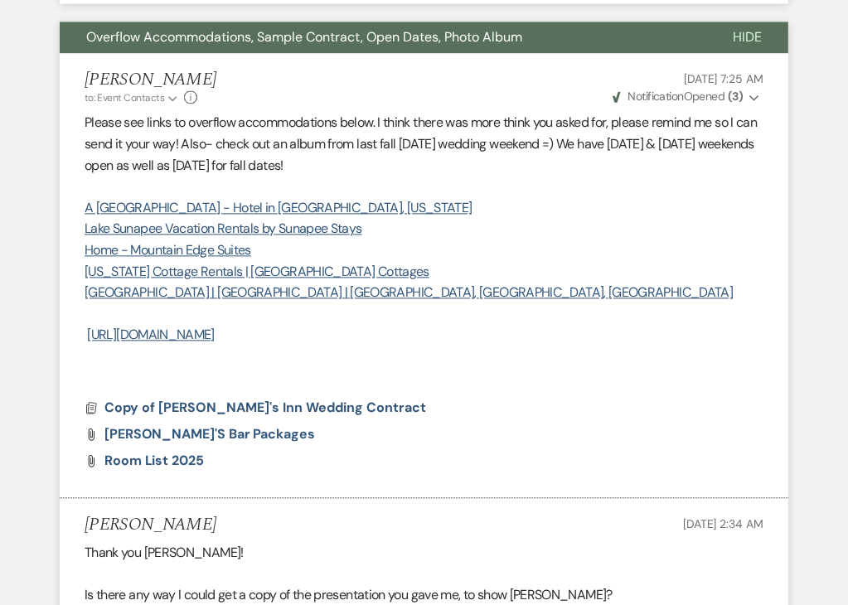
click at [508, 401] on div "Docs Copy of [PERSON_NAME]'s Inn Wedding Contract" at bounding box center [424, 407] width 679 height 13
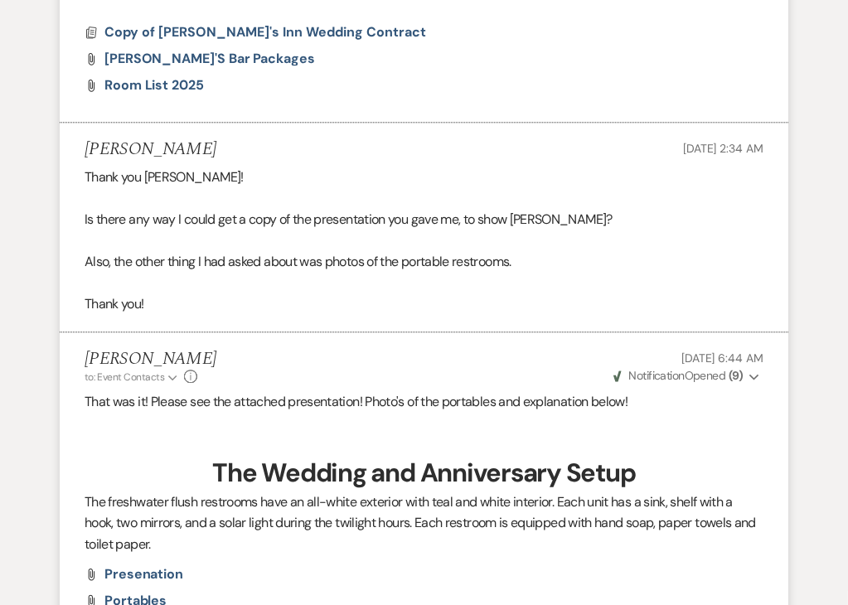
scroll to position [2818, 0]
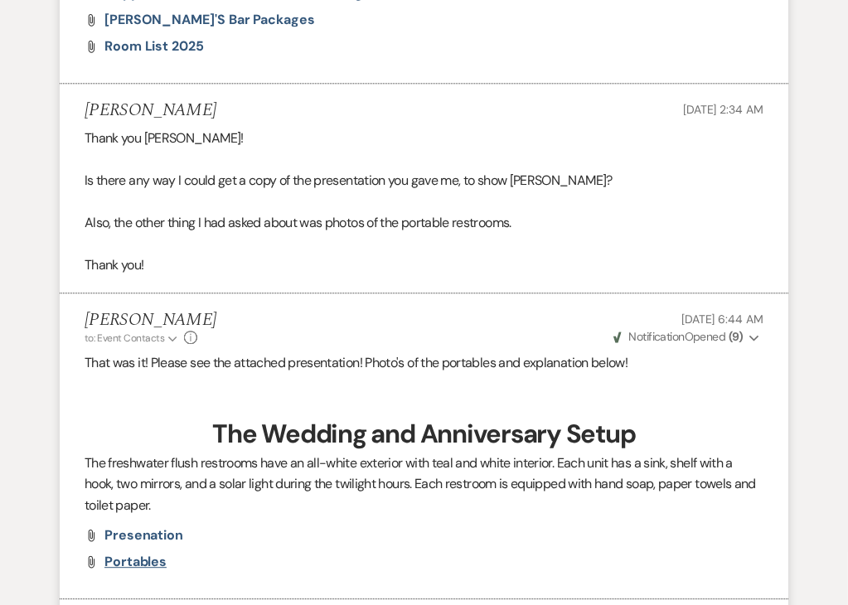
click at [156, 553] on span "Portables" at bounding box center [135, 561] width 62 height 17
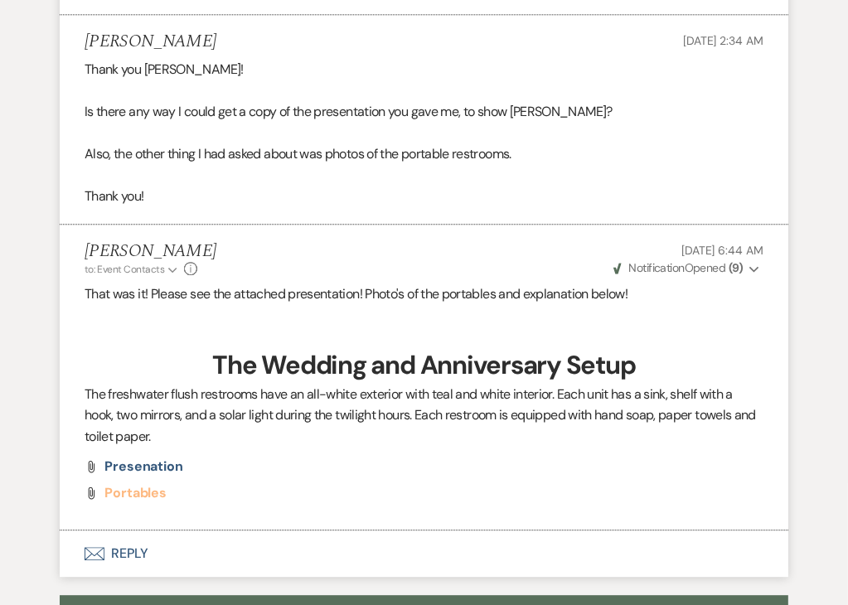
scroll to position [2984, 0]
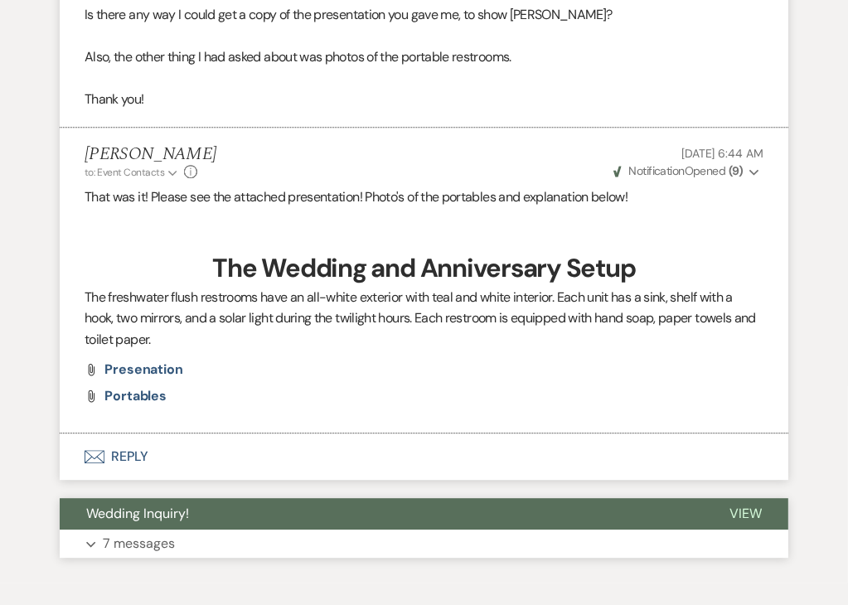
click at [154, 533] on p "7 messages" at bounding box center [139, 544] width 72 height 22
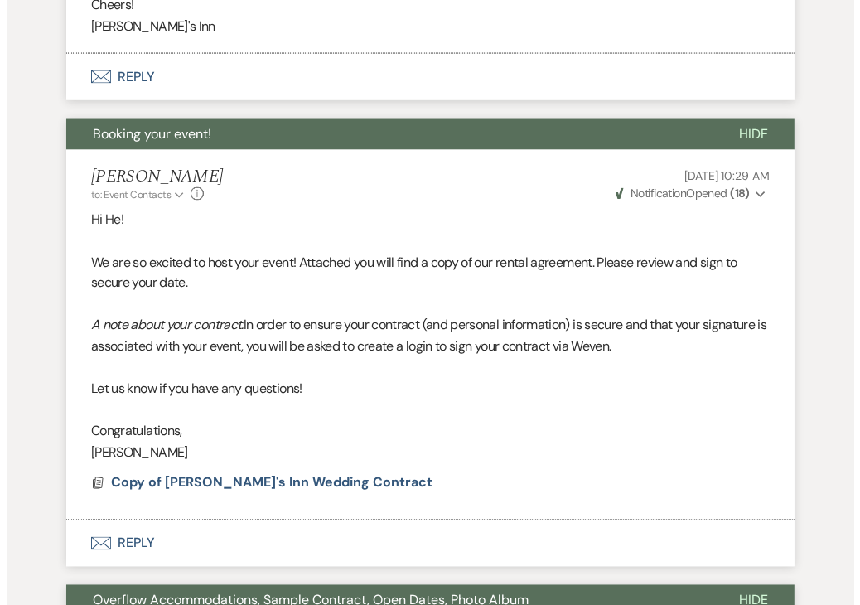
scroll to position [1876, 0]
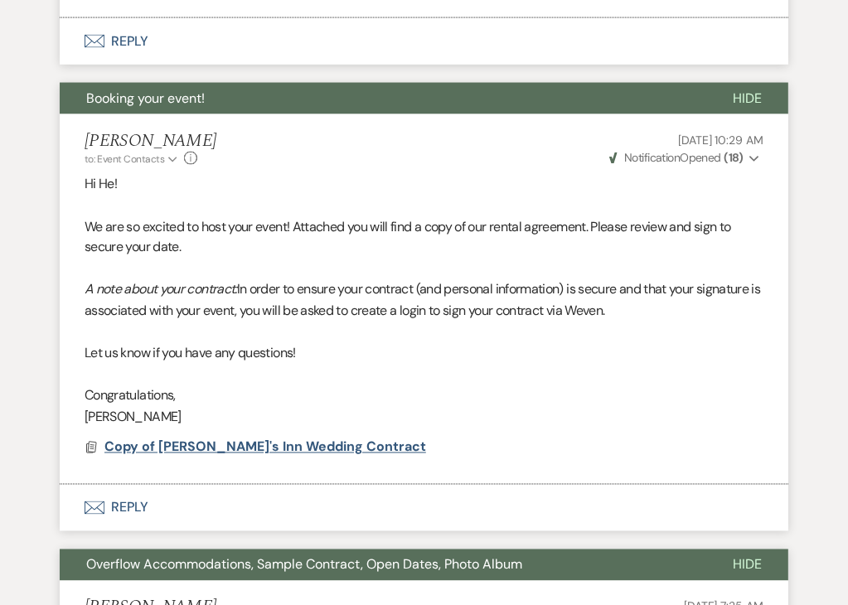
click at [302, 438] on span "Copy of [PERSON_NAME]'s Inn Wedding Contract" at bounding box center [265, 446] width 322 height 17
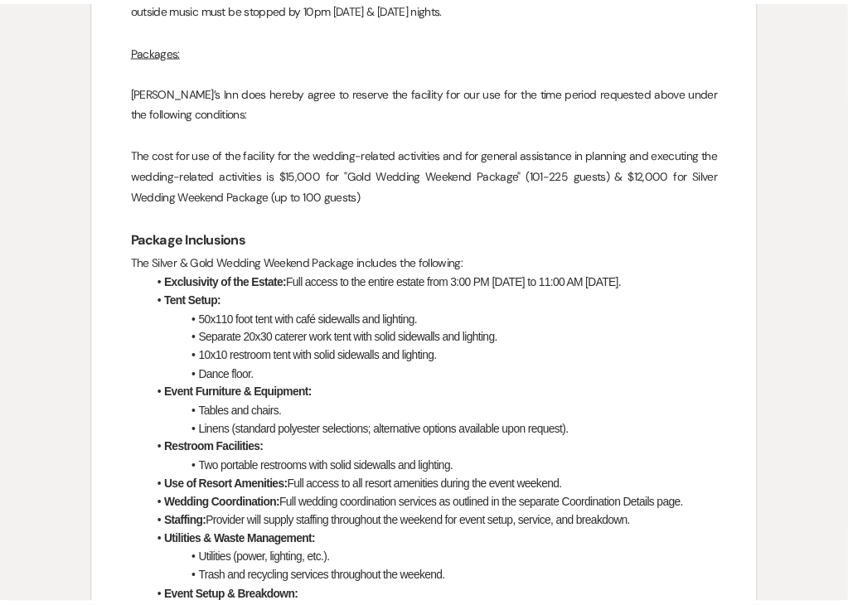
scroll to position [0, 0]
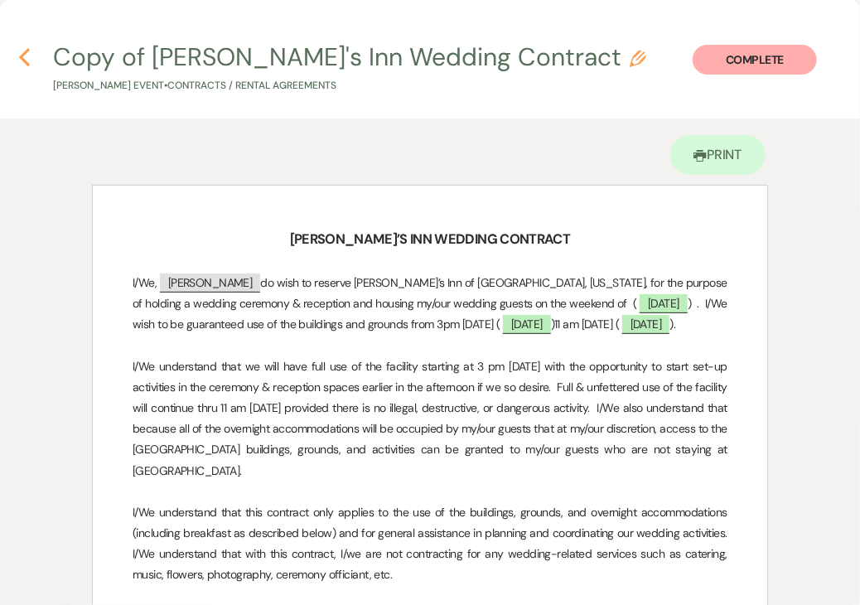
click at [24, 57] on icon "Previous" at bounding box center [24, 57] width 12 height 20
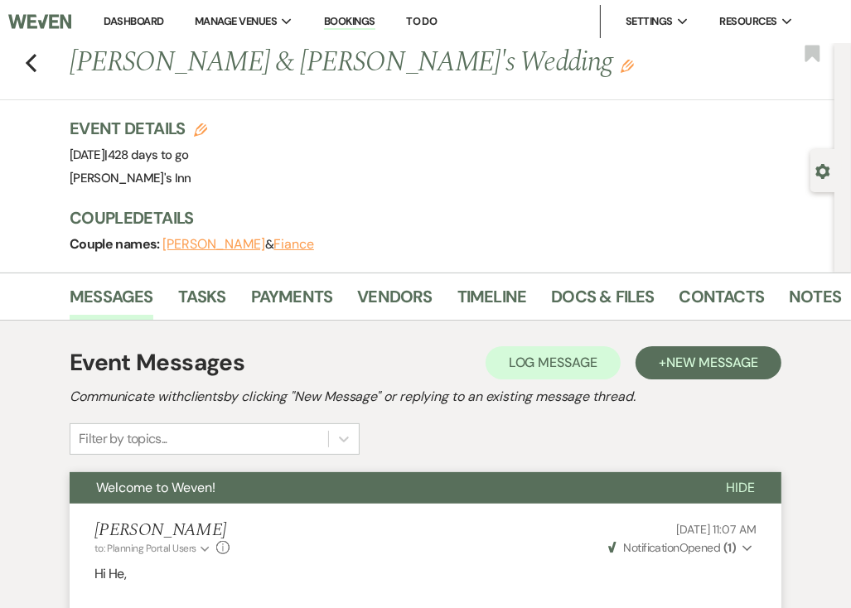
click at [572, 177] on div "Event Details Edit Event Date: [DATE] | 428 days to go Venue: [PERSON_NAME][GEO…" at bounding box center [444, 153] width 748 height 73
click at [178, 247] on button "[PERSON_NAME]" at bounding box center [213, 244] width 103 height 13
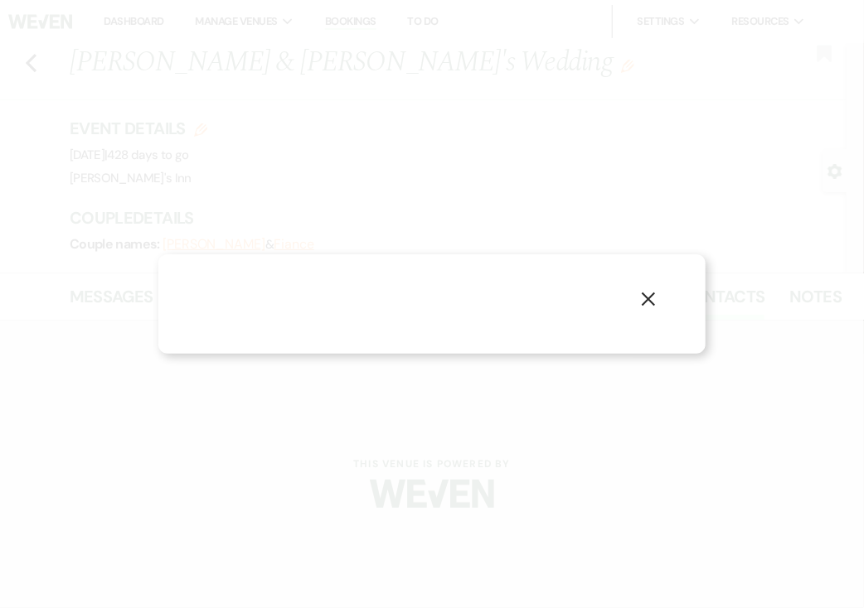
select select "1"
select select "email"
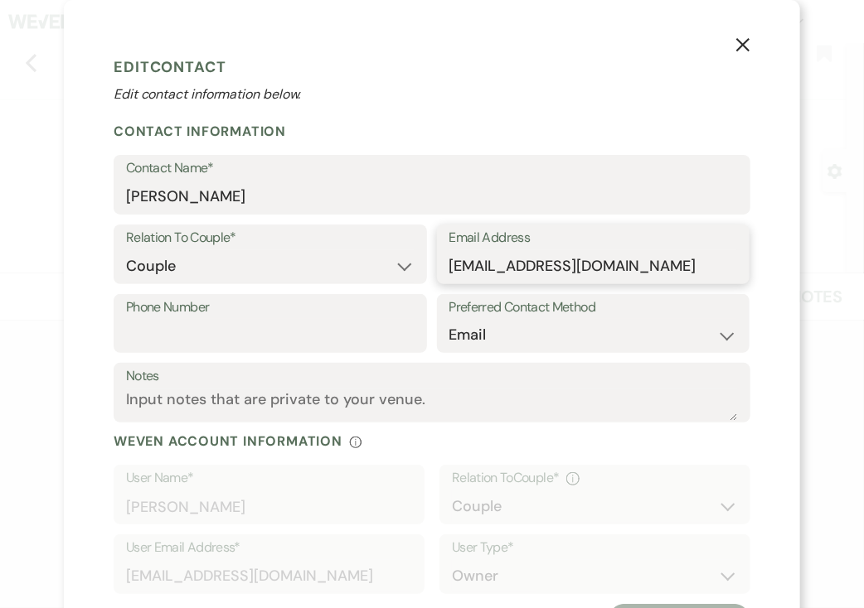
drag, startPoint x: 626, startPoint y: 274, endPoint x: 407, endPoint y: 282, distance: 219.0
click at [407, 282] on div "Relation To Couple* Couple Planner Parent of Couple Family Member Friend Other …" at bounding box center [432, 260] width 637 height 70
click at [533, 321] on select "Email Phone Text" at bounding box center [593, 335] width 288 height 32
click at [253, 314] on label "Phone Number" at bounding box center [270, 308] width 288 height 24
click at [253, 319] on input "Phone Number" at bounding box center [270, 335] width 288 height 32
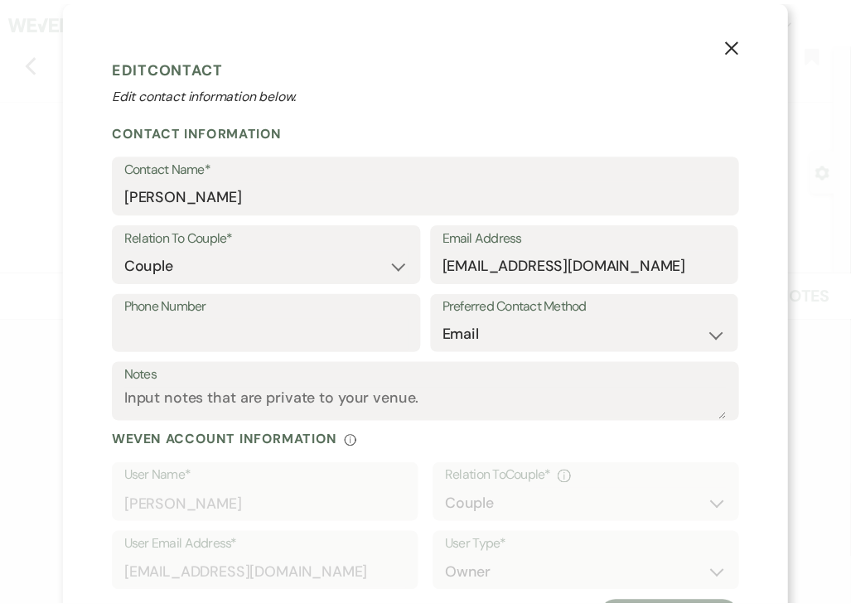
scroll to position [3866, 0]
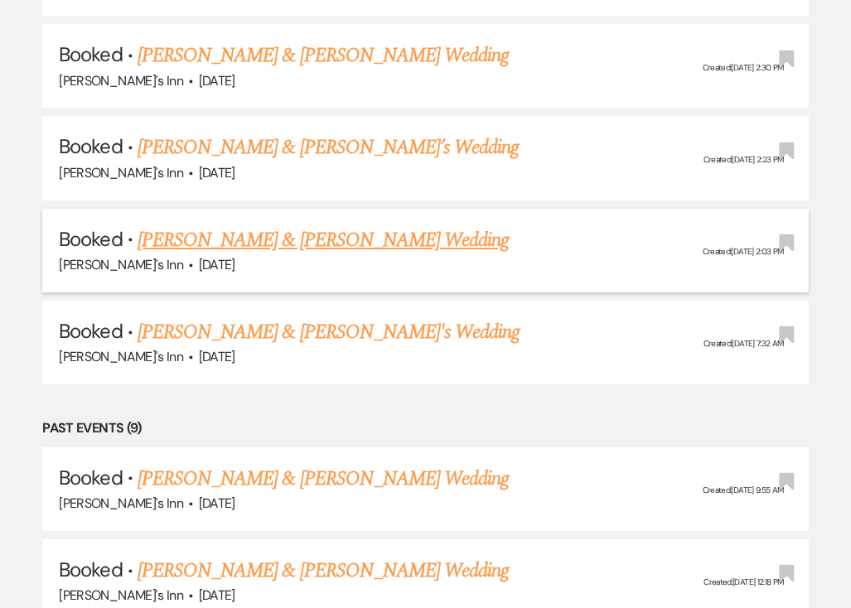
click at [232, 225] on link "[PERSON_NAME] & [PERSON_NAME] Wedding" at bounding box center [323, 240] width 371 height 30
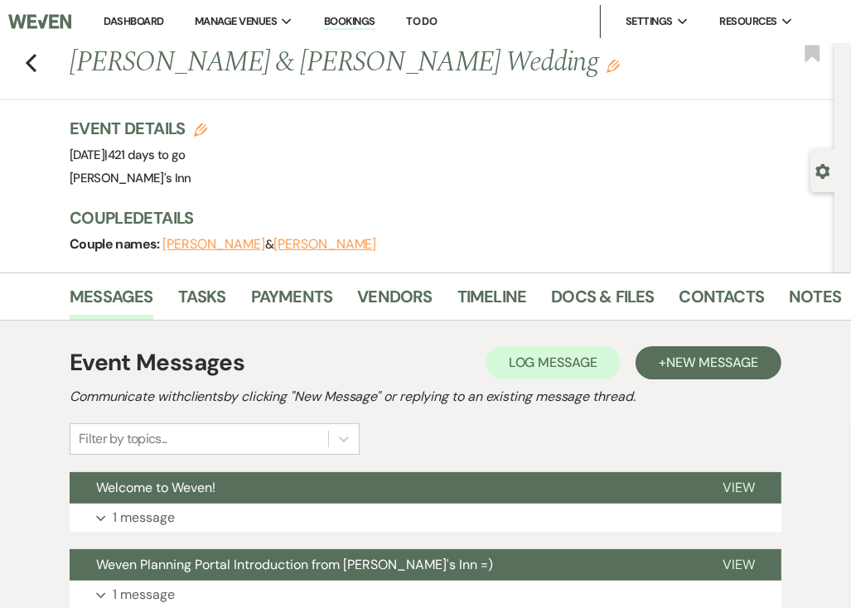
click at [214, 243] on button "[PERSON_NAME]" at bounding box center [213, 244] width 103 height 13
select select "1"
select select "email"
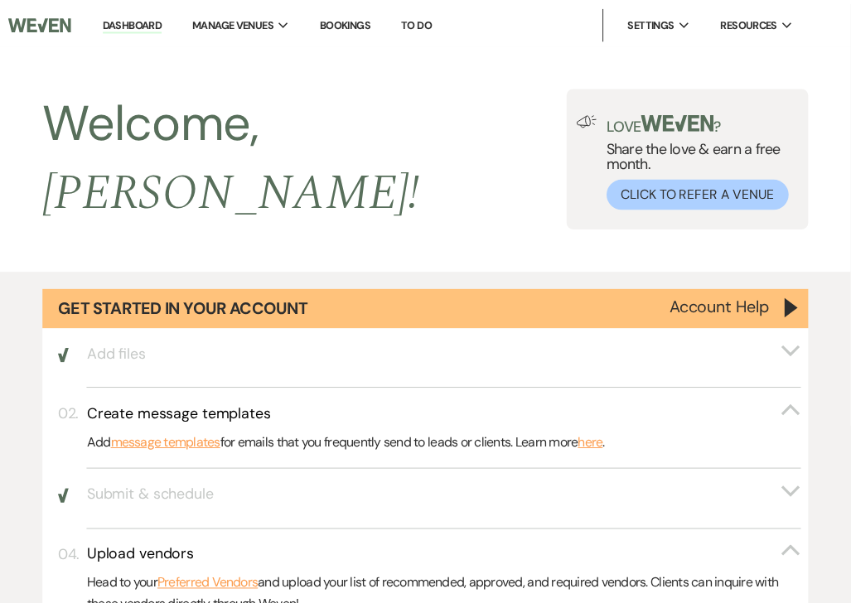
scroll to position [3866, 0]
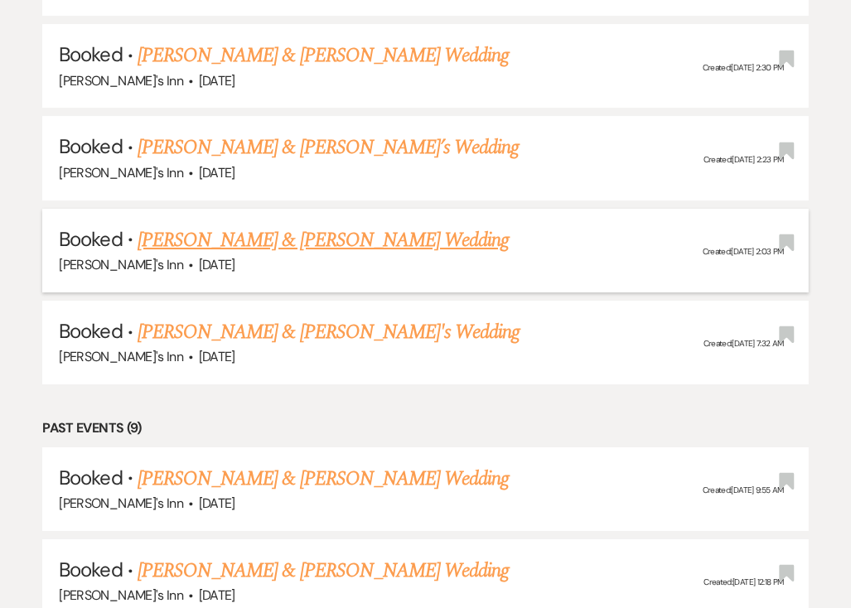
click at [230, 225] on link "[PERSON_NAME] & [PERSON_NAME] Wedding" at bounding box center [323, 240] width 371 height 30
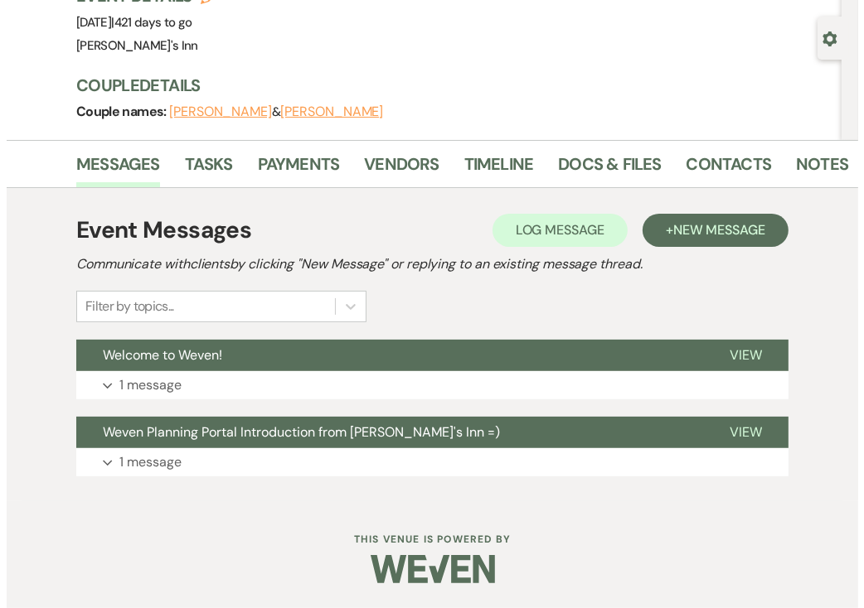
scroll to position [132, 0]
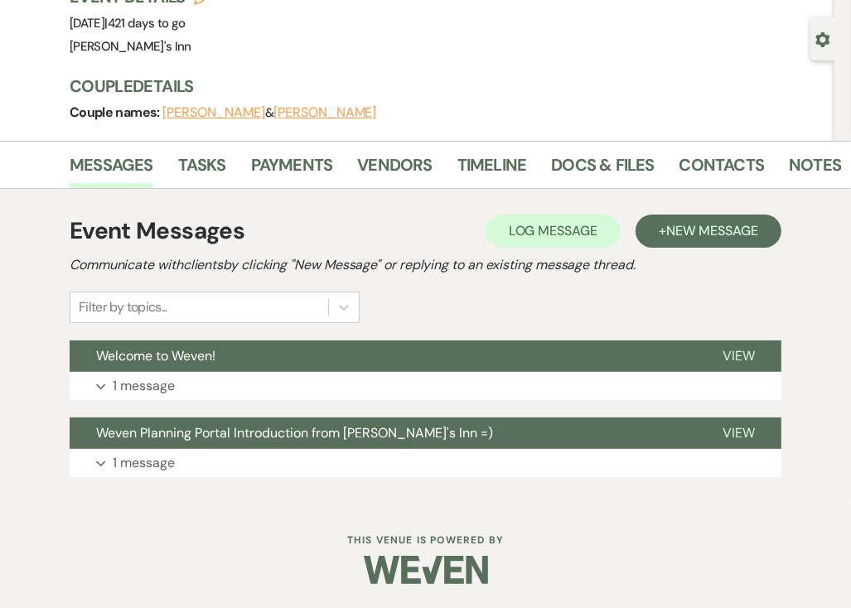
click at [292, 102] on div "Couple names: [PERSON_NAME] & [PERSON_NAME]" at bounding box center [444, 112] width 748 height 23
click at [295, 113] on button "[PERSON_NAME]" at bounding box center [325, 112] width 103 height 13
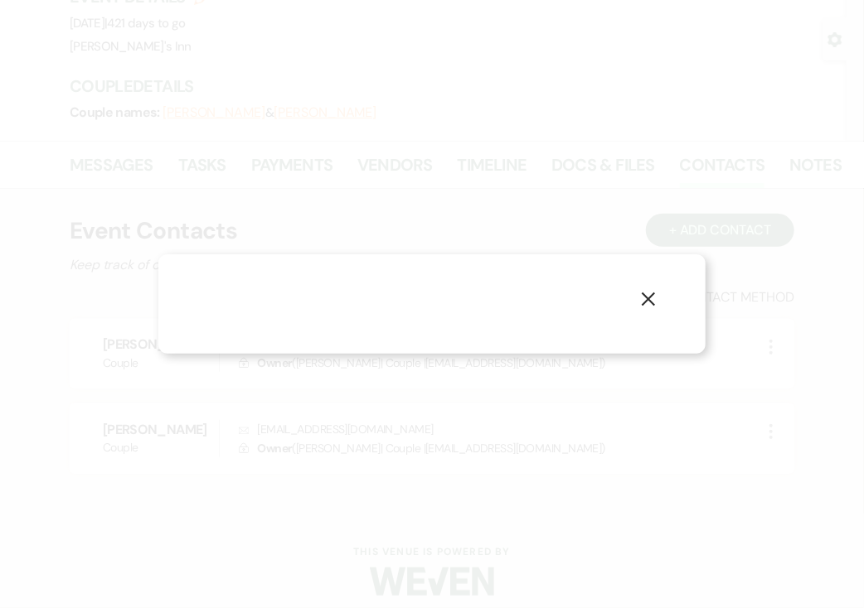
select select "1"
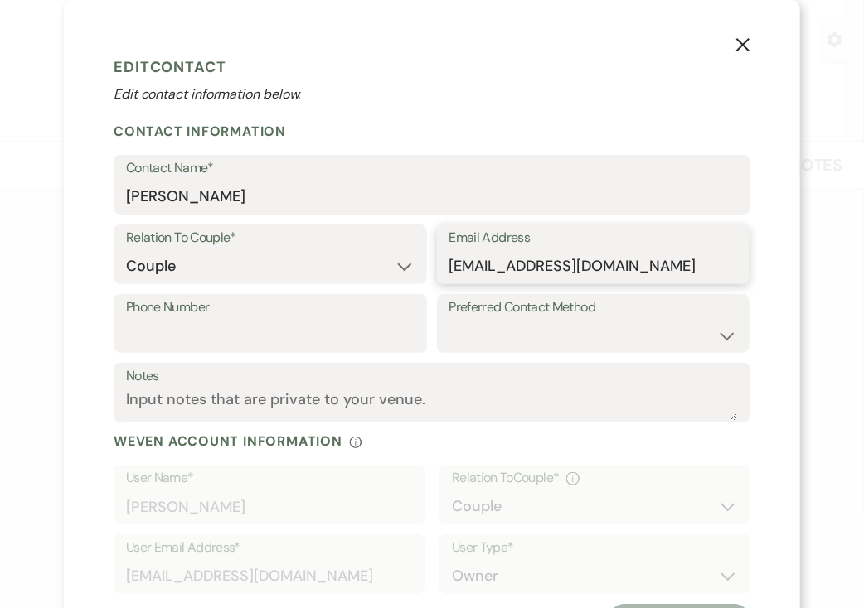
drag, startPoint x: 445, startPoint y: 266, endPoint x: 587, endPoint y: 266, distance: 141.7
click at [587, 266] on input "[EMAIL_ADDRESS][DOMAIN_NAME]" at bounding box center [593, 266] width 288 height 32
click at [435, 117] on form "Edit Contact Edit contact information below. Contact Information Contact Name* …" at bounding box center [432, 344] width 637 height 588
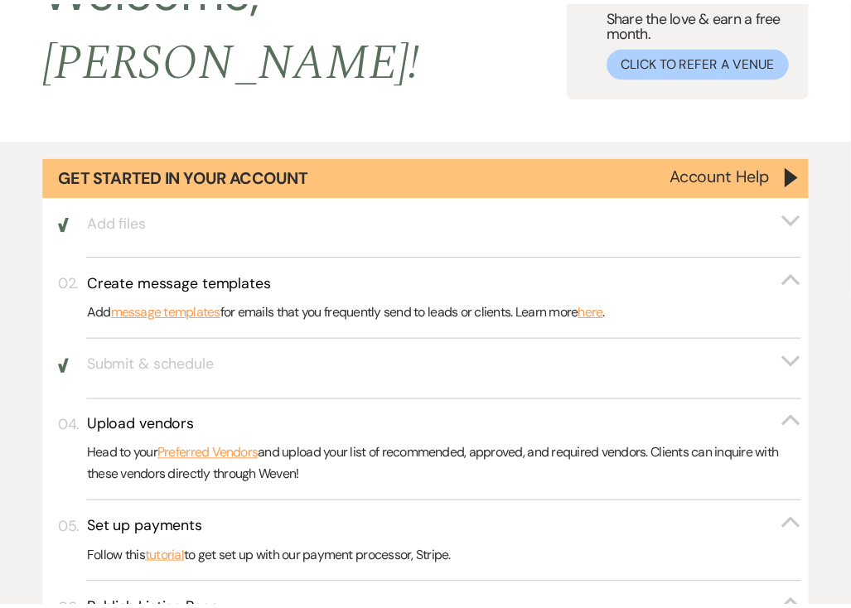
scroll to position [3866, 0]
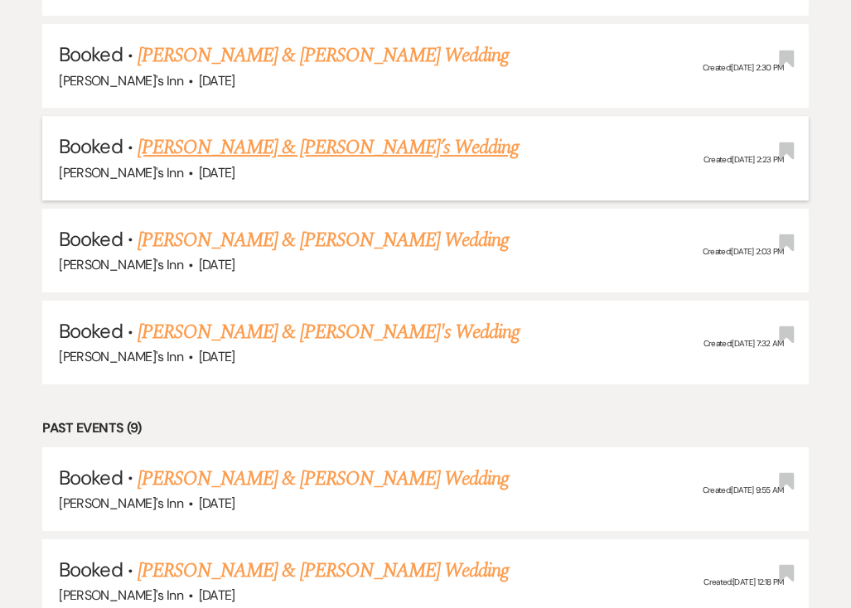
click at [199, 133] on link "[PERSON_NAME] & [PERSON_NAME]’s Wedding" at bounding box center [329, 148] width 382 height 30
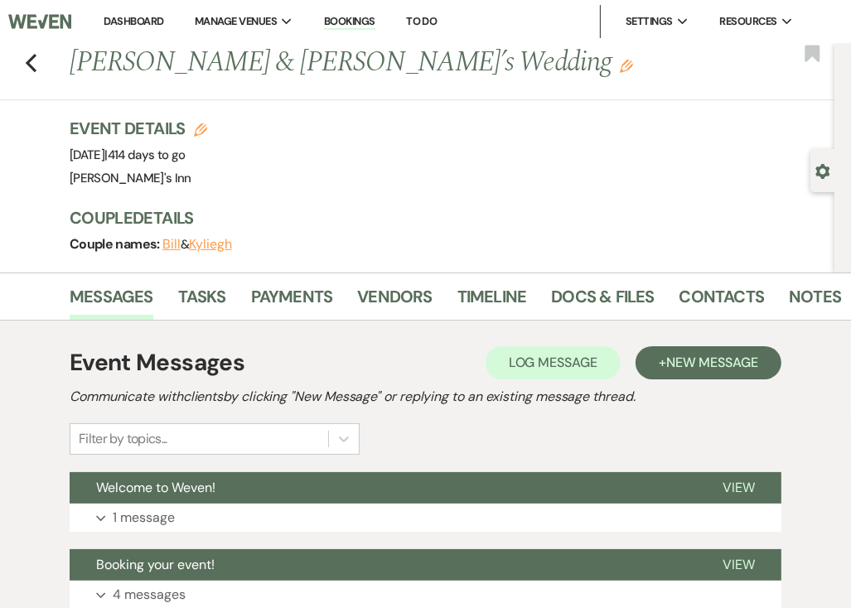
click at [212, 238] on button "Kyliegh" at bounding box center [210, 244] width 42 height 13
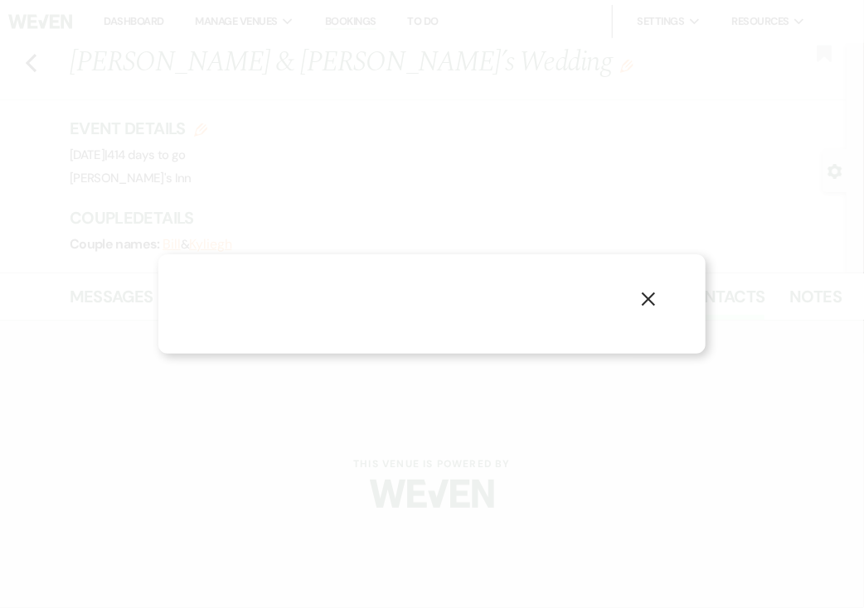
select select "1"
select select "email"
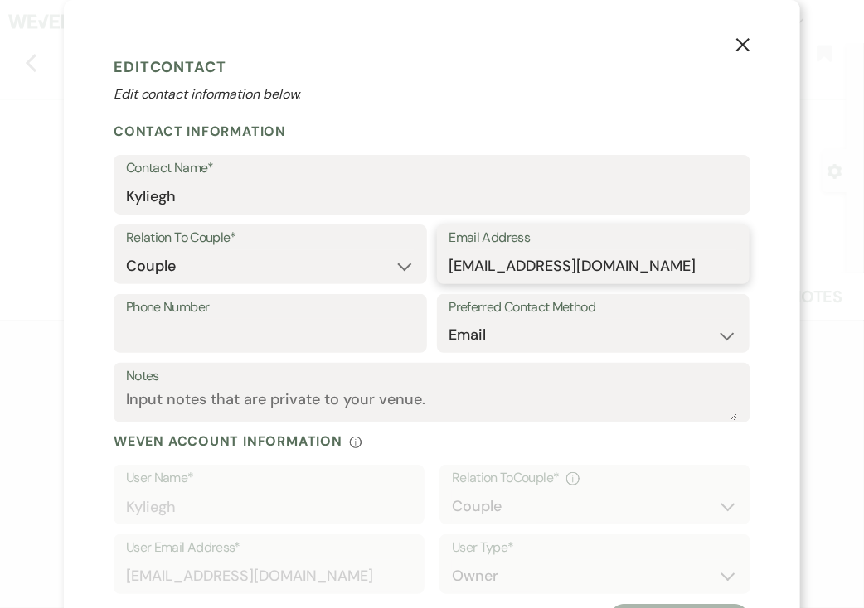
drag, startPoint x: 446, startPoint y: 268, endPoint x: 656, endPoint y: 266, distance: 209.7
click at [656, 266] on input "[EMAIL_ADDRESS][DOMAIN_NAME]" at bounding box center [593, 266] width 288 height 32
click at [414, 114] on form "Edit Contact Edit contact information below. Contact Information Contact Name* …" at bounding box center [432, 344] width 637 height 588
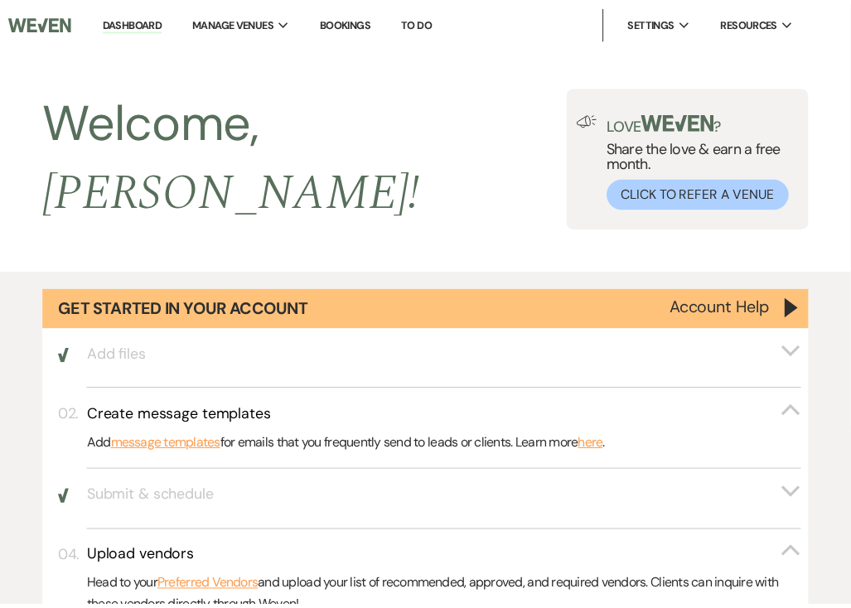
scroll to position [3866, 0]
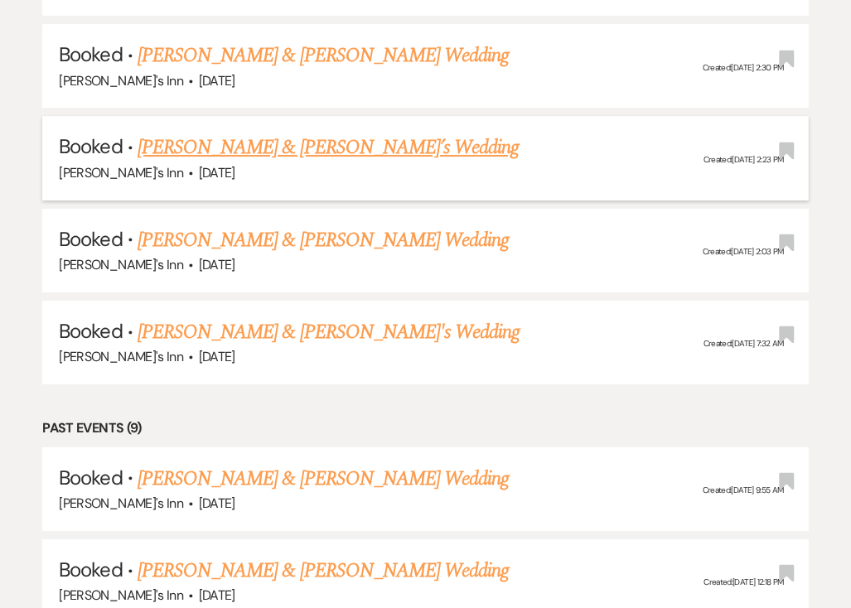
click at [206, 133] on link "[PERSON_NAME] & [PERSON_NAME]’s Wedding" at bounding box center [329, 148] width 382 height 30
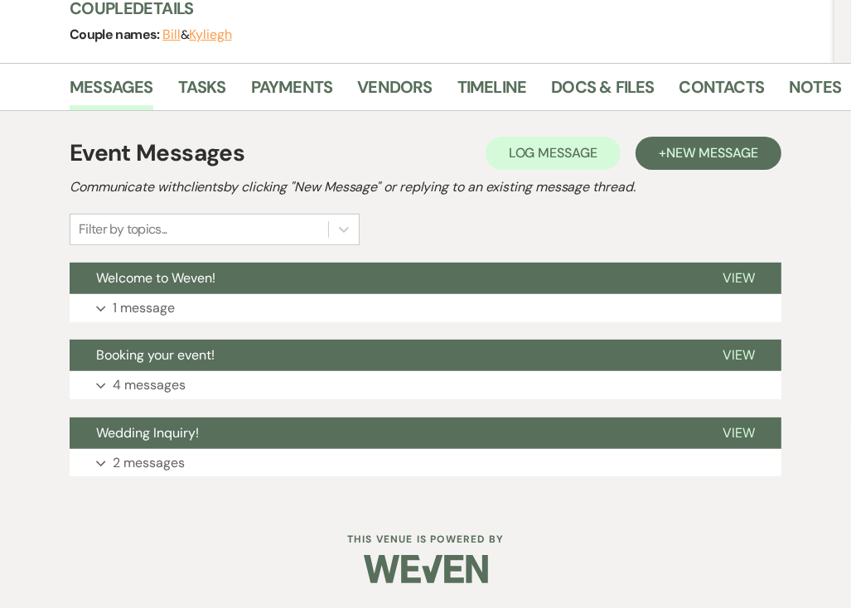
scroll to position [209, 0]
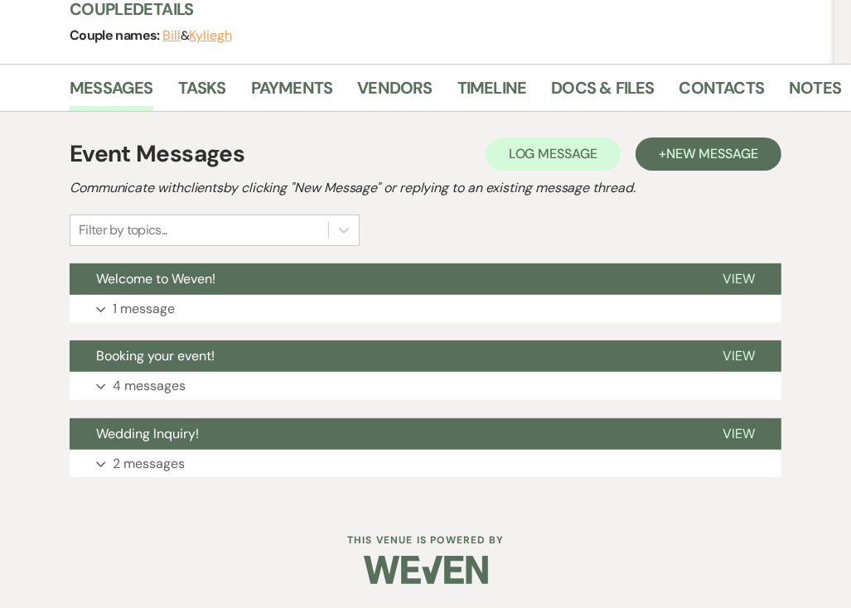
click at [170, 36] on button "Bill" at bounding box center [171, 35] width 18 height 13
select select "1"
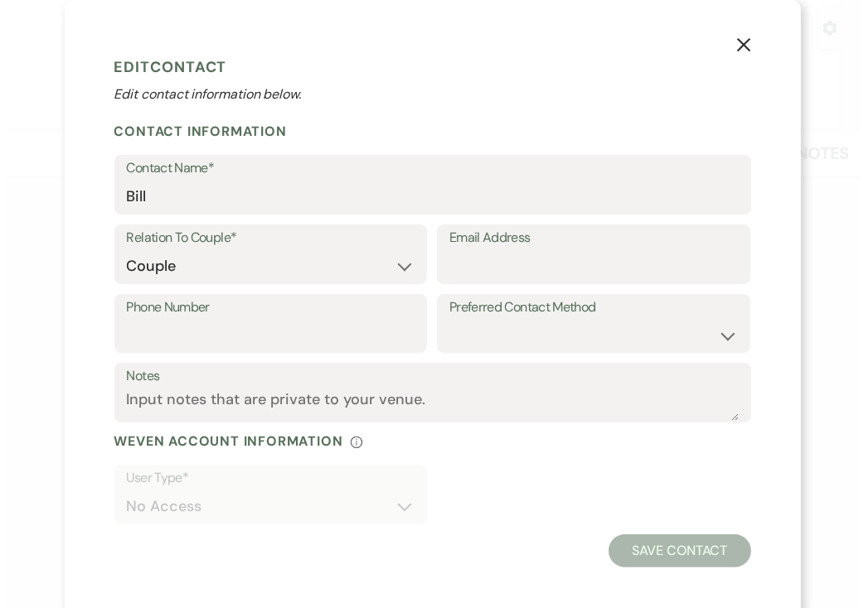
scroll to position [143, 0]
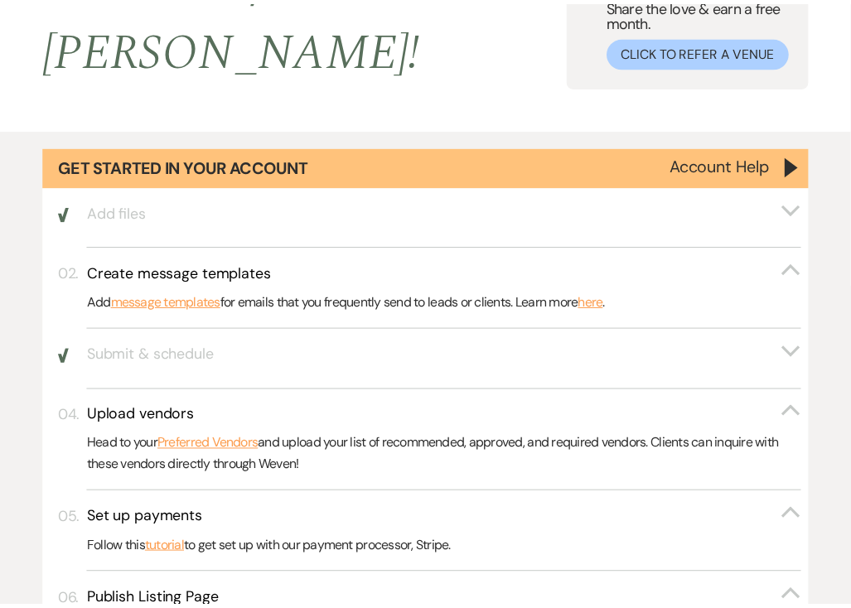
scroll to position [3866, 0]
